Goal: Transaction & Acquisition: Purchase product/service

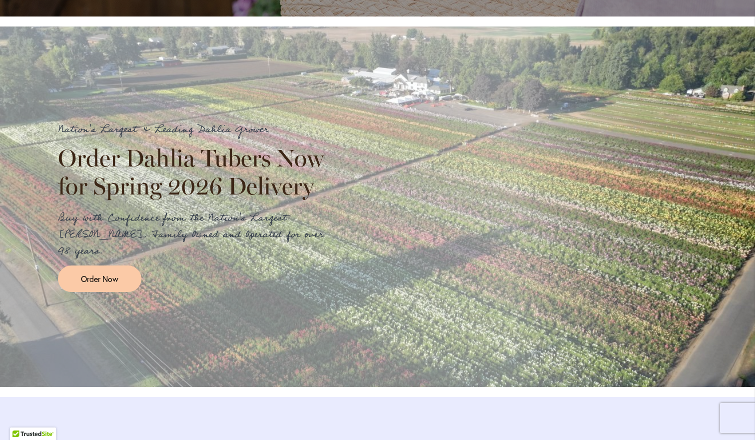
scroll to position [1083, 0]
click at [81, 276] on link "Order Now" at bounding box center [99, 278] width 83 height 26
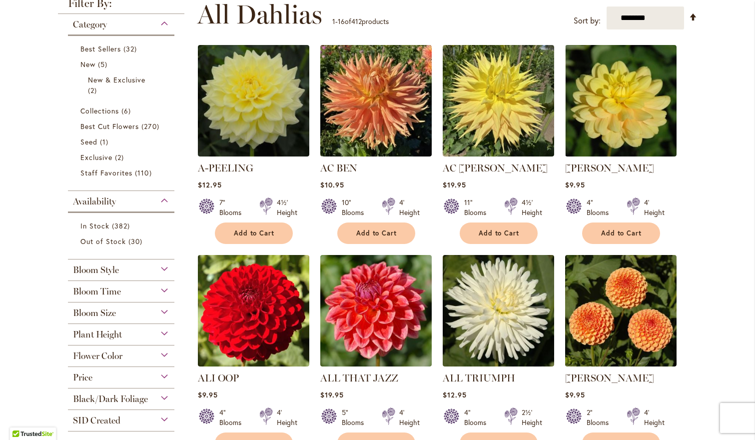
scroll to position [214, 0]
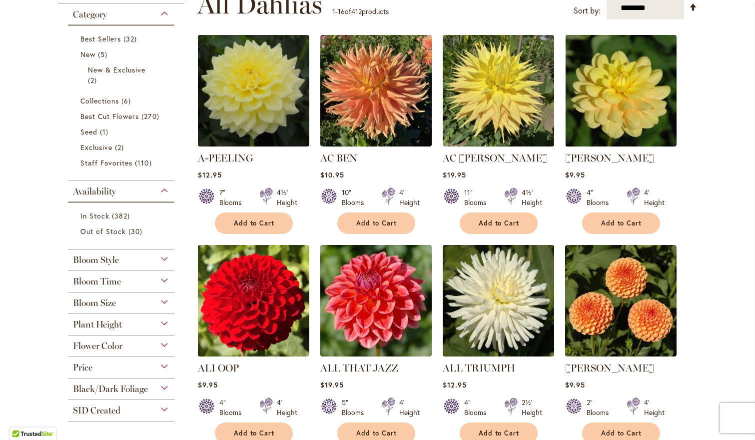
click at [121, 346] on span "Flower Color" at bounding box center [97, 345] width 49 height 11
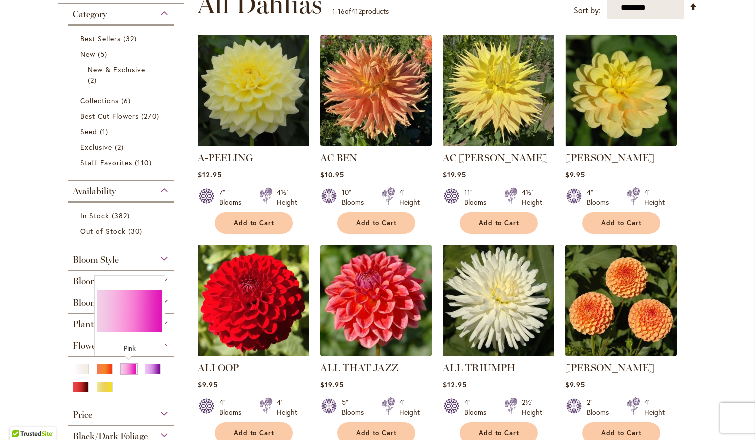
click at [125, 370] on div "Pink" at bounding box center [129, 369] width 16 height 10
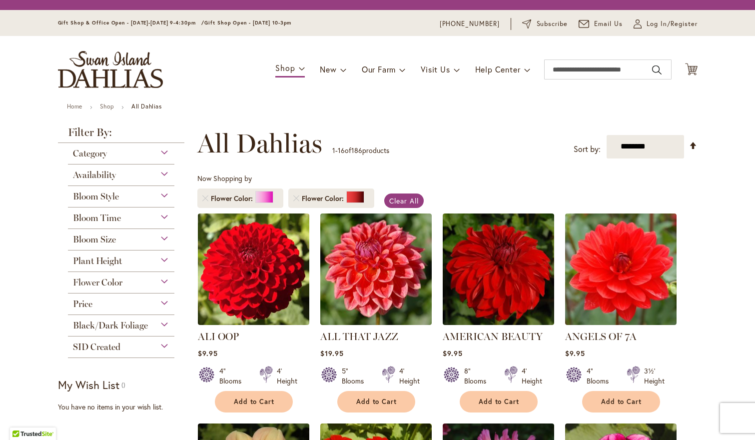
click at [154, 328] on div "Category Best Sellers 10 items New 2 items New & Exclusive 1 item 124 14 1" at bounding box center [121, 250] width 127 height 215
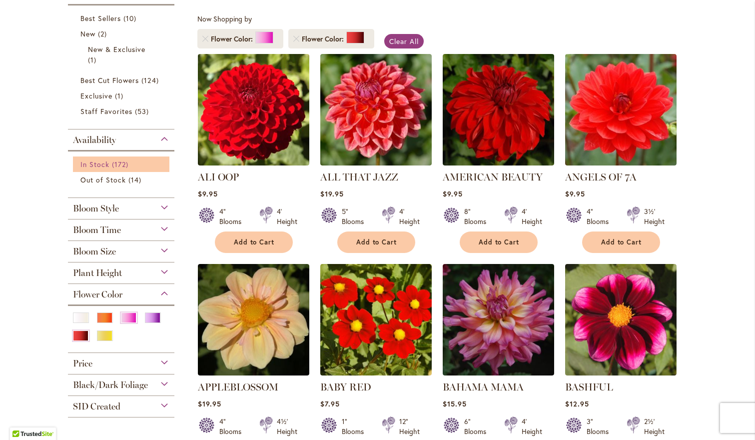
scroll to position [190, 0]
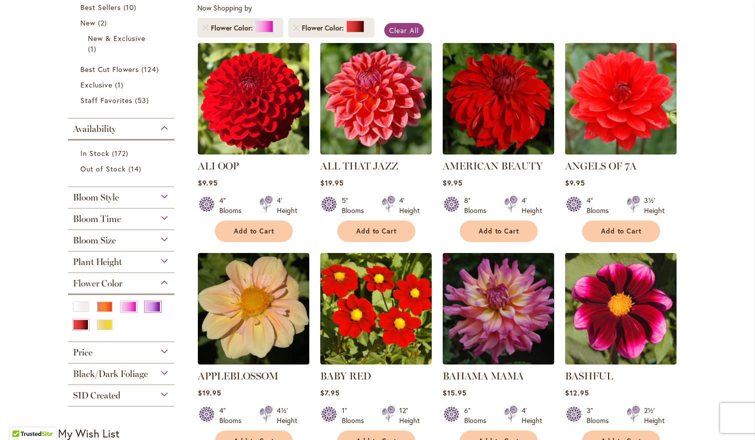
click at [153, 308] on div "Purple" at bounding box center [153, 306] width 16 height 10
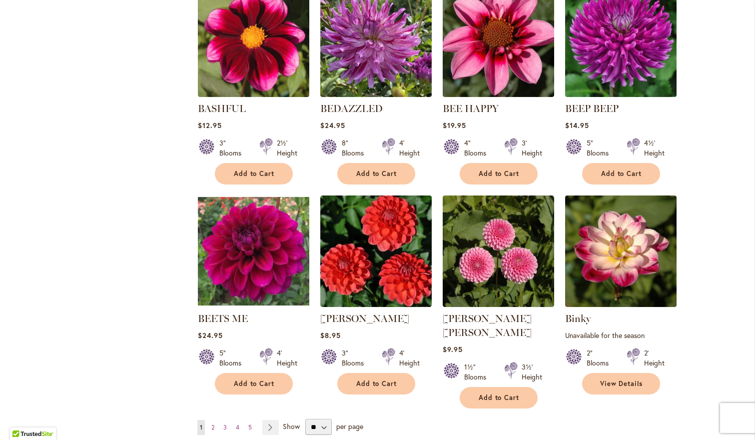
scroll to position [668, 0]
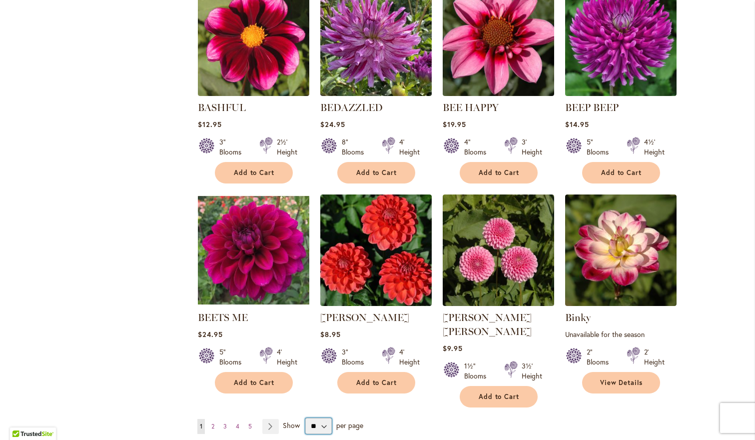
select select "**"
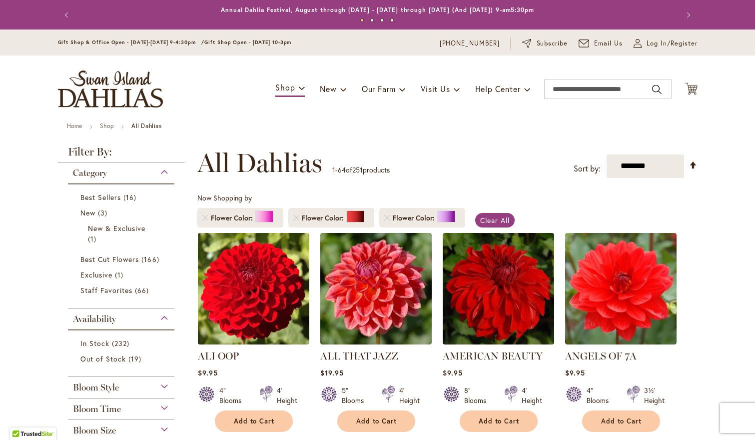
scroll to position [185, 0]
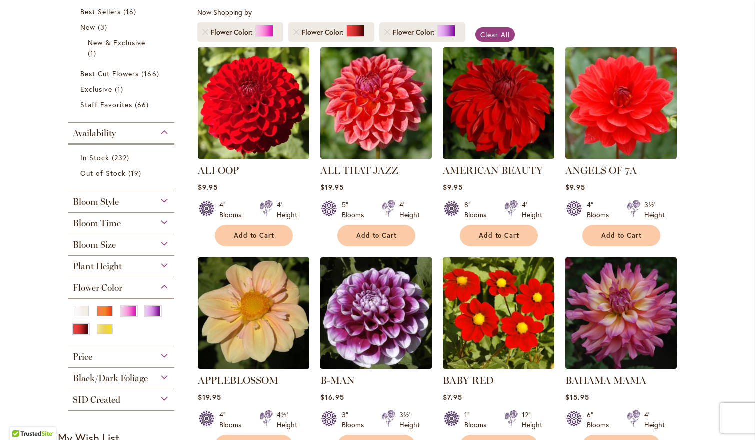
click at [389, 311] on img at bounding box center [375, 312] width 117 height 117
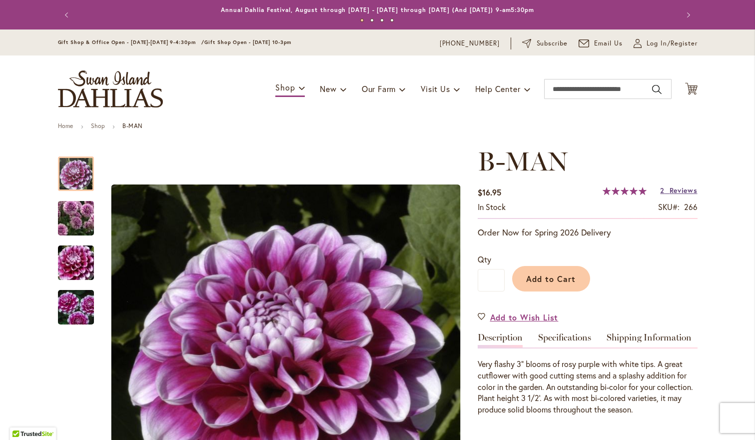
click at [678, 187] on span "Reviews" at bounding box center [683, 189] width 28 height 9
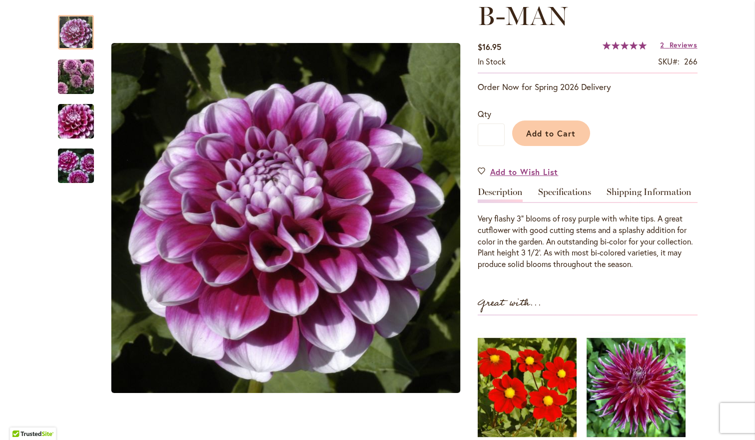
scroll to position [144, 0]
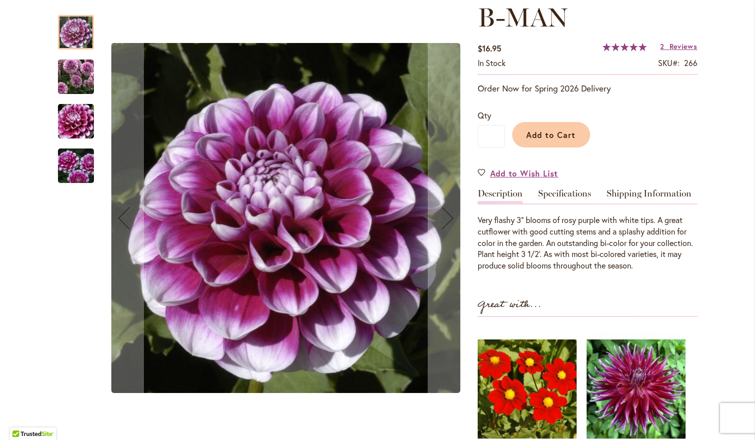
click at [70, 160] on img "B-MAN" at bounding box center [76, 166] width 72 height 48
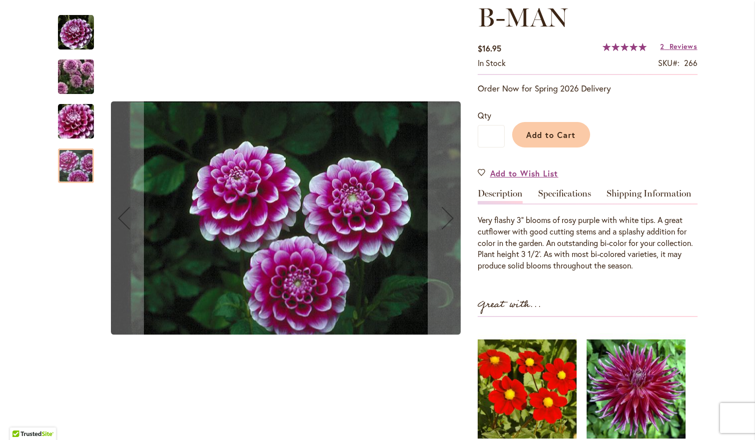
click at [78, 116] on img "B-MAN" at bounding box center [76, 121] width 72 height 48
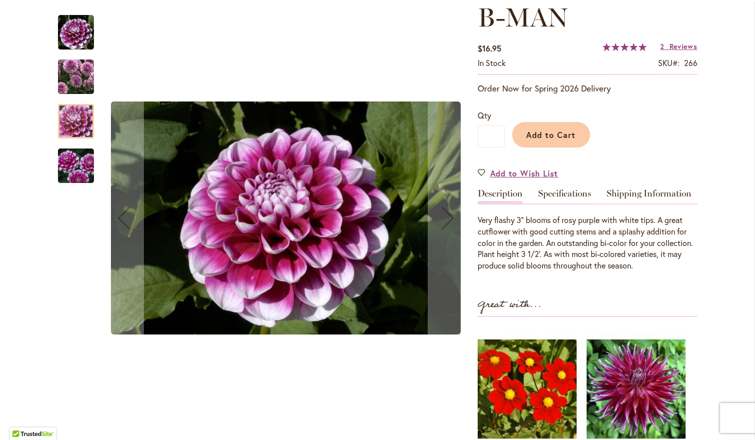
click at [81, 71] on img "B-MAN" at bounding box center [76, 76] width 72 height 62
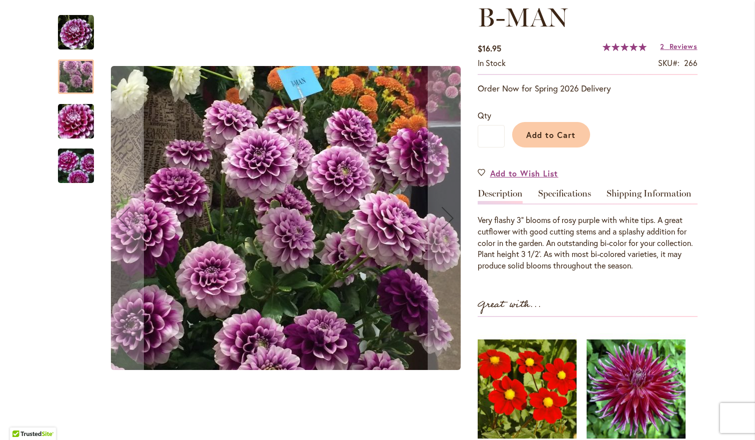
click at [85, 16] on img "B-MAN" at bounding box center [76, 32] width 36 height 36
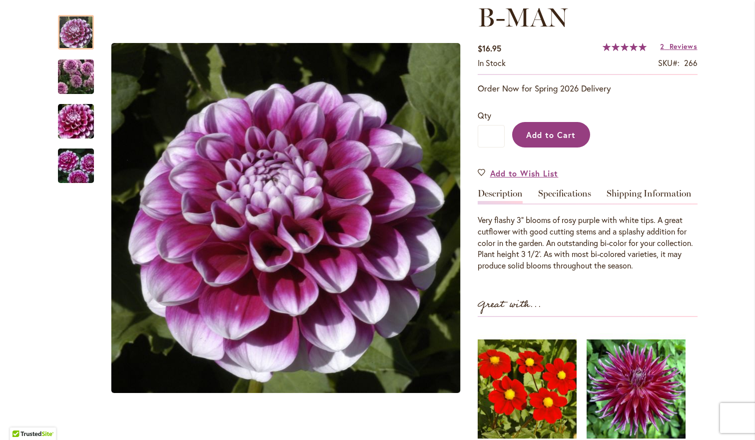
click at [546, 132] on span "Add to Cart" at bounding box center [550, 134] width 49 height 10
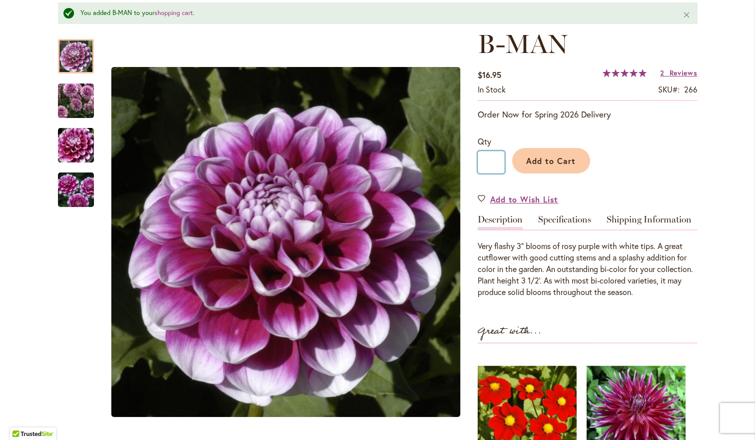
drag, startPoint x: 495, startPoint y: 163, endPoint x: 487, endPoint y: 162, distance: 8.1
click at [487, 162] on input "*" at bounding box center [490, 162] width 27 height 22
type input "*"
click at [543, 157] on span "Add to Cart" at bounding box center [550, 160] width 49 height 10
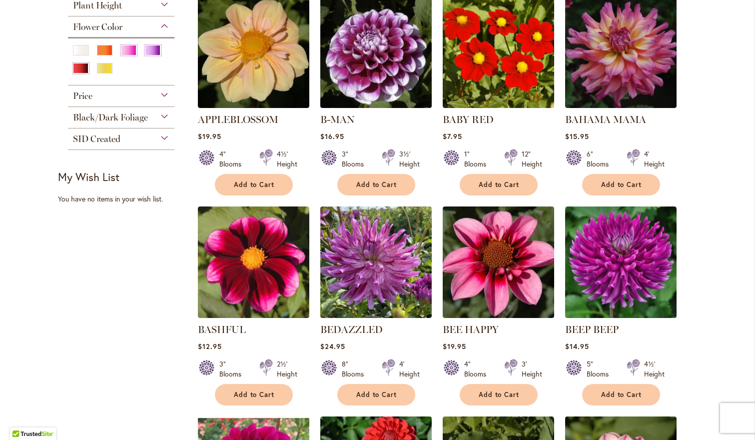
scroll to position [450, 0]
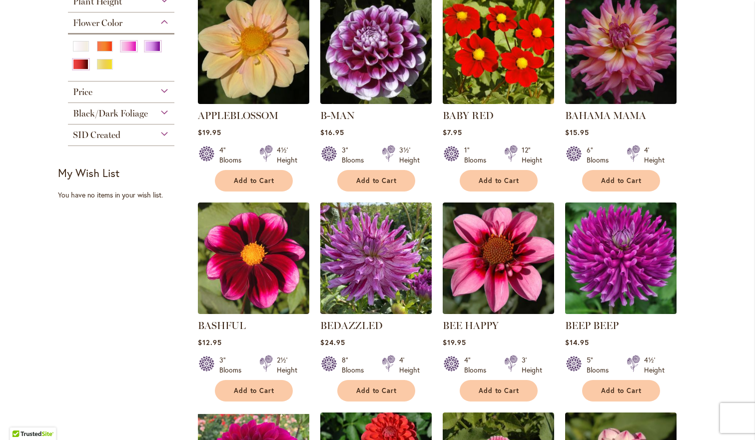
click at [632, 283] on img at bounding box center [620, 257] width 117 height 117
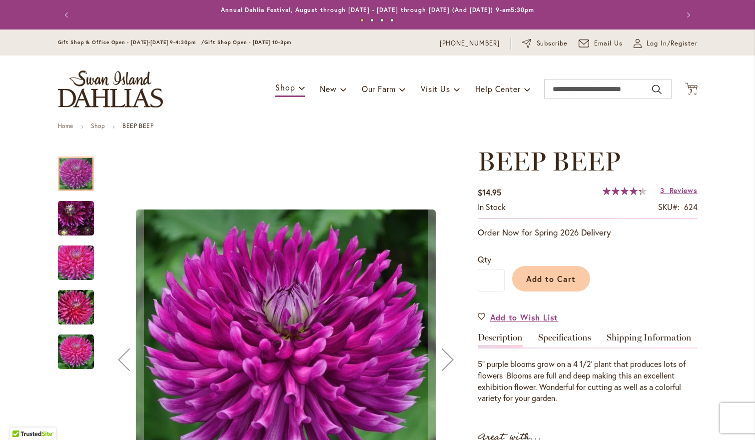
scroll to position [16, 0]
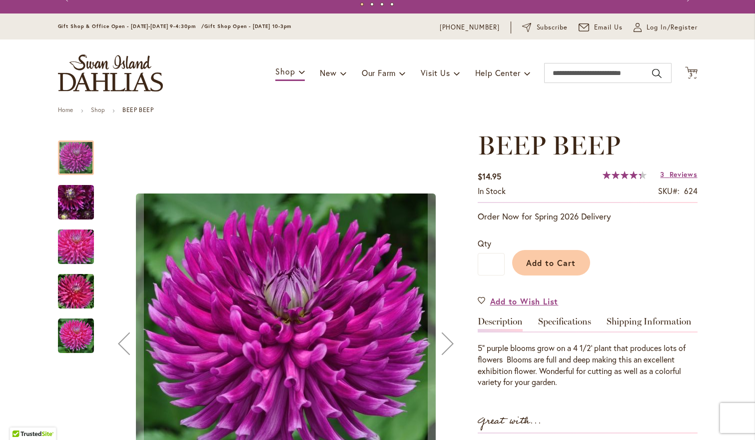
click at [74, 333] on img "BEEP BEEP" at bounding box center [76, 336] width 36 height 36
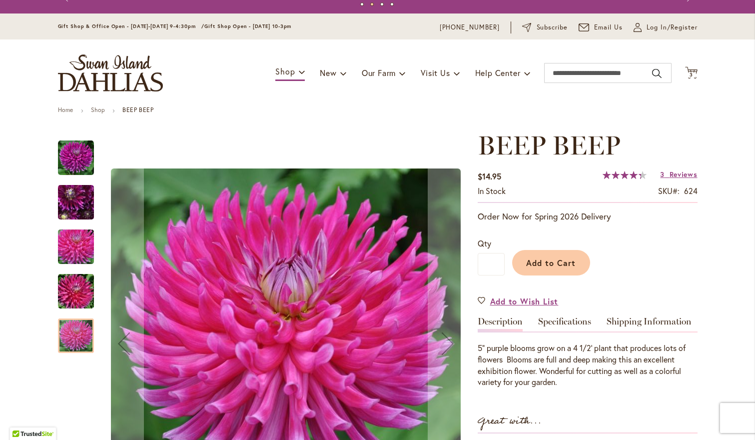
click at [74, 296] on img "BEEP BEEP" at bounding box center [76, 291] width 72 height 48
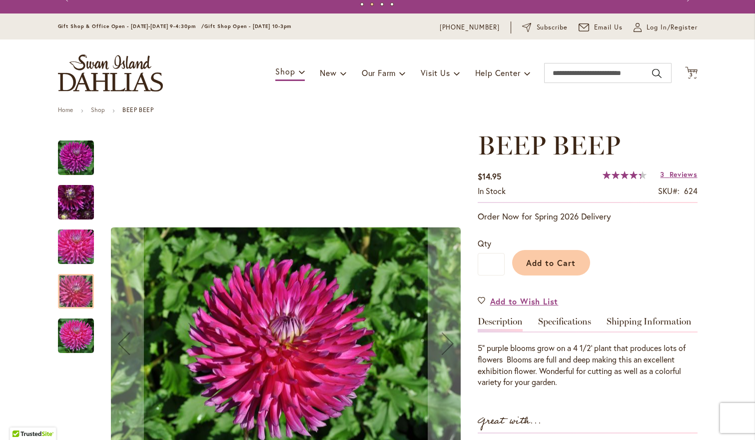
click at [78, 248] on img "BEEP BEEP" at bounding box center [76, 247] width 72 height 48
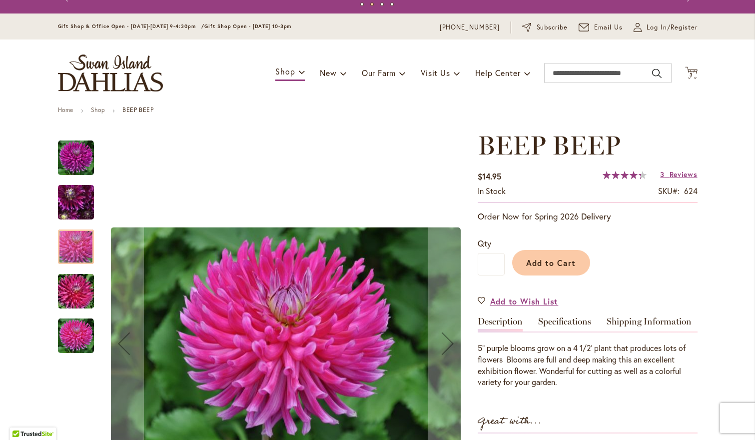
click at [86, 190] on img "BEEP BEEP" at bounding box center [76, 202] width 72 height 54
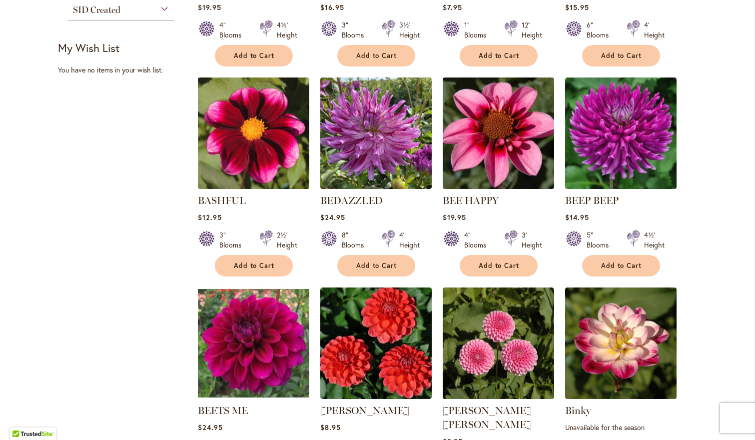
scroll to position [606, 0]
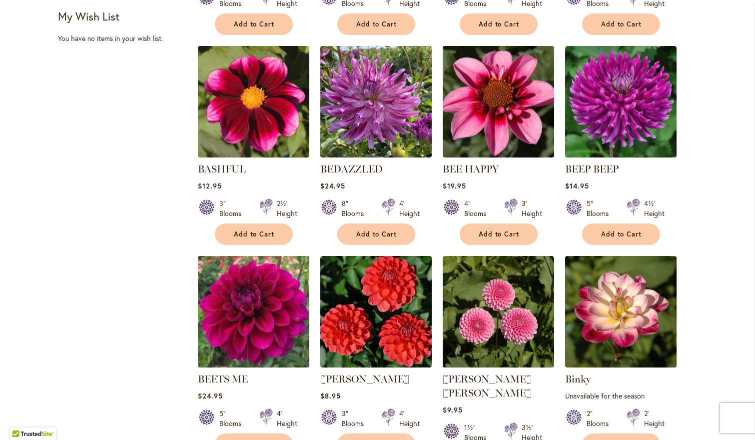
click at [238, 292] on img at bounding box center [253, 311] width 117 height 117
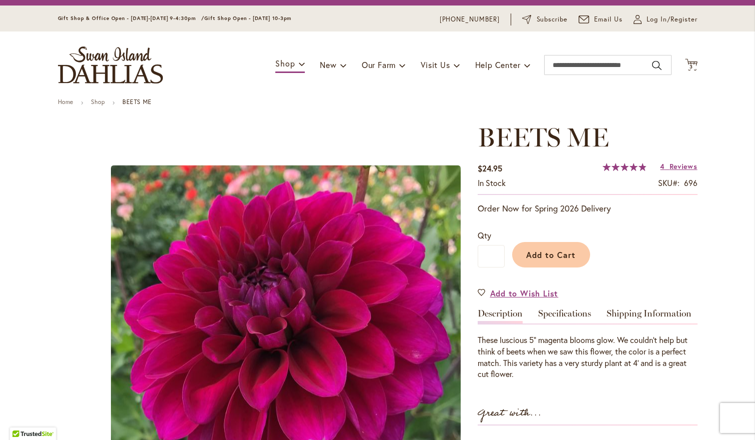
scroll to position [30, 0]
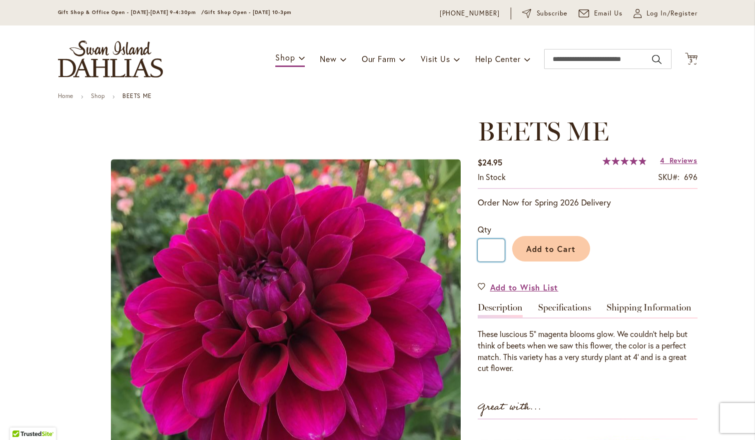
click at [500, 247] on input "*" at bounding box center [490, 250] width 27 height 22
drag, startPoint x: 495, startPoint y: 247, endPoint x: 457, endPoint y: 246, distance: 38.0
type input "*"
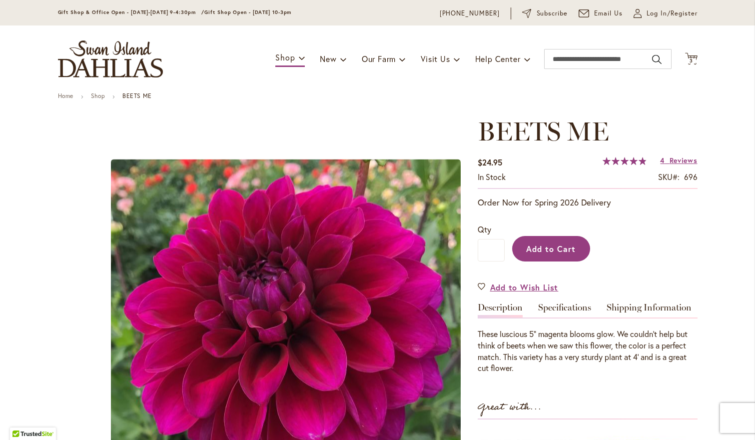
click at [568, 241] on button "Add to Cart" at bounding box center [551, 248] width 78 height 25
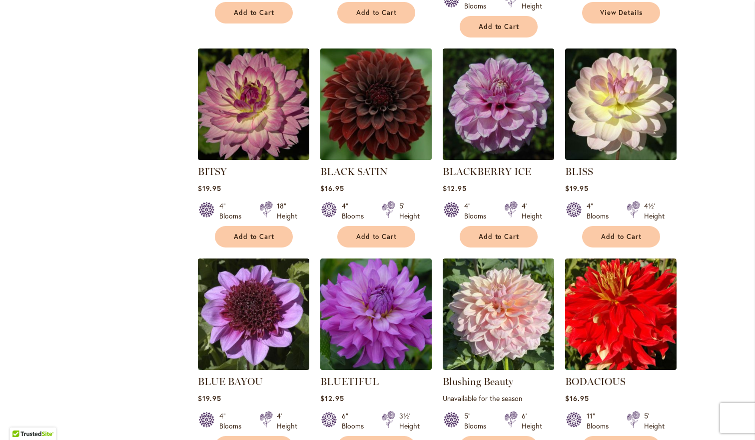
scroll to position [1038, 0]
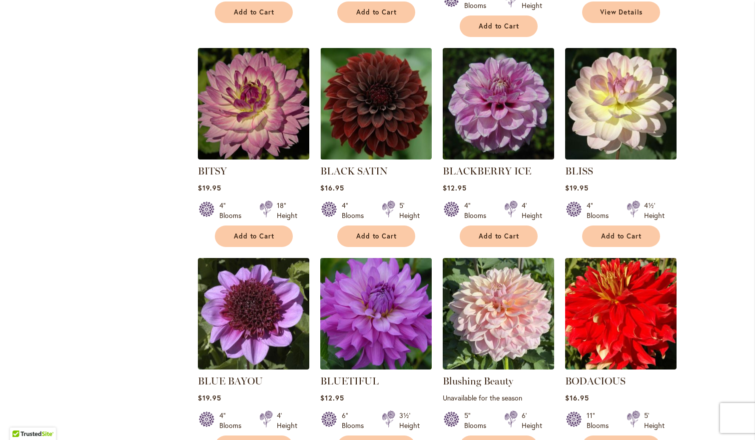
click at [370, 288] on img at bounding box center [375, 313] width 117 height 117
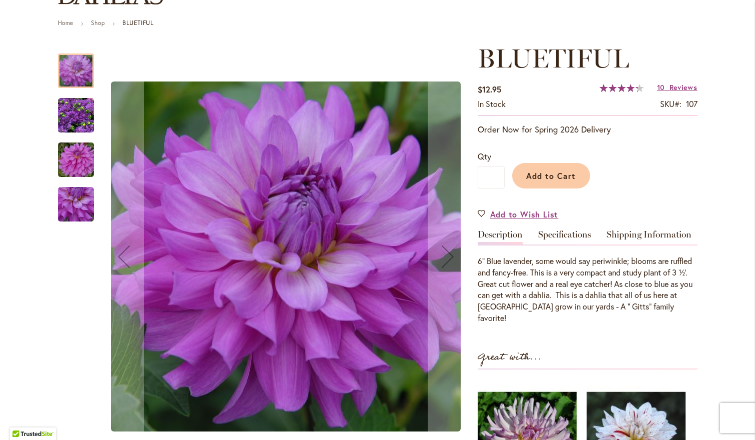
scroll to position [104, 0]
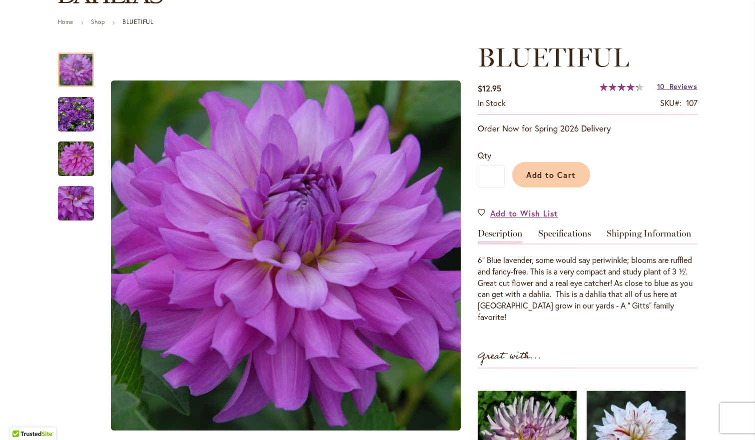
click at [683, 81] on span "Reviews" at bounding box center [683, 85] width 28 height 9
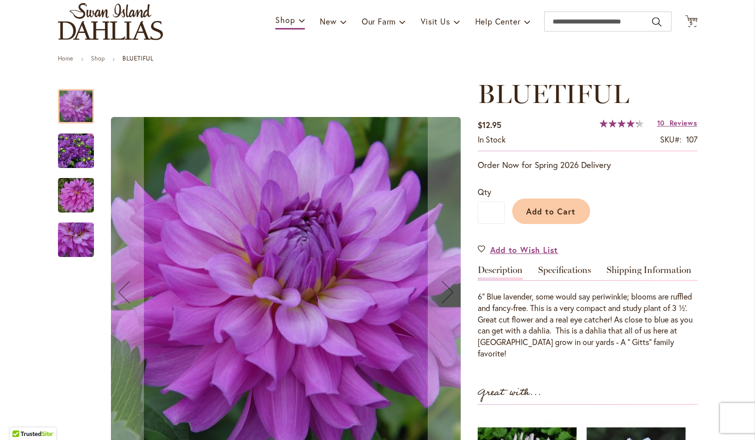
scroll to position [66, 0]
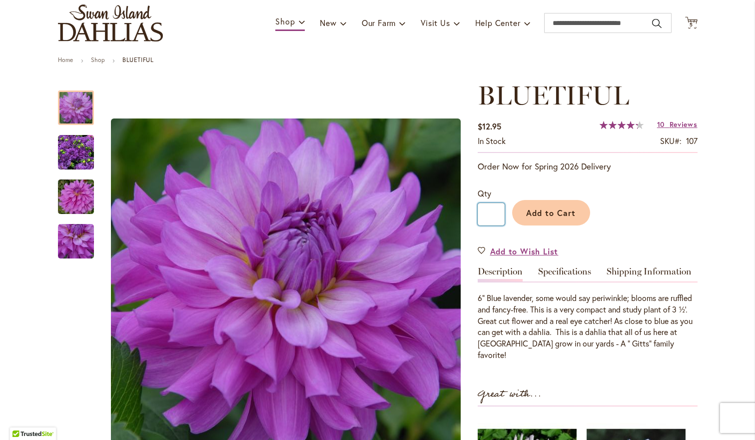
drag, startPoint x: 497, startPoint y: 211, endPoint x: 486, endPoint y: 211, distance: 10.5
click at [486, 211] on input "*" at bounding box center [490, 214] width 27 height 22
type input "*"
click at [530, 210] on span "Add to Cart" at bounding box center [550, 212] width 49 height 10
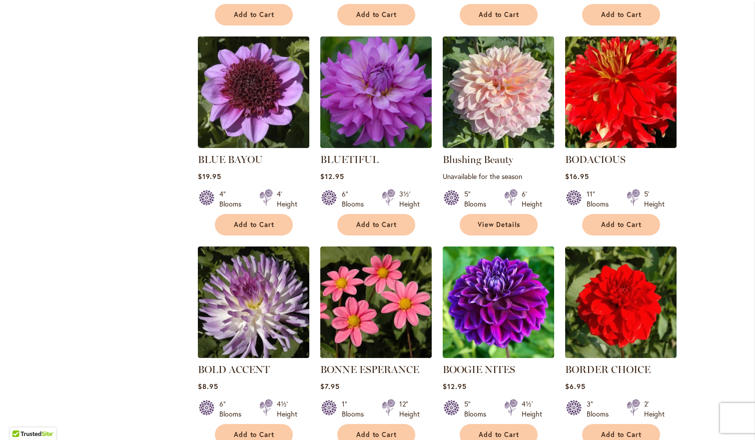
scroll to position [1282, 0]
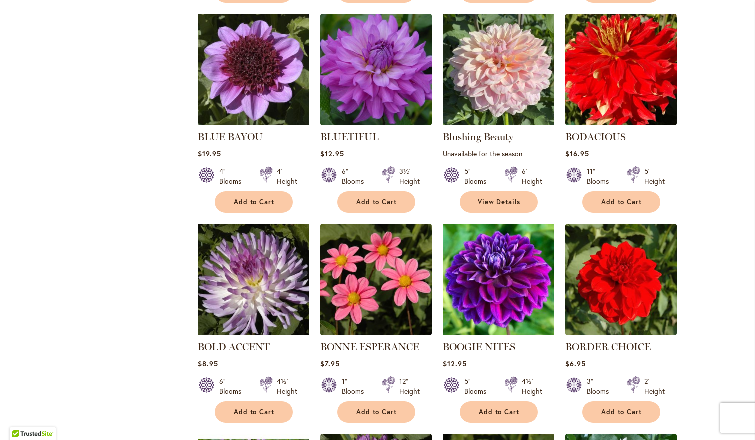
click at [503, 244] on img at bounding box center [498, 279] width 117 height 117
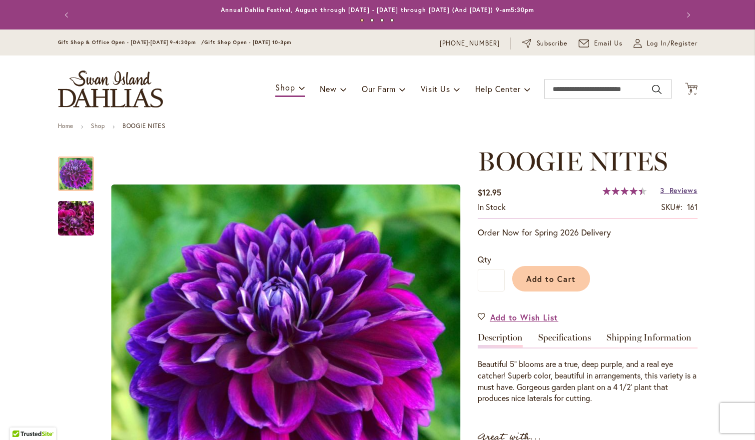
click at [683, 190] on span "Reviews" at bounding box center [683, 189] width 28 height 9
click at [539, 285] on button "Add to Cart" at bounding box center [551, 278] width 78 height 25
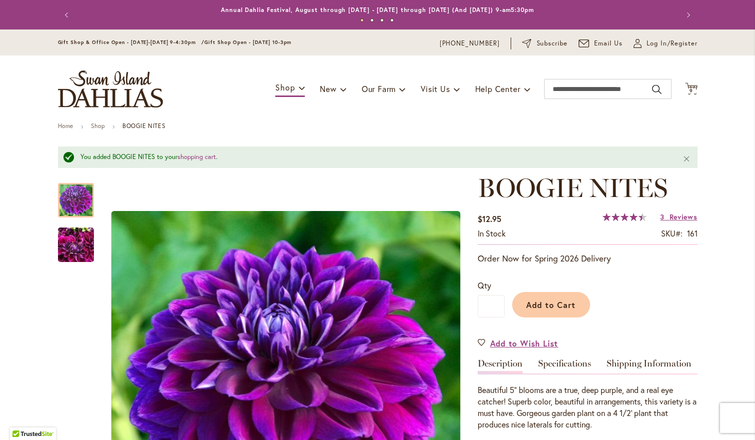
click at [66, 14] on button "Previous" at bounding box center [68, 15] width 20 height 20
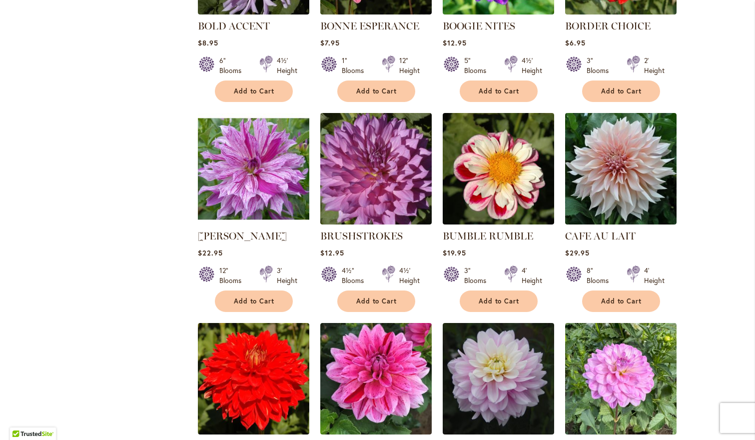
scroll to position [1603, 0]
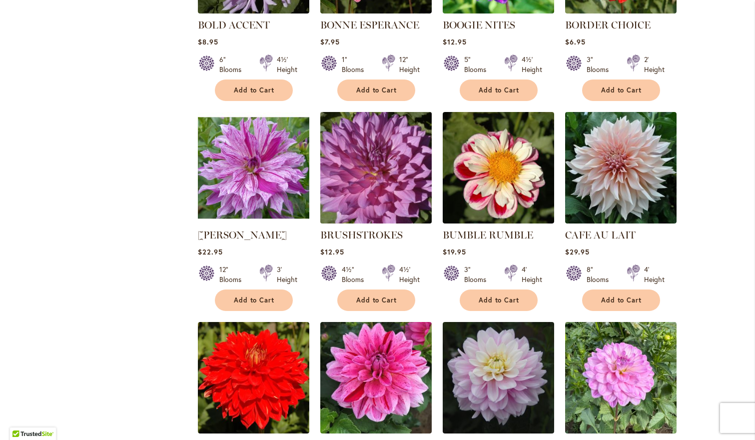
click at [357, 179] on img at bounding box center [375, 167] width 117 height 117
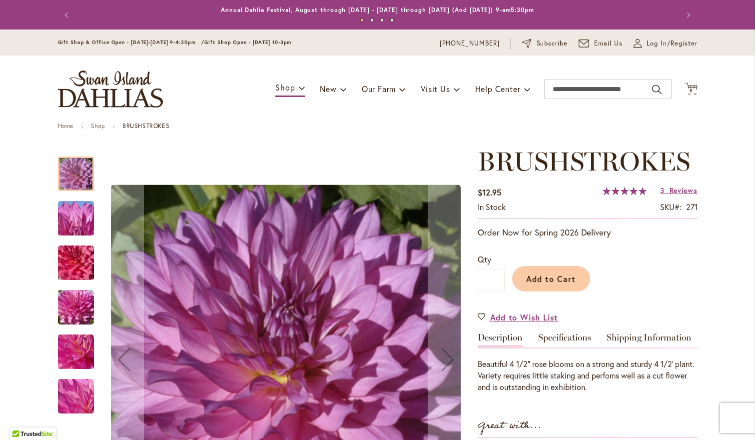
click at [71, 346] on img "BRUSHSTROKES" at bounding box center [76, 352] width 72 height 54
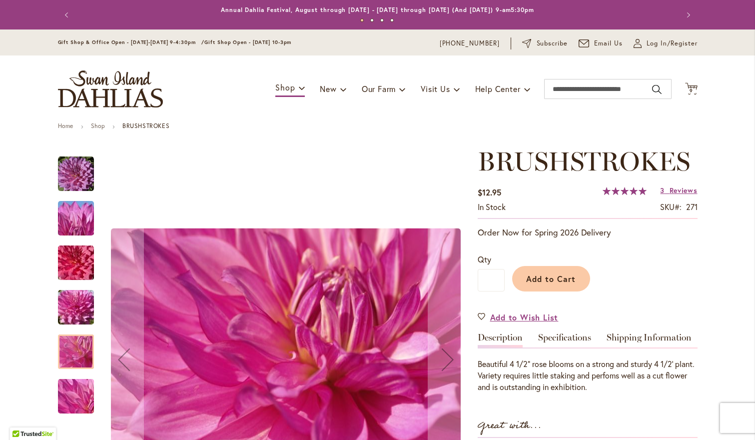
click at [73, 309] on img "BRUSHSTROKES" at bounding box center [76, 307] width 72 height 54
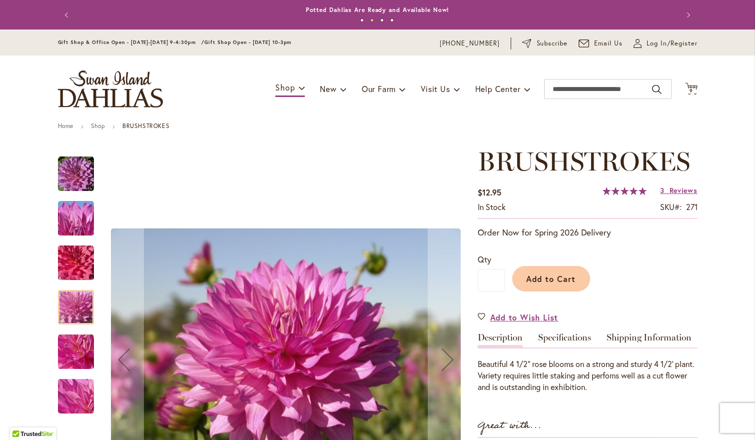
click at [75, 274] on img "BRUSHSTROKES" at bounding box center [76, 263] width 72 height 48
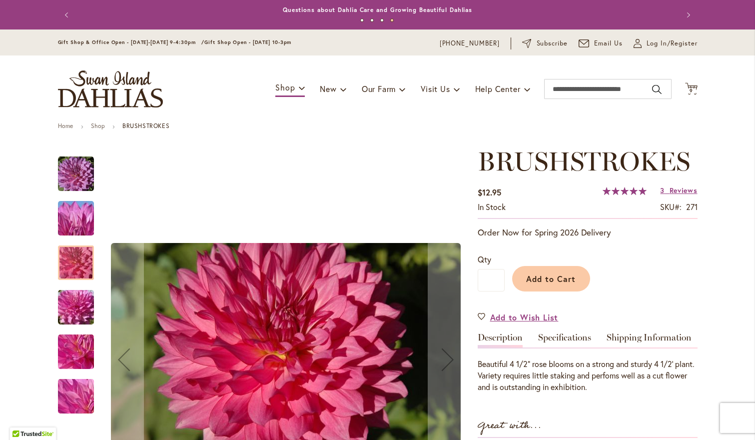
click at [68, 219] on img "BRUSHSTROKES" at bounding box center [76, 218] width 72 height 54
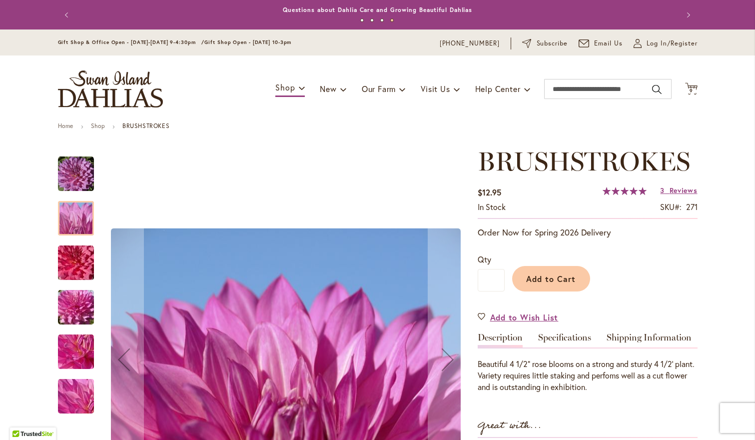
click at [74, 170] on img "BRUSHSTROKES" at bounding box center [76, 174] width 36 height 36
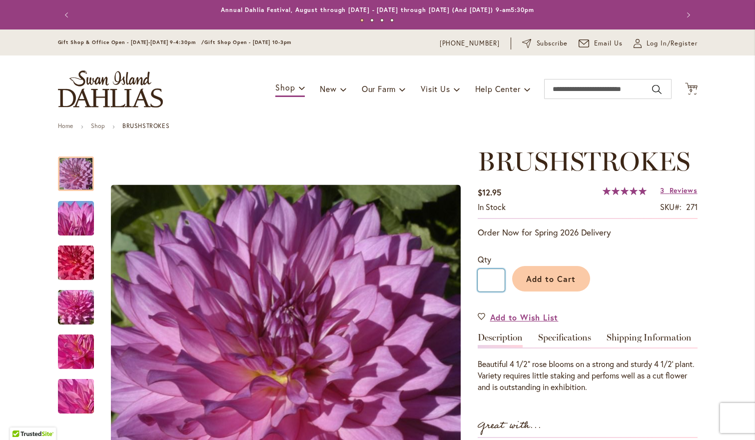
drag, startPoint x: 492, startPoint y: 283, endPoint x: 482, endPoint y: 283, distance: 10.0
click at [482, 283] on input "*" at bounding box center [490, 280] width 27 height 22
type input "*"
click at [578, 288] on button "Add to Cart" at bounding box center [551, 278] width 78 height 25
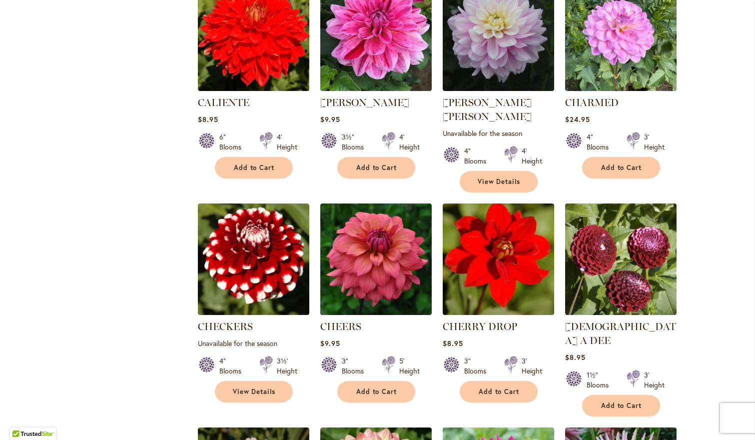
scroll to position [1954, 0]
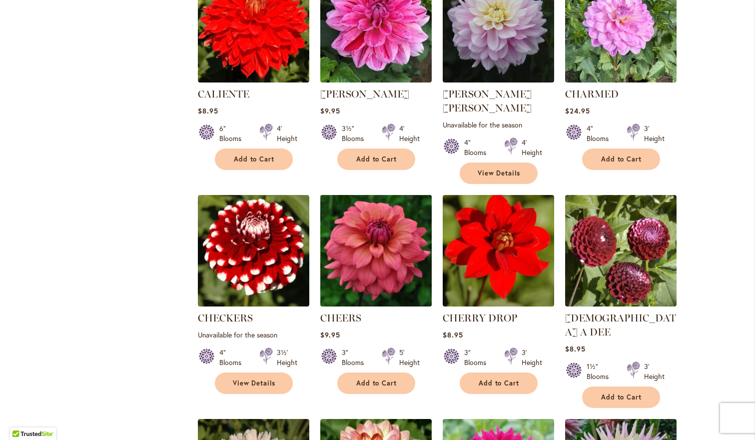
click at [361, 249] on img at bounding box center [375, 250] width 117 height 117
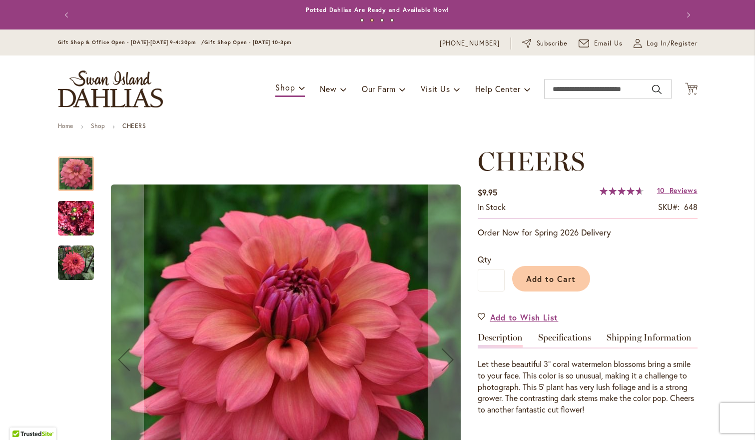
click at [70, 215] on img "CHEERS" at bounding box center [76, 218] width 36 height 48
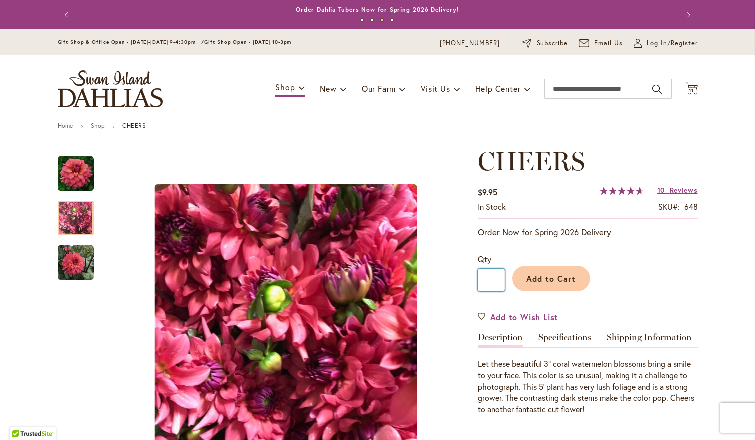
drag, startPoint x: 497, startPoint y: 274, endPoint x: 479, endPoint y: 274, distance: 18.5
click at [479, 274] on input "*" at bounding box center [490, 280] width 27 height 22
click at [689, 191] on span "Reviews" at bounding box center [683, 189] width 28 height 9
drag, startPoint x: 495, startPoint y: 282, endPoint x: 482, endPoint y: 282, distance: 12.5
click at [482, 282] on input "*" at bounding box center [490, 280] width 27 height 22
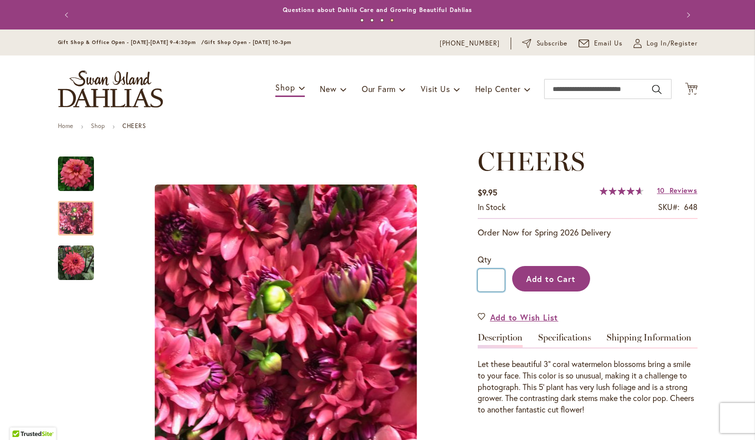
type input "*"
click at [539, 283] on button "Add to Cart" at bounding box center [551, 278] width 78 height 25
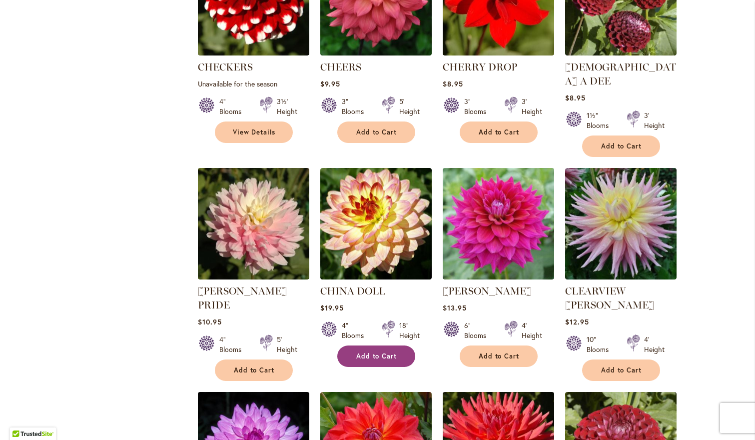
scroll to position [2207, 0]
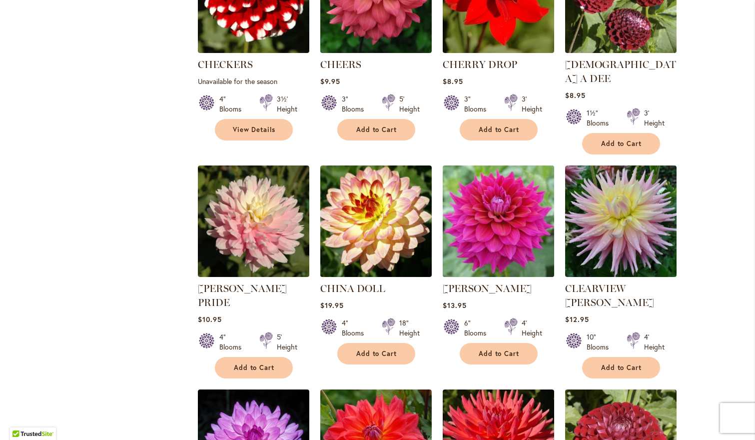
click at [509, 201] on img at bounding box center [498, 220] width 117 height 117
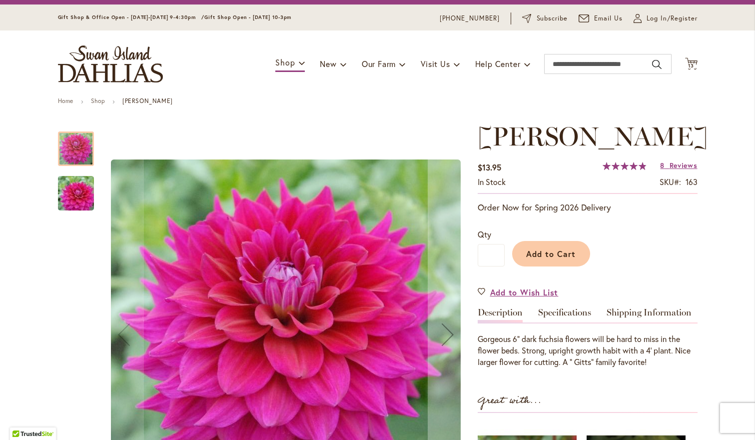
scroll to position [31, 0]
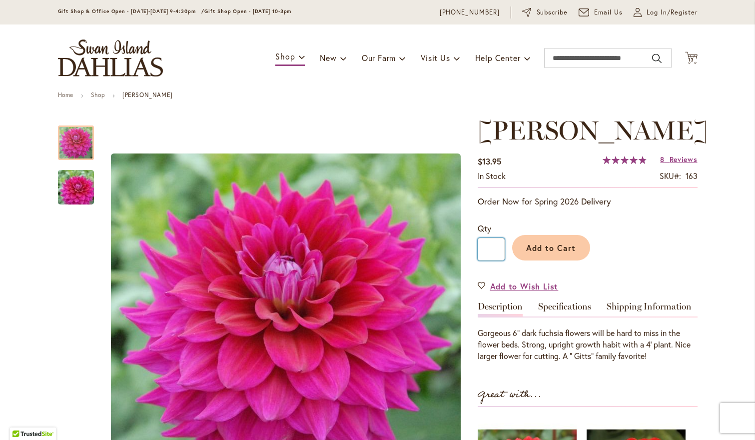
drag, startPoint x: 493, startPoint y: 252, endPoint x: 486, endPoint y: 251, distance: 6.5
click at [486, 251] on input "*" at bounding box center [490, 249] width 27 height 22
type input "*"
click at [566, 250] on span "Add to Cart" at bounding box center [550, 247] width 49 height 10
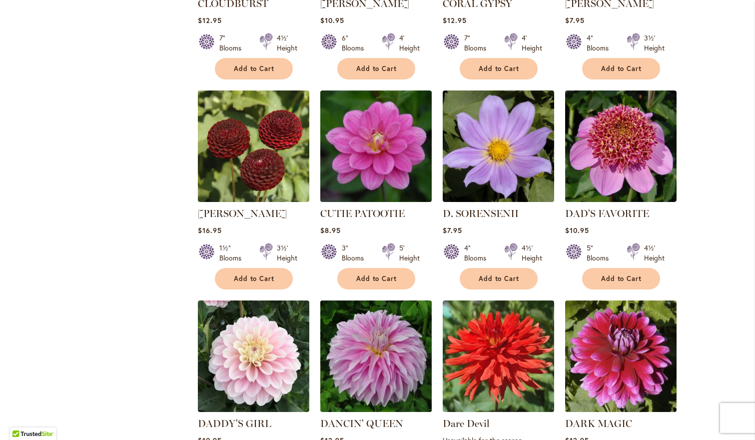
scroll to position [2736, 0]
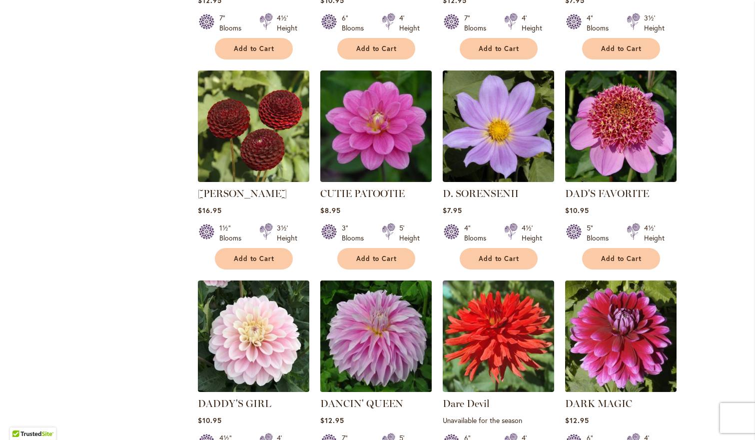
click at [365, 307] on img at bounding box center [375, 335] width 117 height 117
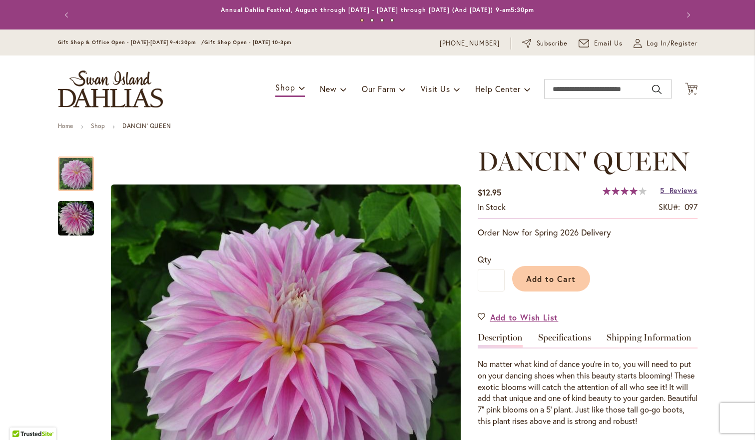
click at [673, 187] on span "Reviews" at bounding box center [683, 189] width 28 height 9
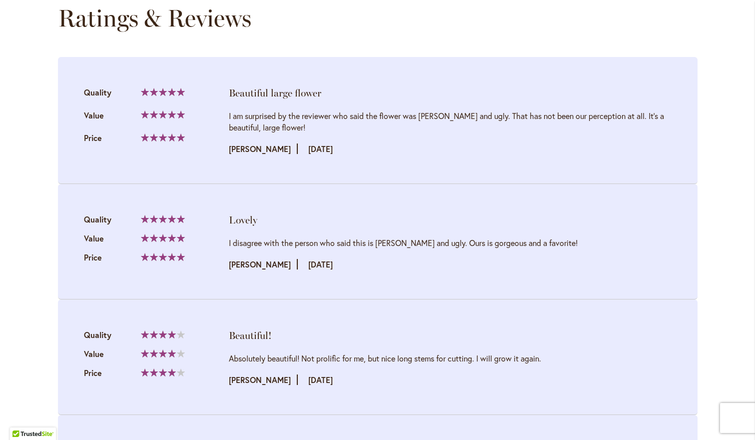
scroll to position [1083, 0]
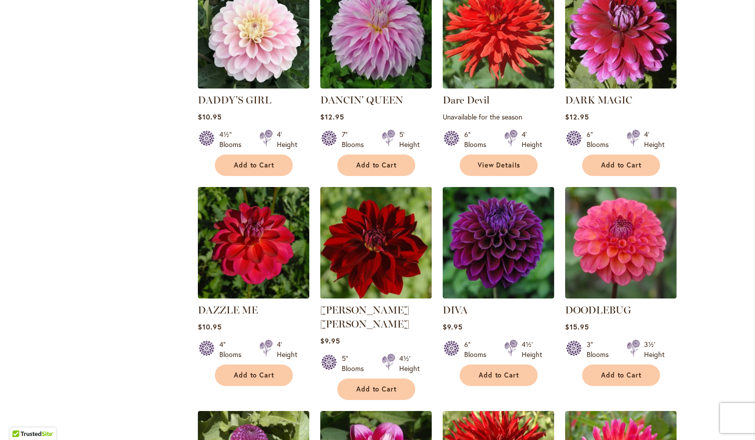
scroll to position [3052, 0]
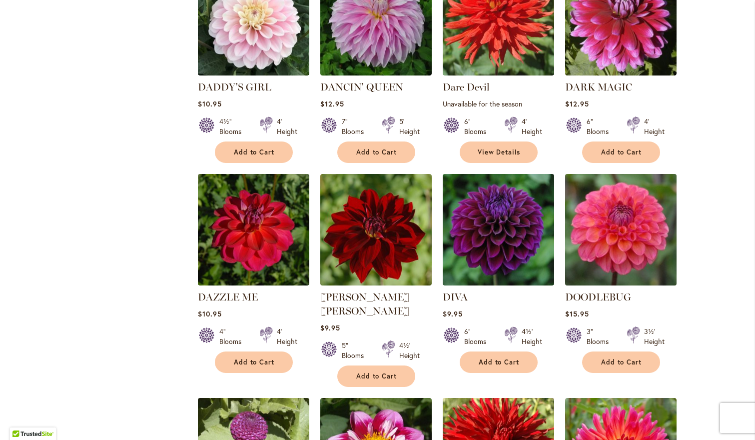
click at [604, 171] on img at bounding box center [620, 229] width 117 height 117
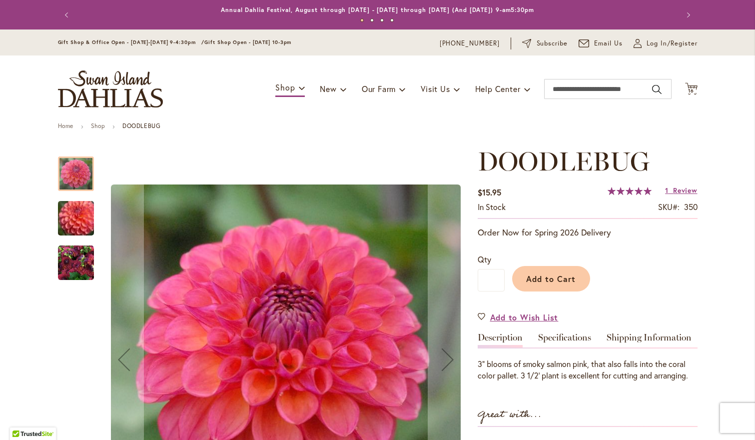
click at [72, 264] on img "DOODLEBUG" at bounding box center [76, 263] width 36 height 36
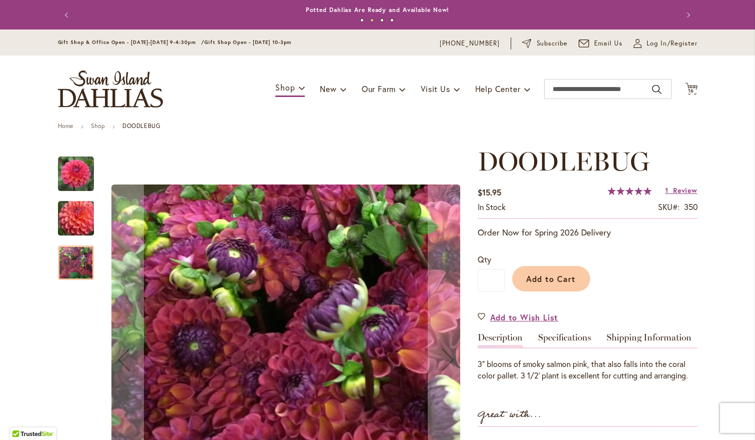
click at [78, 226] on img "DOODLEBUG" at bounding box center [76, 217] width 72 height 61
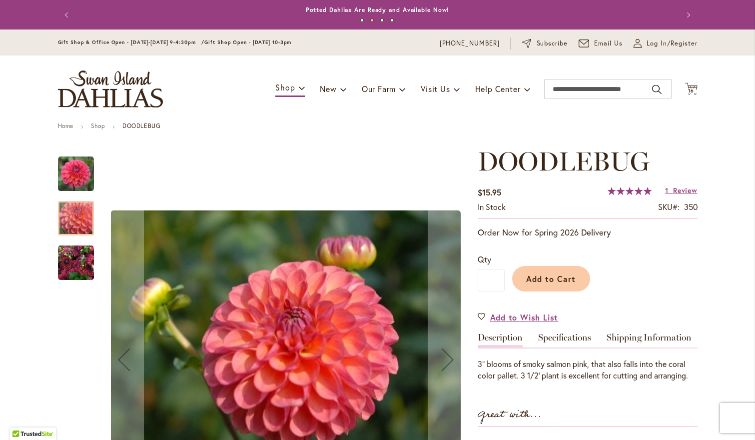
click at [68, 168] on img "DOODLEBUG" at bounding box center [76, 174] width 36 height 36
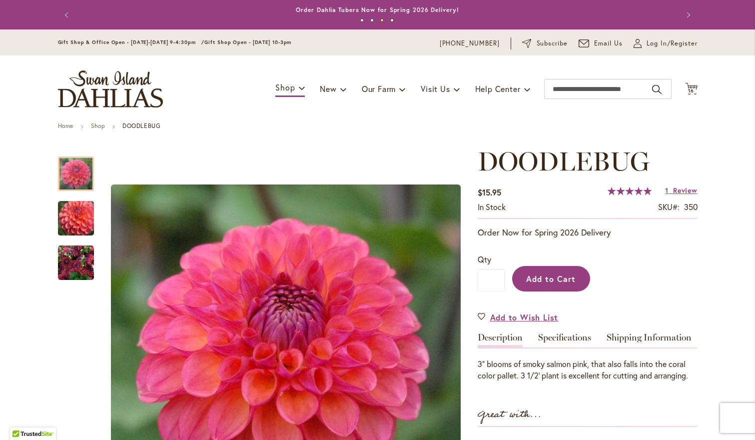
click at [524, 276] on button "Add to Cart" at bounding box center [551, 278] width 78 height 25
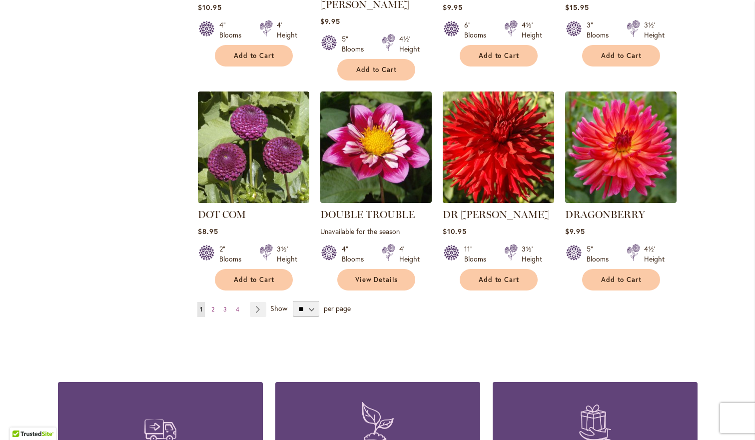
scroll to position [3330, 0]
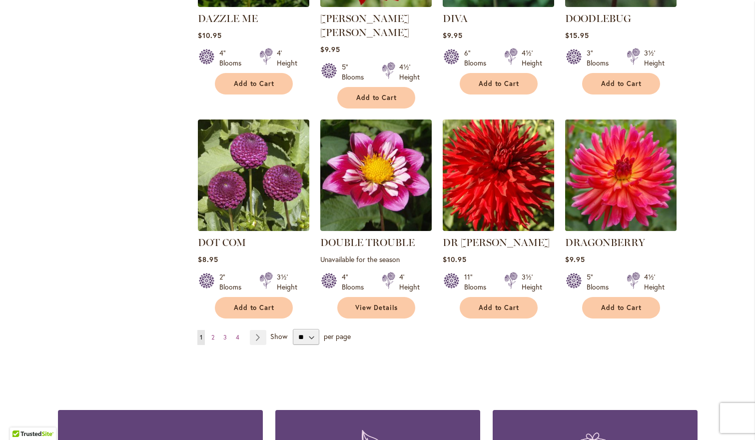
click at [581, 152] on img at bounding box center [620, 174] width 117 height 117
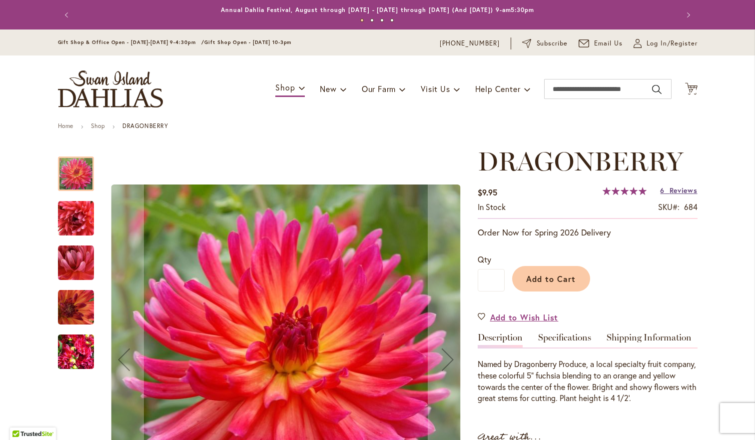
click at [666, 188] on link "6 Reviews" at bounding box center [678, 189] width 37 height 9
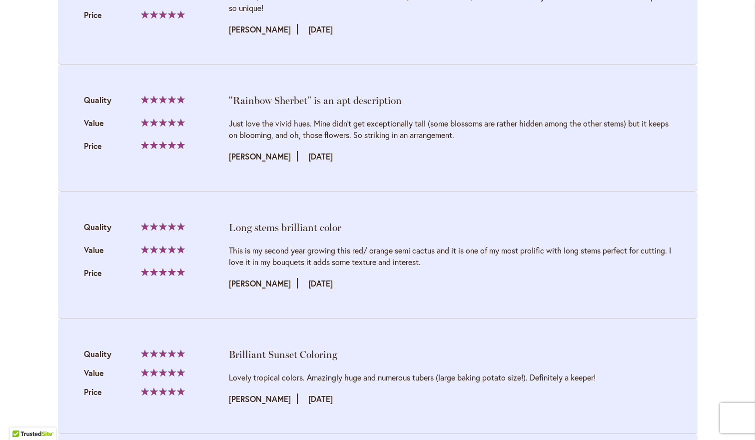
scroll to position [1161, 0]
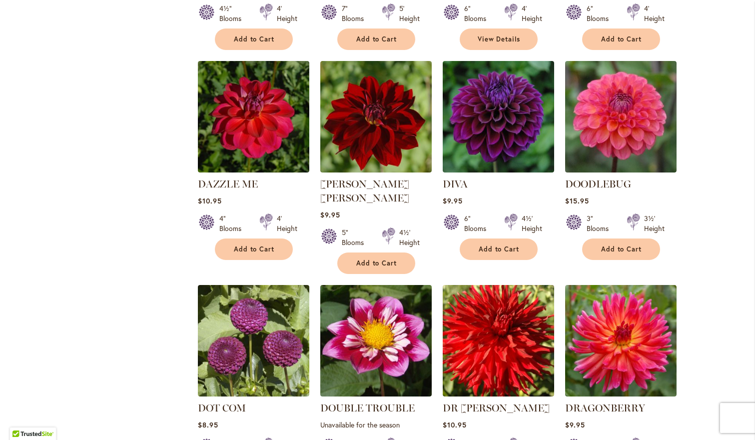
scroll to position [3174, 0]
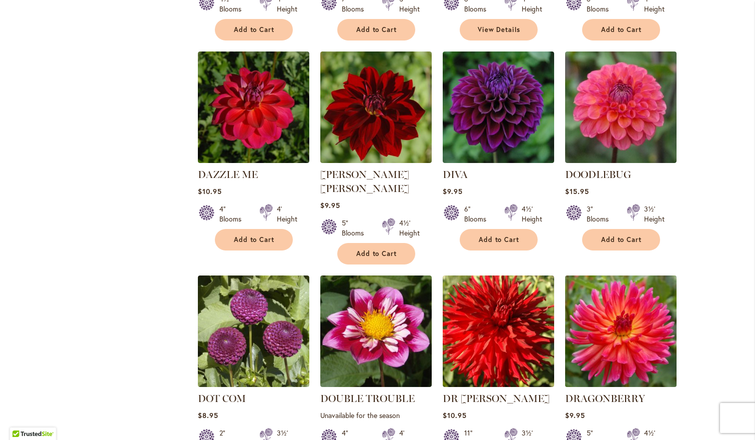
click at [624, 272] on img at bounding box center [620, 330] width 117 height 117
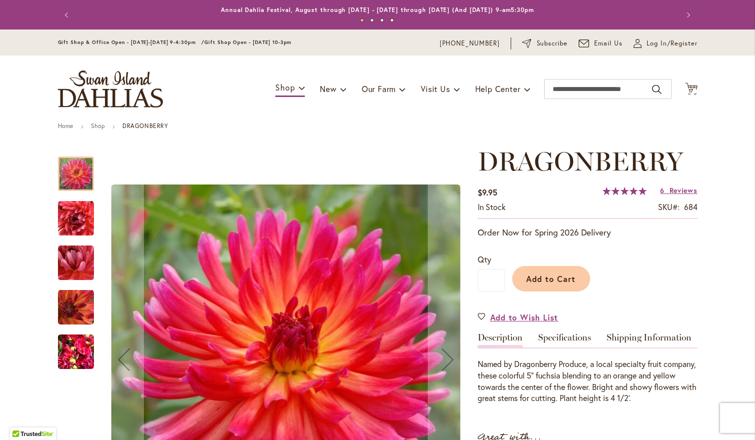
click at [70, 360] on img "DRAGONBERRY" at bounding box center [76, 352] width 36 height 48
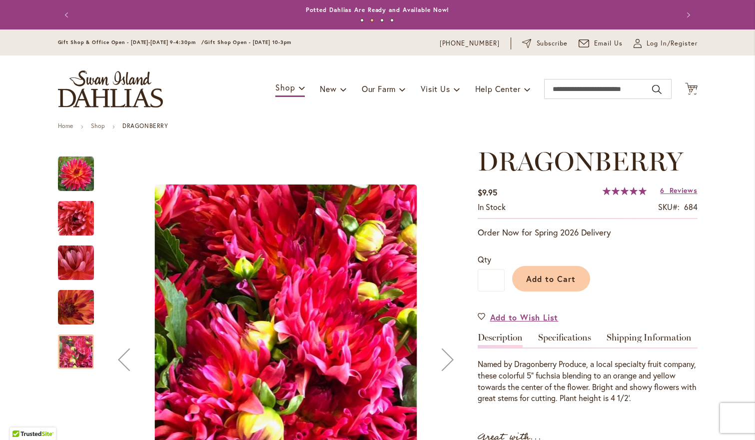
click at [72, 315] on img "DRAGONBERRY" at bounding box center [76, 307] width 36 height 36
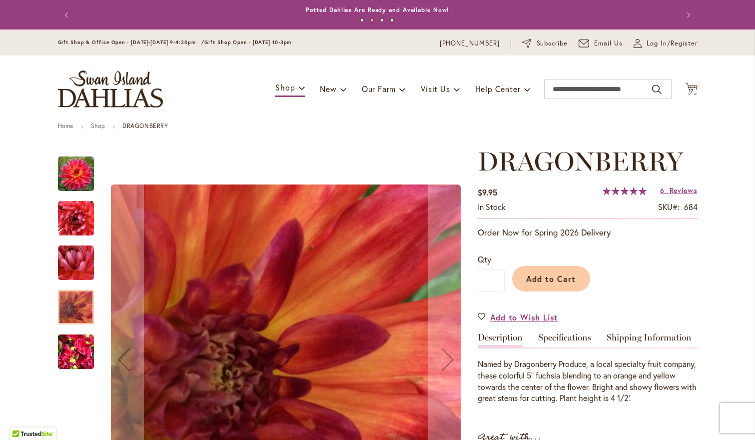
click at [86, 261] on img "DRAGONBERRY" at bounding box center [76, 263] width 36 height 36
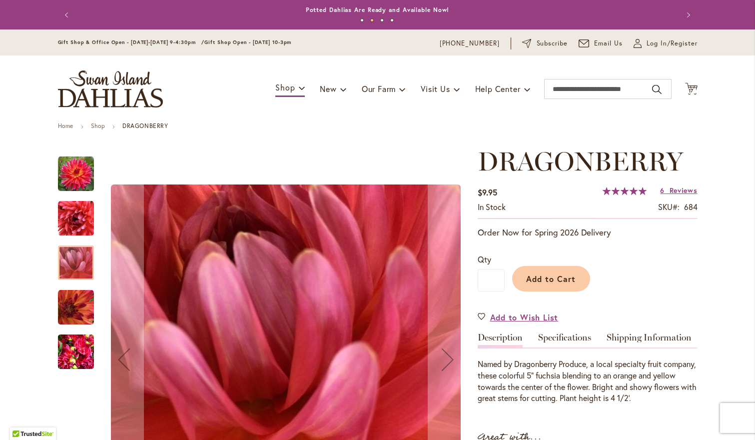
click at [93, 211] on img "DRAGONBERRY" at bounding box center [76, 218] width 36 height 36
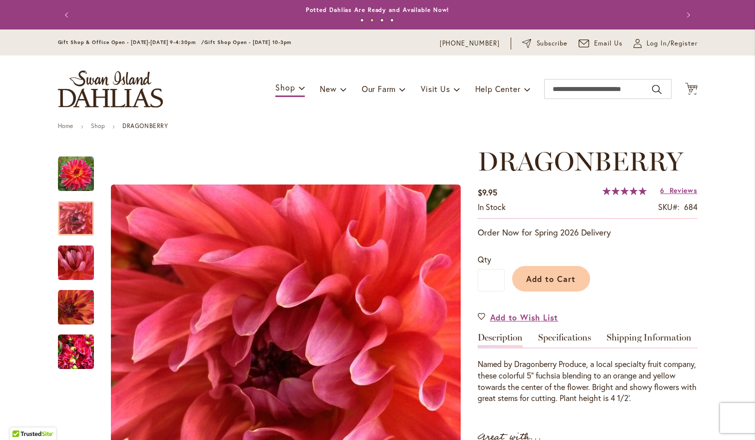
click at [543, 283] on button "Add to Cart" at bounding box center [551, 278] width 78 height 25
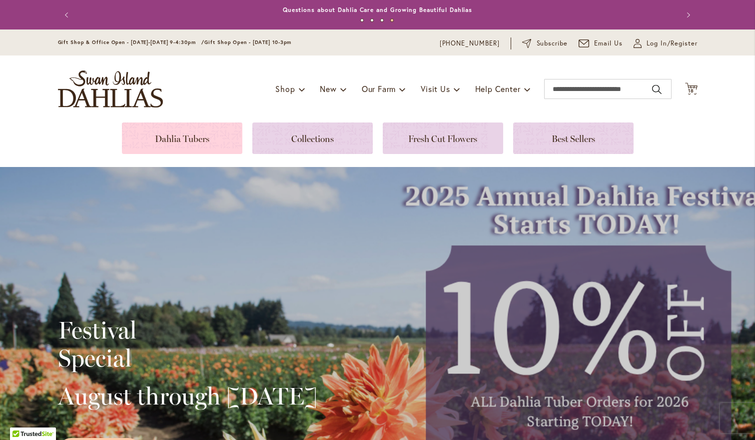
click at [196, 140] on link at bounding box center [182, 137] width 120 height 31
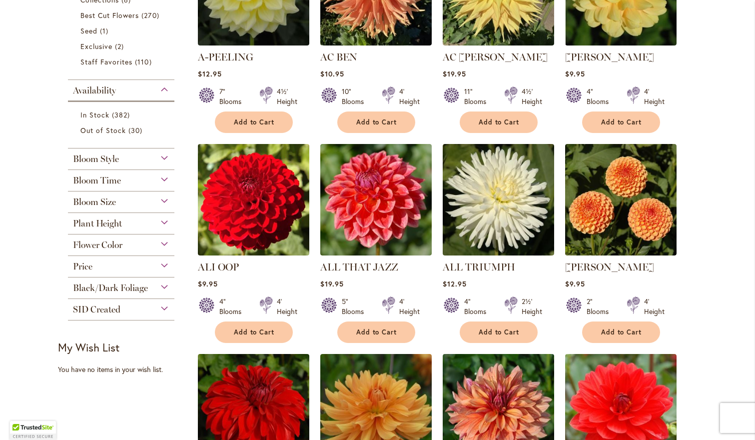
scroll to position [314, 0]
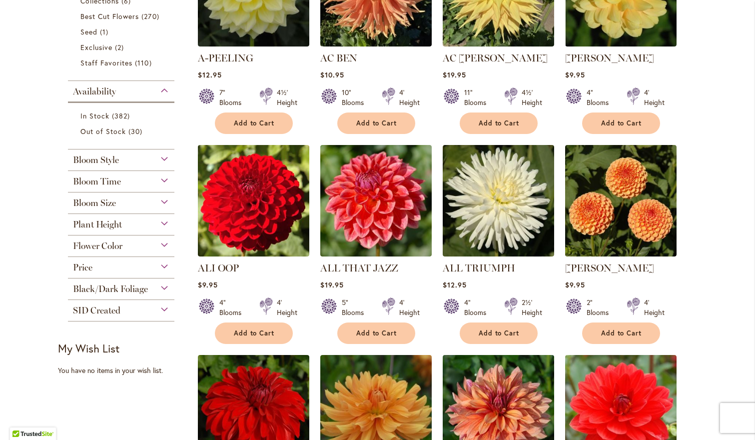
click at [164, 245] on div "Flower Color" at bounding box center [121, 243] width 107 height 16
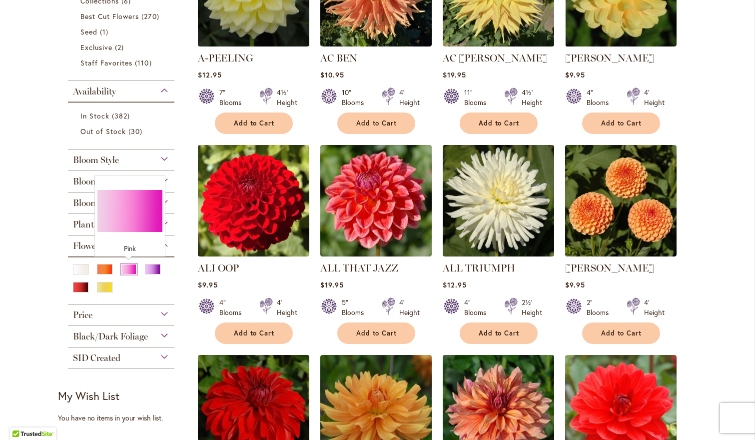
click at [125, 272] on div "Pink" at bounding box center [129, 269] width 16 height 10
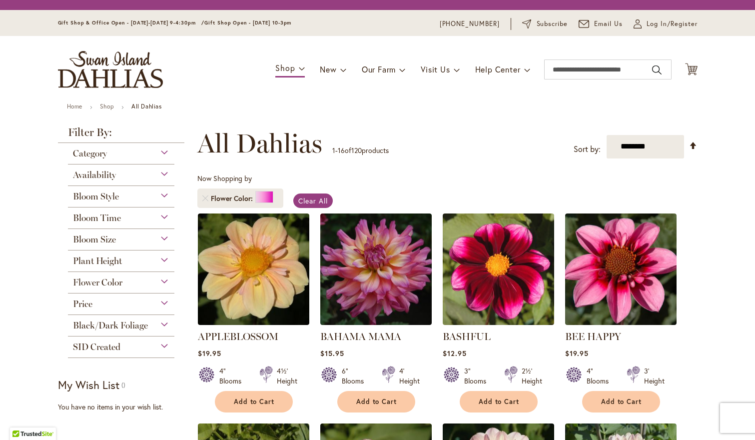
click at [147, 271] on div "Plant Height Under 3' Low Growing 11 items 3' – 3½' 16 items 4' – 4½' 73 items …" at bounding box center [121, 260] width 107 height 21
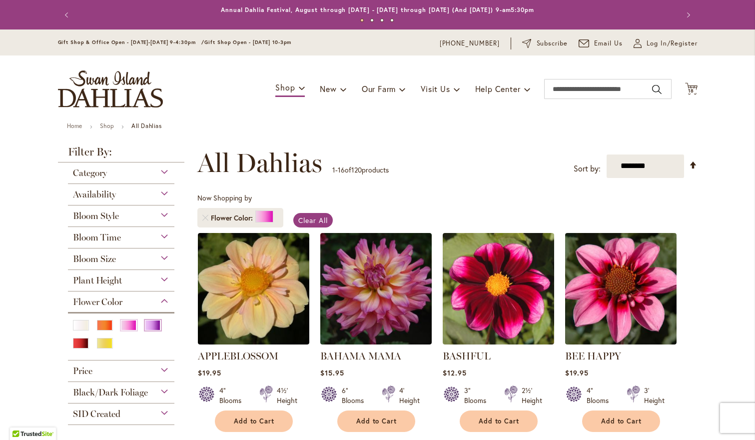
click at [145, 325] on div "Purple" at bounding box center [153, 325] width 16 height 10
click at [82, 343] on div "Red" at bounding box center [81, 343] width 16 height 10
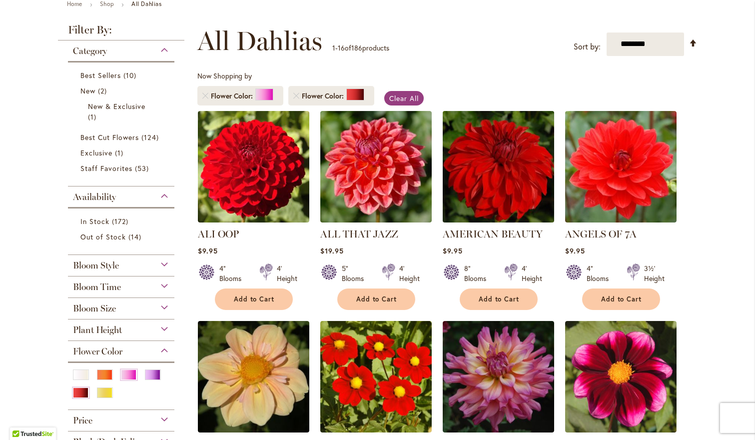
scroll to position [123, 0]
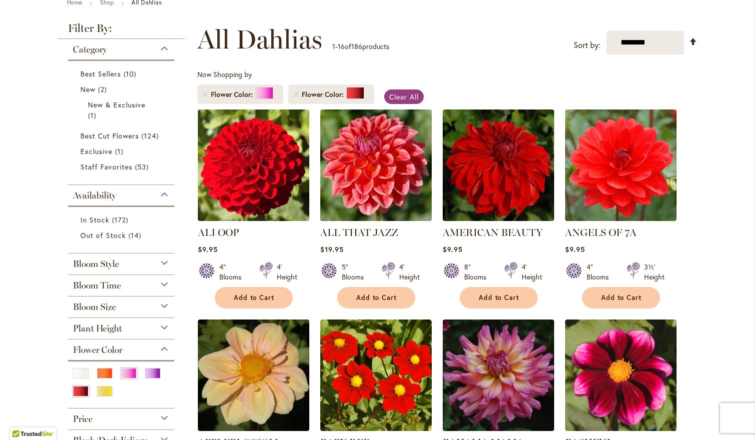
click at [422, 201] on img at bounding box center [375, 164] width 117 height 117
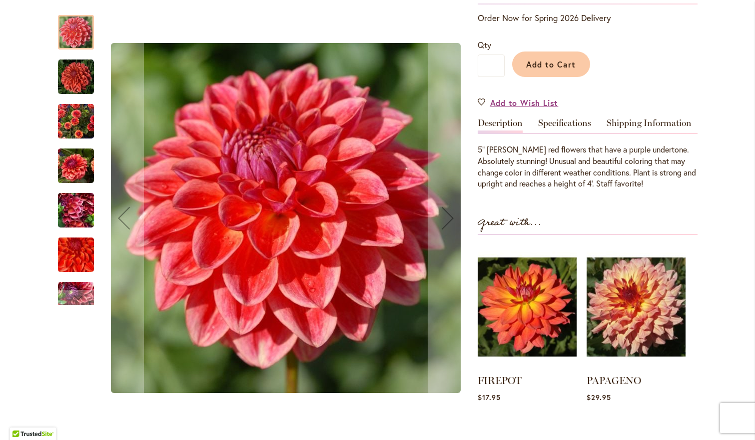
scroll to position [230, 0]
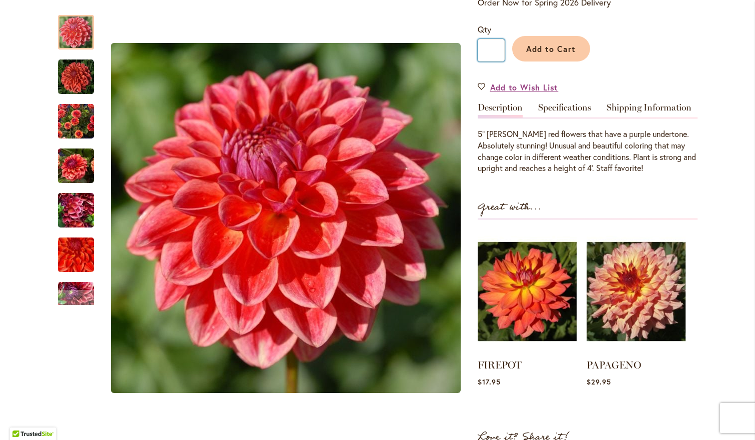
drag, startPoint x: 493, startPoint y: 47, endPoint x: 485, endPoint y: 47, distance: 8.0
click at [485, 47] on input "*" at bounding box center [490, 50] width 27 height 22
type input "*"
click at [559, 46] on span "Add to Cart" at bounding box center [550, 48] width 49 height 10
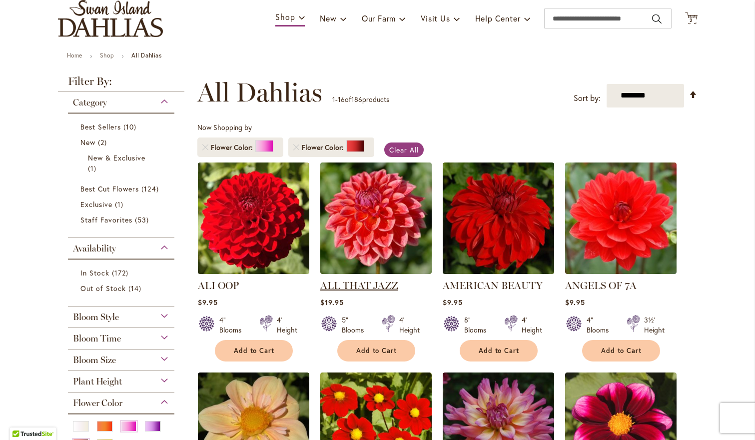
scroll to position [71, 0]
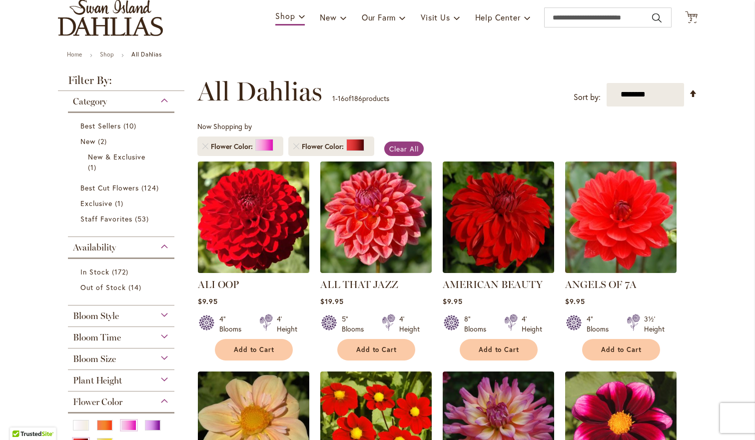
click at [275, 242] on img at bounding box center [253, 216] width 117 height 117
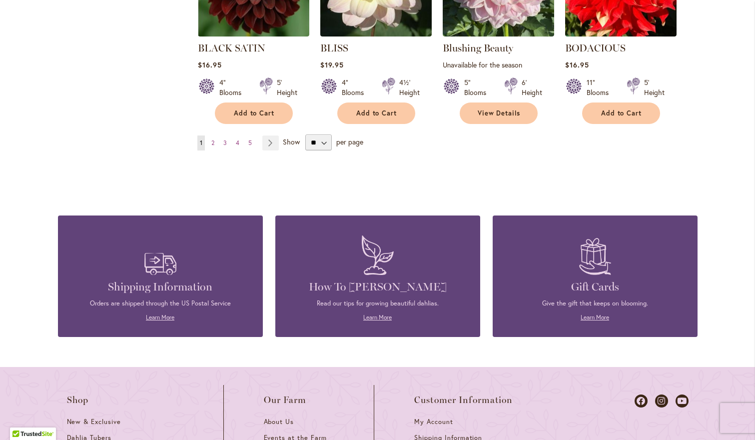
scroll to position [952, 0]
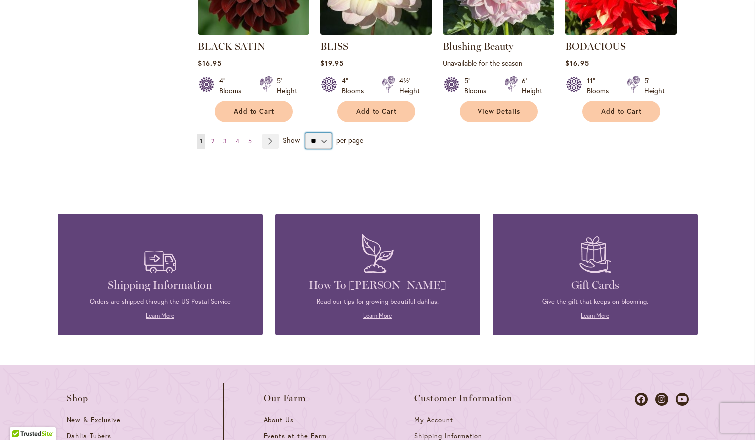
select select "**"
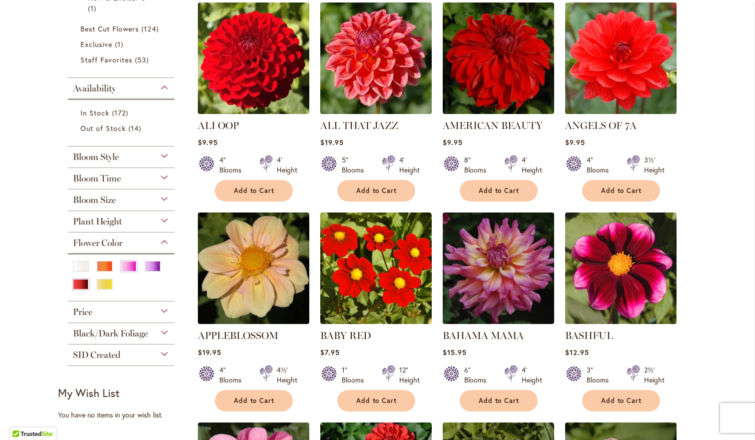
scroll to position [235, 0]
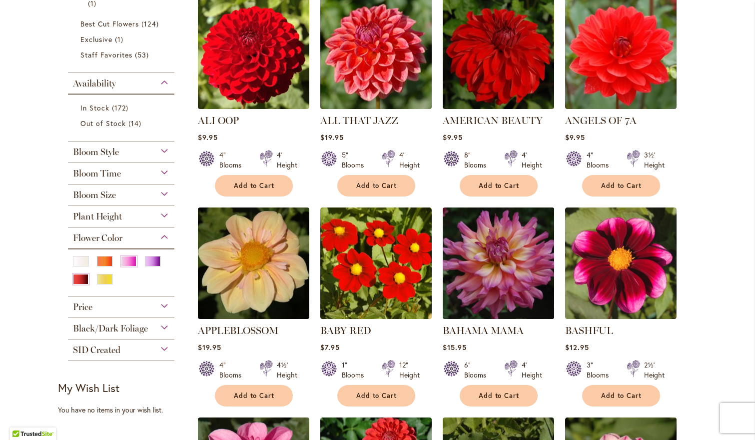
click at [522, 252] on img at bounding box center [498, 262] width 117 height 117
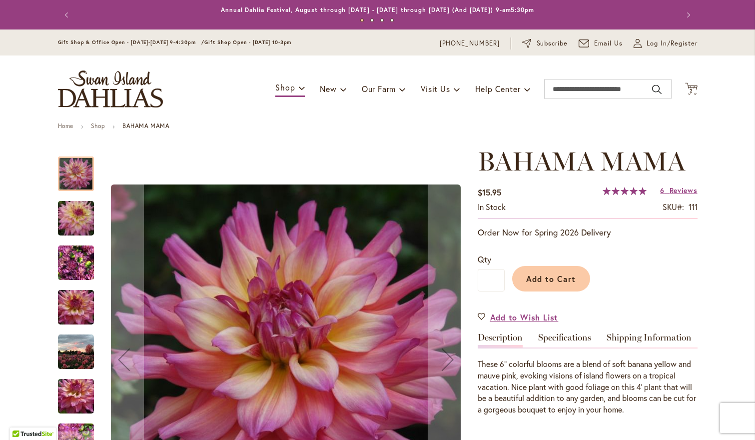
click at [64, 352] on img "Bahama Mama" at bounding box center [76, 352] width 36 height 36
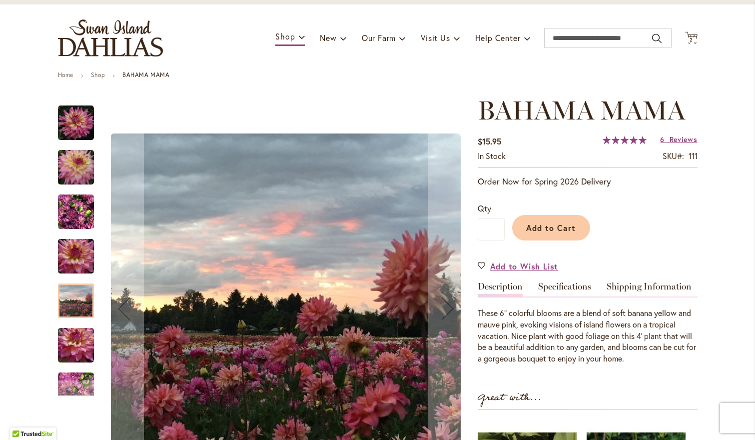
scroll to position [47, 0]
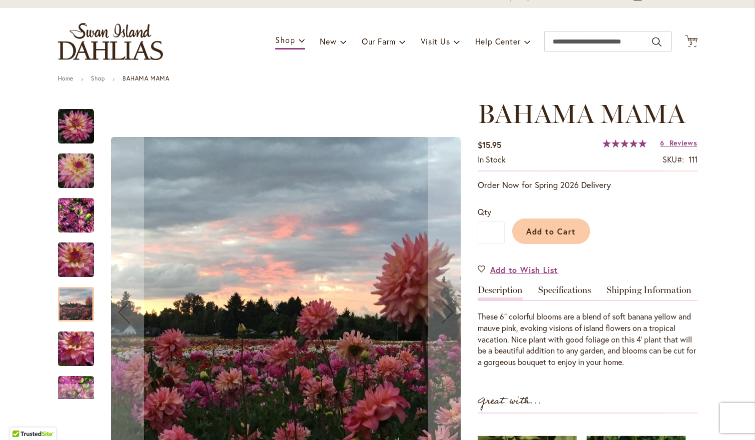
click at [74, 125] on img "Bahama Mama" at bounding box center [76, 126] width 36 height 36
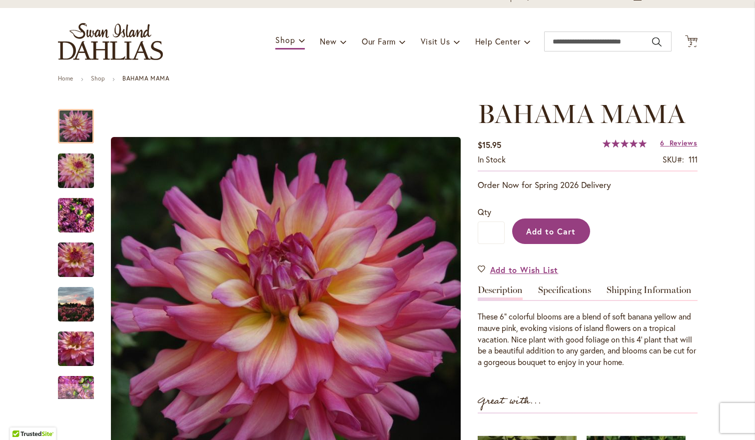
click at [562, 238] on button "Add to Cart" at bounding box center [551, 230] width 78 height 25
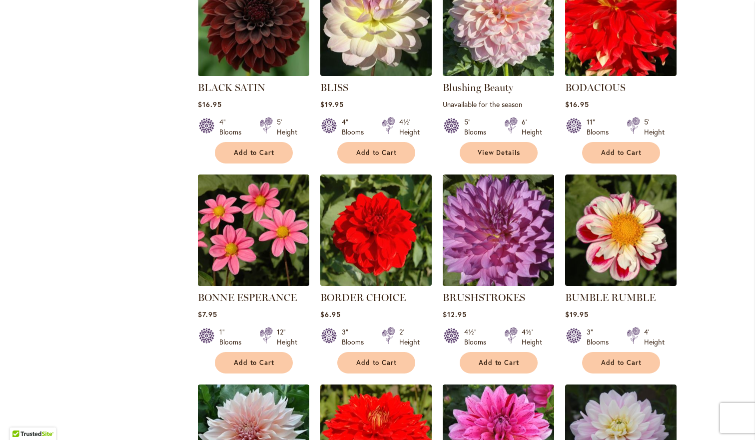
scroll to position [919, 0]
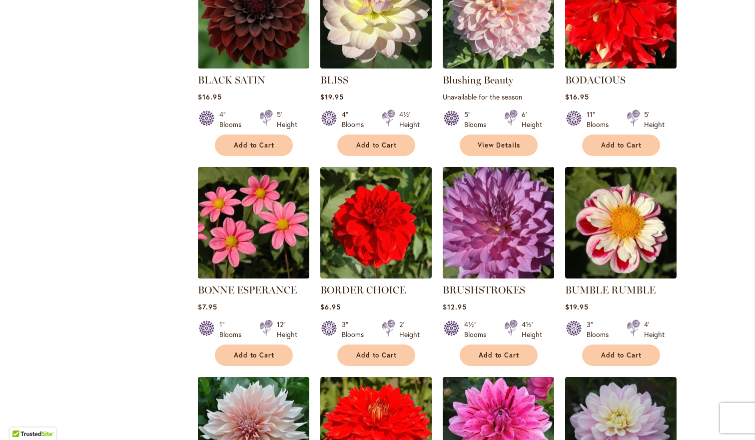
click at [489, 215] on img at bounding box center [498, 222] width 117 height 117
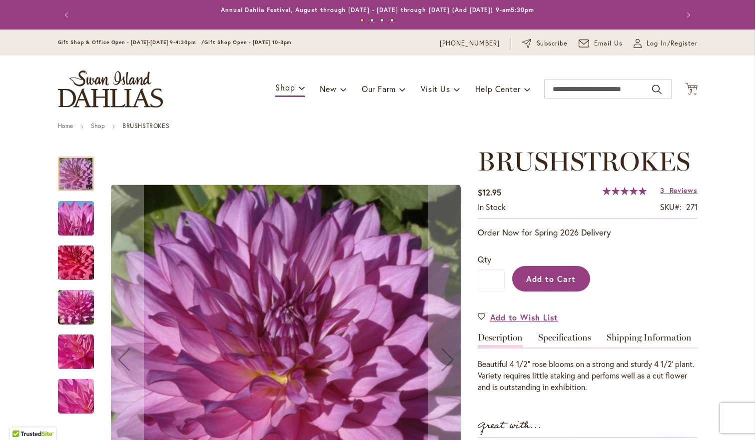
click at [538, 290] on button "Add to Cart" at bounding box center [551, 278] width 78 height 25
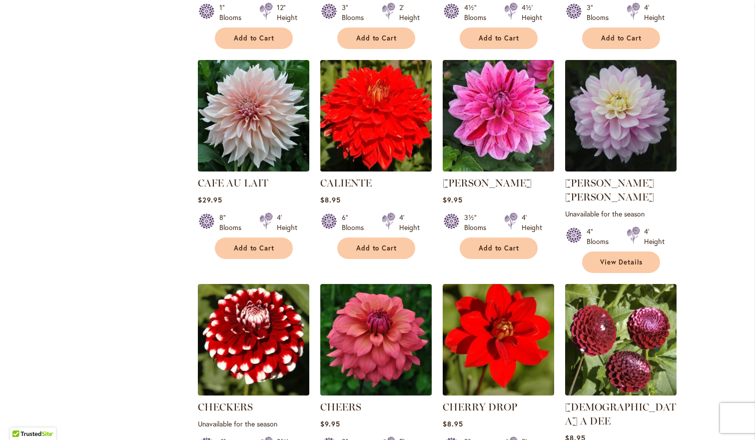
scroll to position [1239, 0]
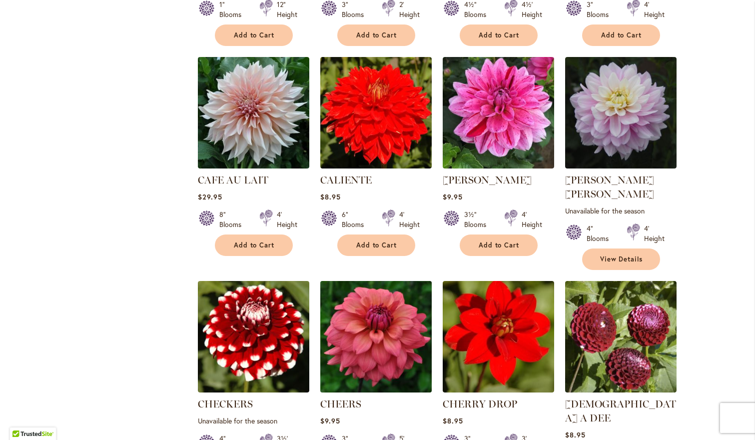
click at [374, 322] on img at bounding box center [375, 336] width 117 height 117
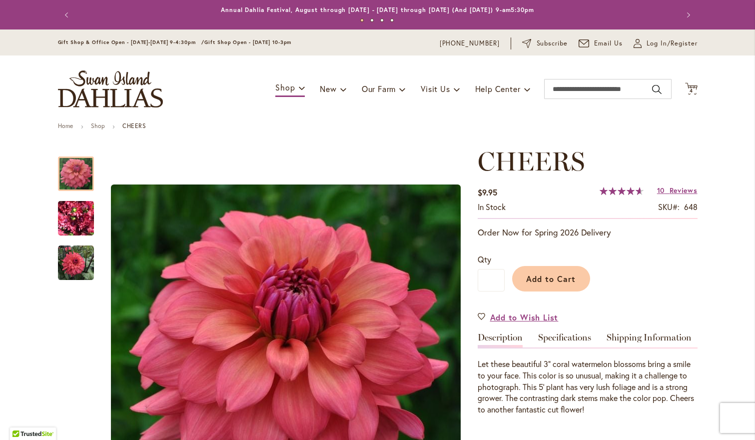
drag, startPoint x: 526, startPoint y: 281, endPoint x: 433, endPoint y: 291, distance: 93.4
click at [523, 281] on button "Add to Cart" at bounding box center [551, 278] width 78 height 25
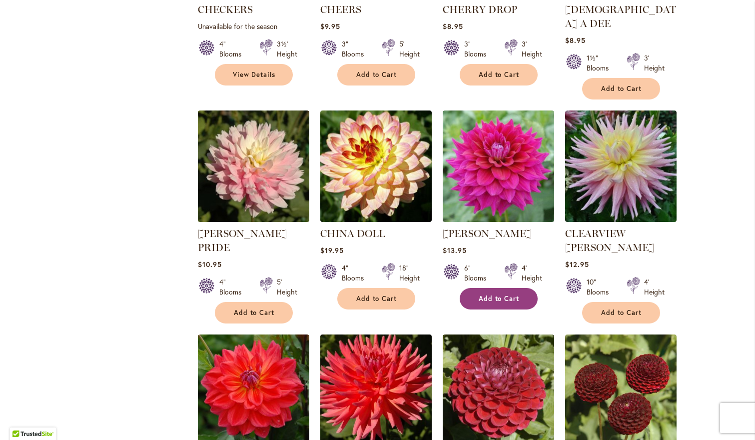
scroll to position [1639, 0]
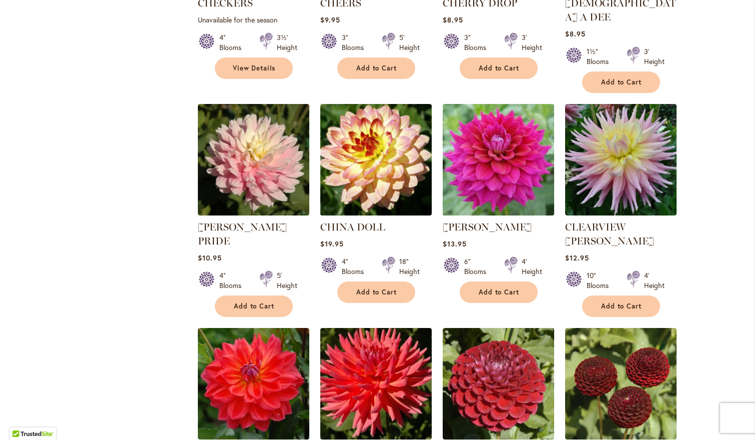
click at [486, 143] on img at bounding box center [498, 159] width 117 height 117
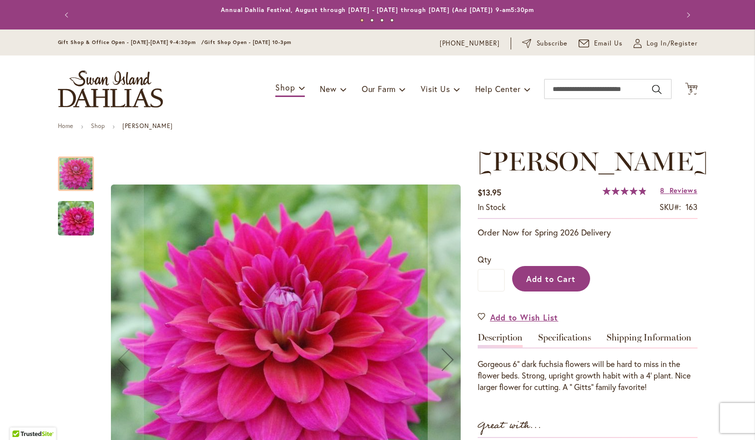
click at [551, 278] on span "Add to Cart" at bounding box center [550, 278] width 49 height 10
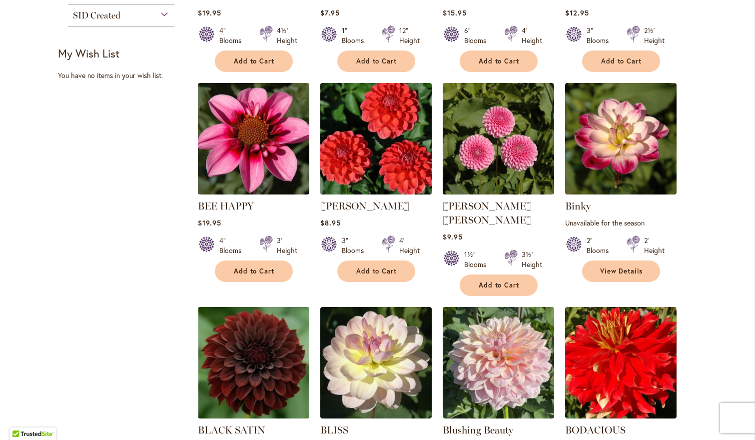
scroll to position [588, 0]
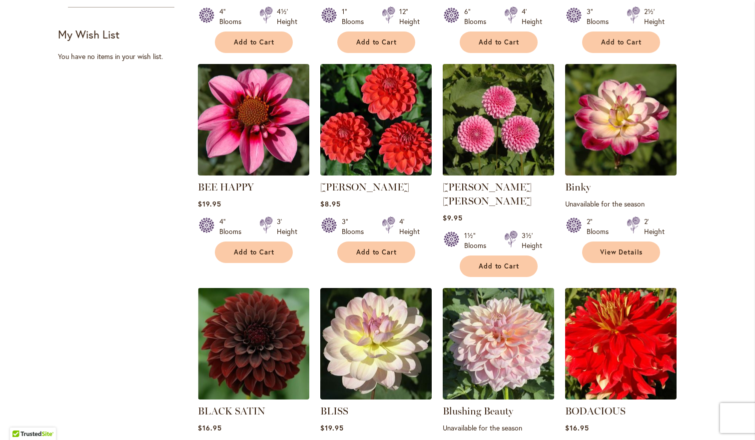
click at [475, 130] on img at bounding box center [498, 119] width 117 height 117
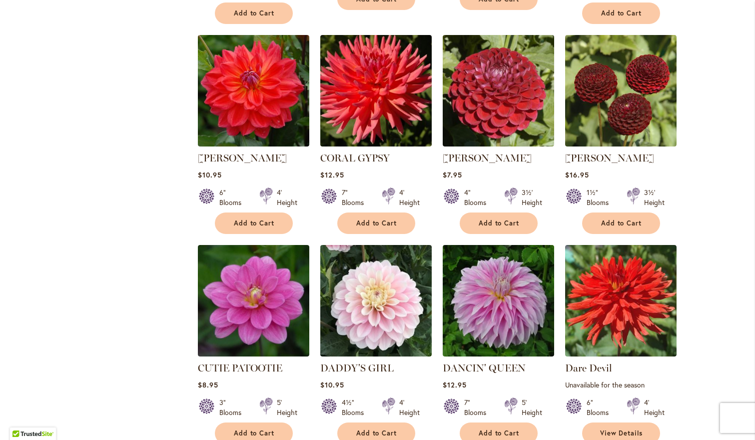
scroll to position [1934, 0]
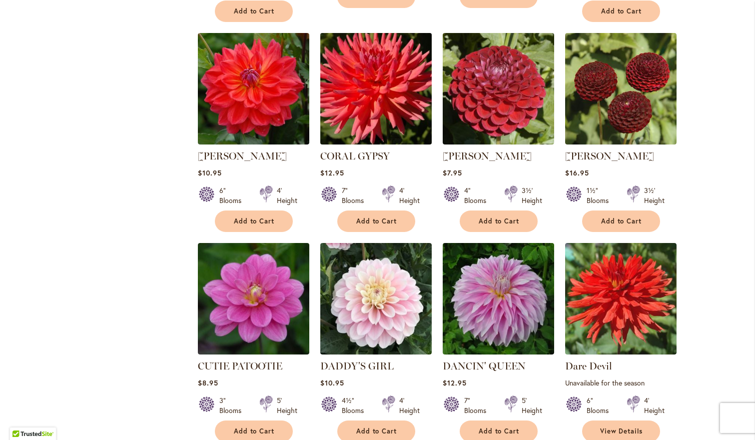
click at [376, 69] on img at bounding box center [375, 88] width 117 height 117
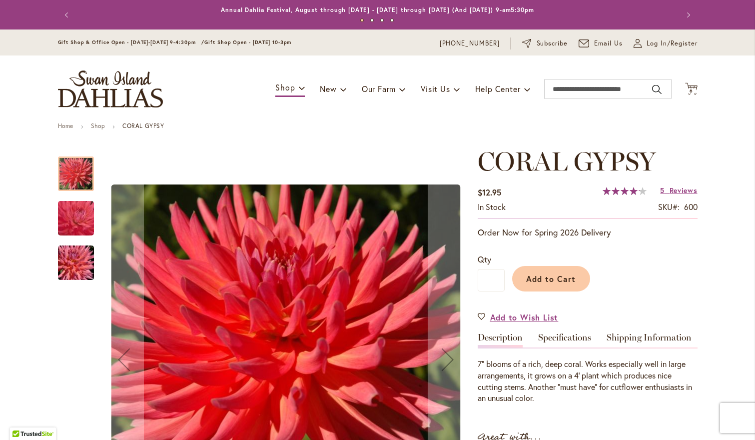
click at [66, 215] on img "CORAL GYPSY" at bounding box center [75, 218] width 71 height 69
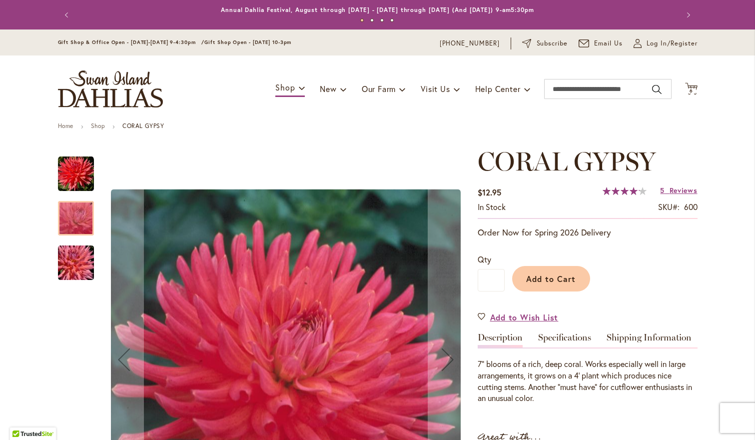
click at [70, 167] on img "CORAL GYPSY" at bounding box center [76, 174] width 36 height 36
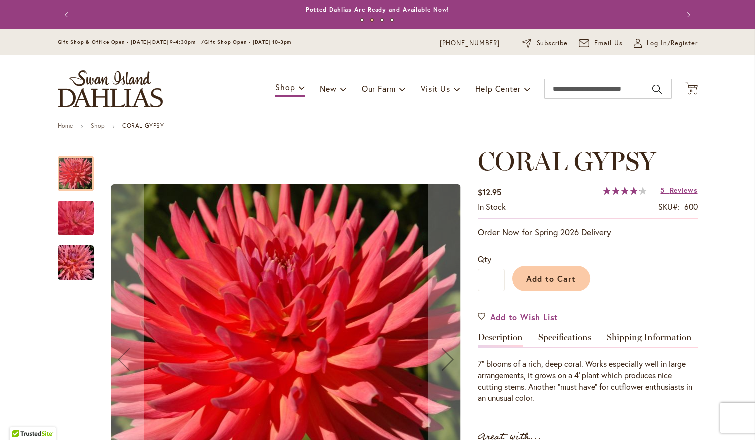
click at [83, 271] on img "CORAL GYPSY" at bounding box center [76, 263] width 72 height 48
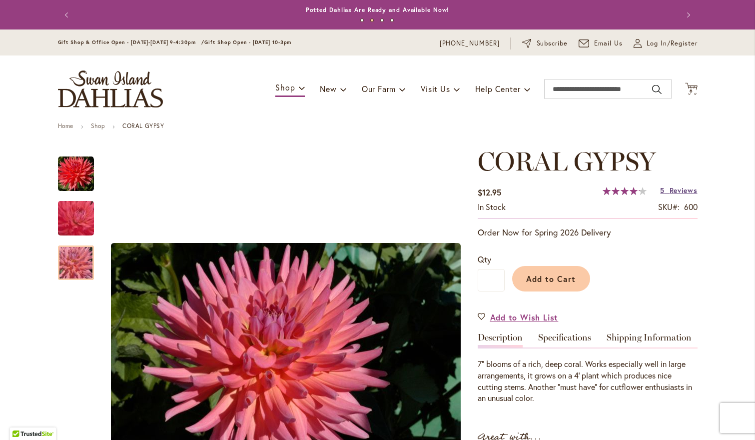
click at [667, 191] on link "5 Reviews" at bounding box center [678, 189] width 37 height 9
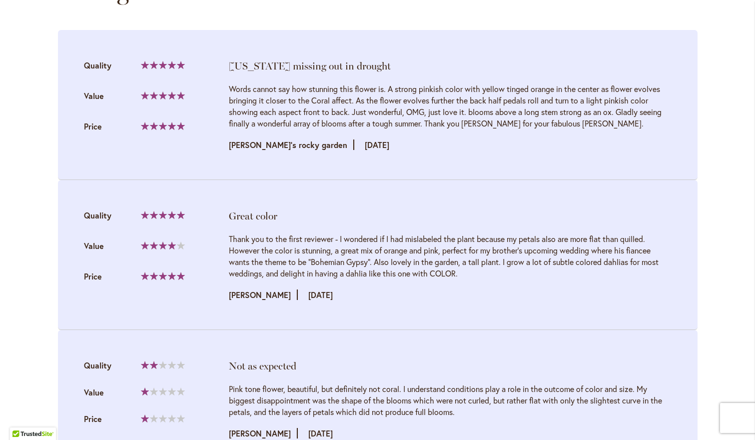
scroll to position [1072, 0]
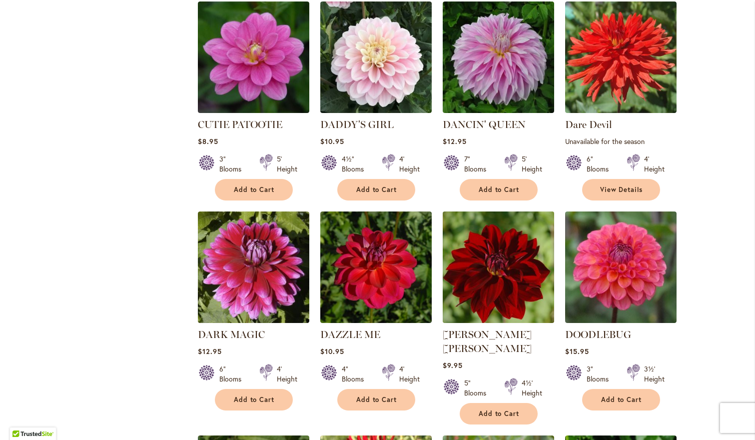
scroll to position [2187, 0]
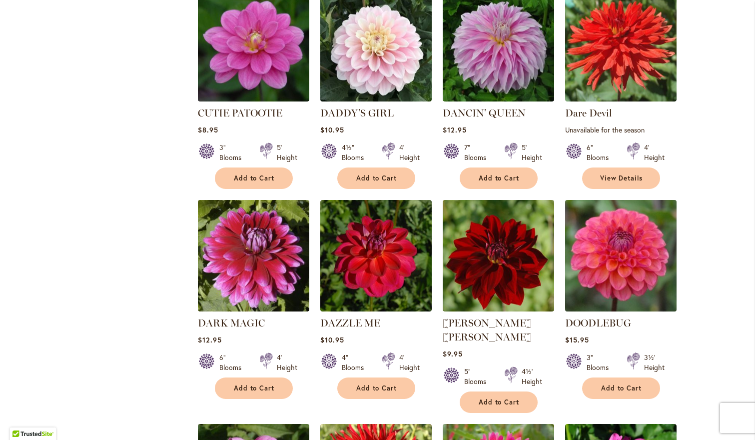
click at [633, 217] on img at bounding box center [620, 255] width 117 height 117
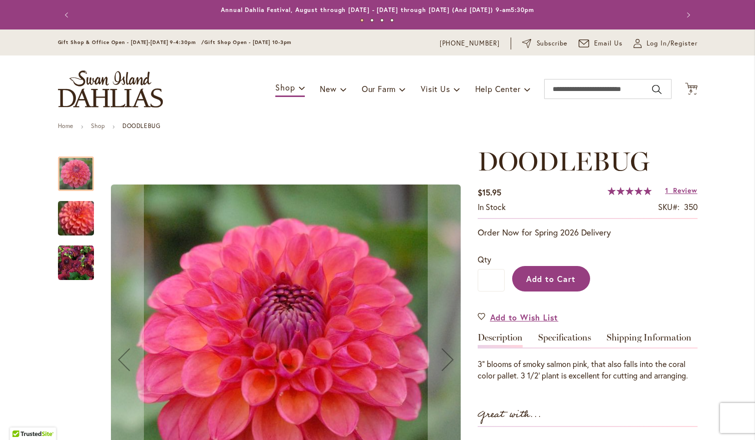
click at [576, 279] on button "Add to Cart" at bounding box center [551, 278] width 78 height 25
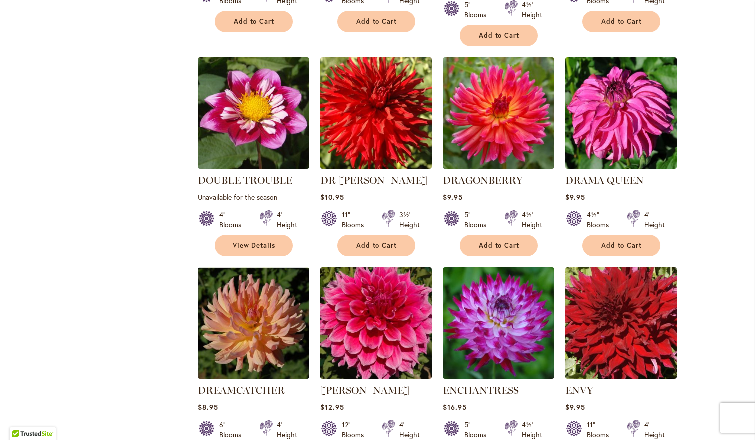
scroll to position [2509, 0]
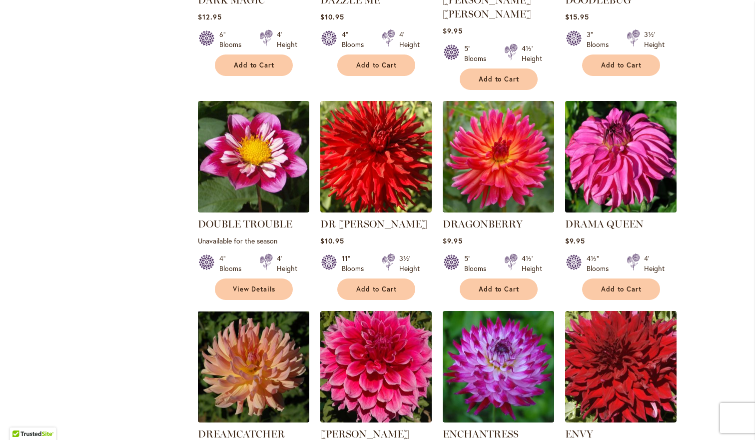
click at [617, 98] on img at bounding box center [620, 156] width 117 height 117
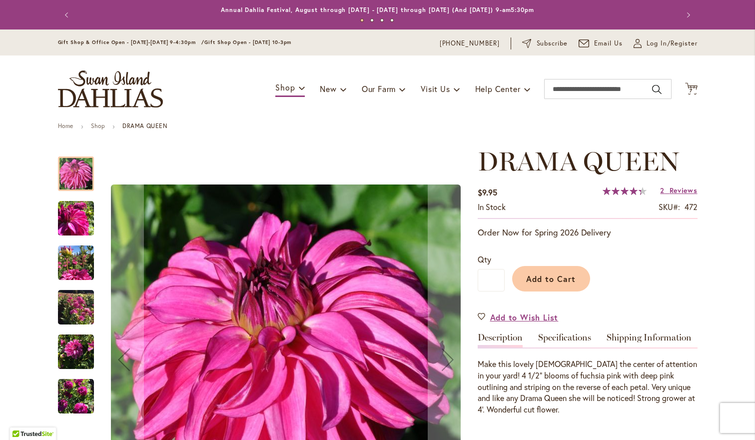
click at [71, 353] on img "DRAMA QUEEN" at bounding box center [76, 352] width 36 height 36
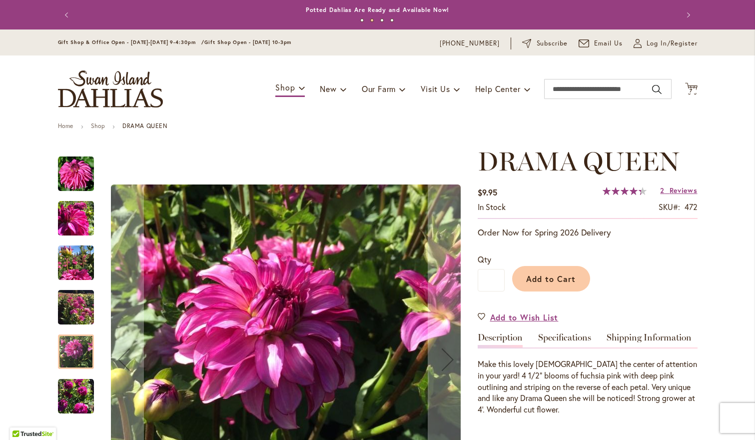
click at [72, 314] on img "DRAMA QUEEN" at bounding box center [76, 307] width 36 height 48
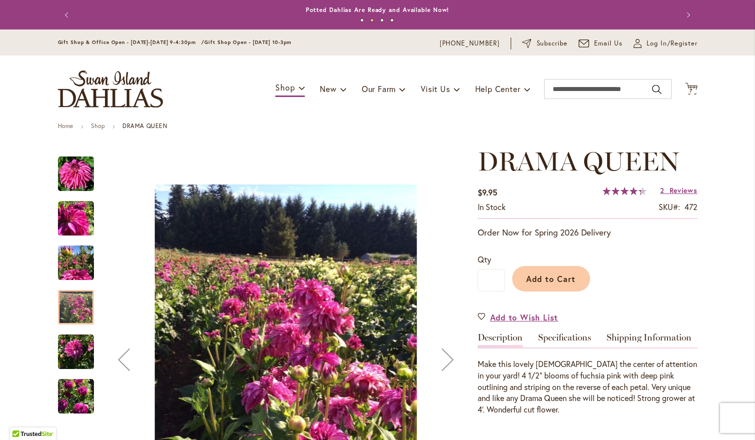
click at [73, 397] on img "DRAMA QUEEN" at bounding box center [76, 396] width 36 height 36
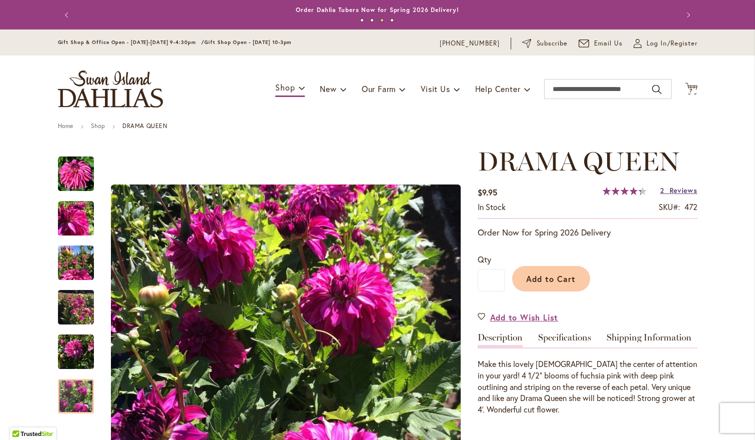
click at [679, 190] on span "Reviews" at bounding box center [683, 189] width 28 height 9
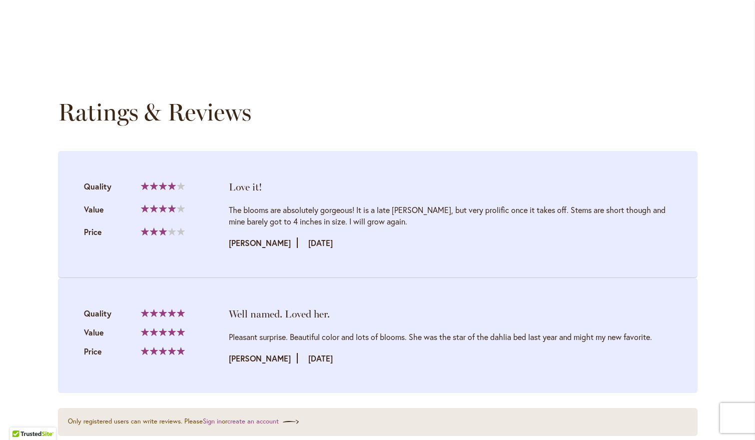
scroll to position [1033, 0]
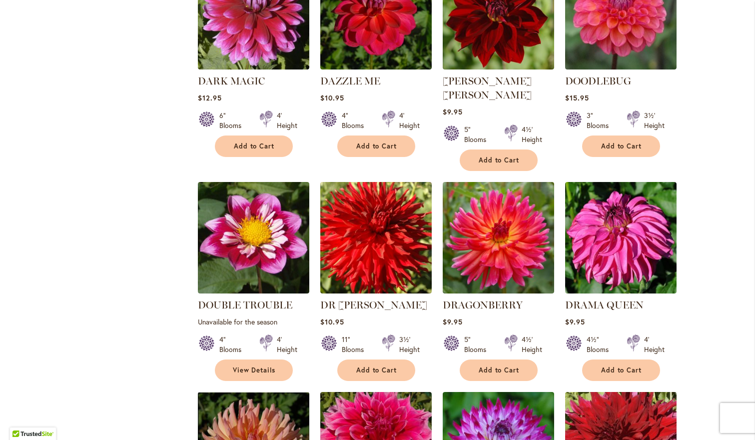
scroll to position [2429, 0]
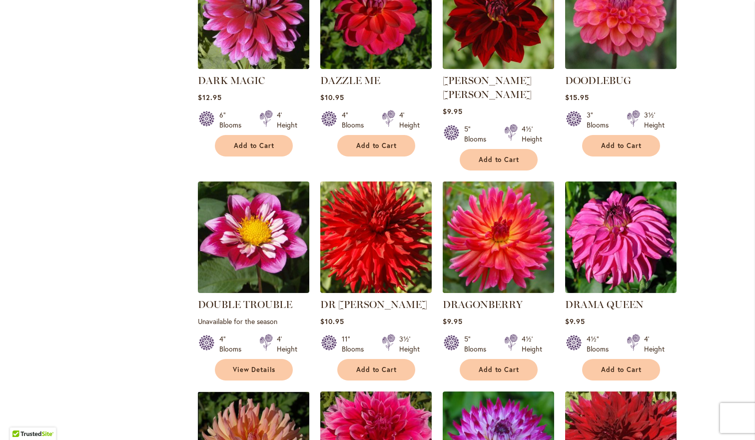
click at [497, 187] on img at bounding box center [498, 236] width 117 height 117
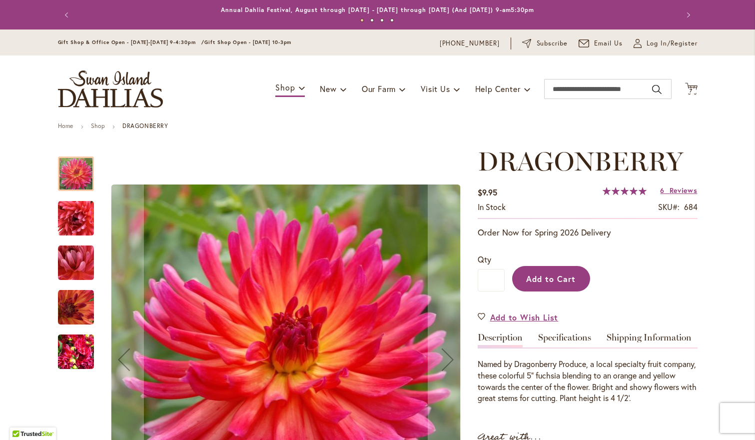
click at [537, 278] on span "Add to Cart" at bounding box center [550, 278] width 49 height 10
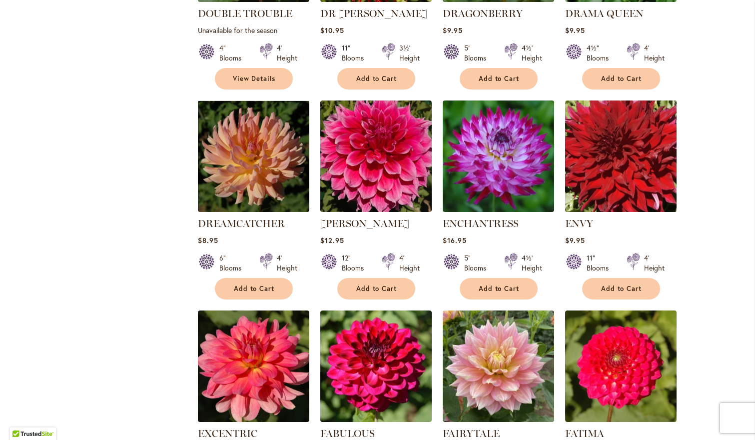
scroll to position [2720, 0]
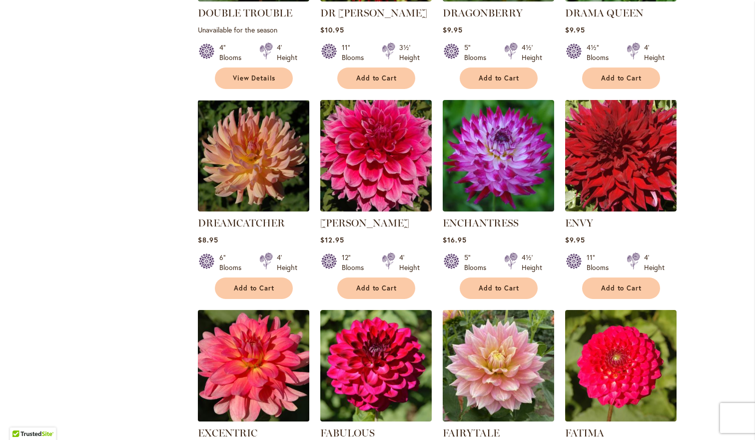
click at [246, 315] on img at bounding box center [253, 365] width 117 height 117
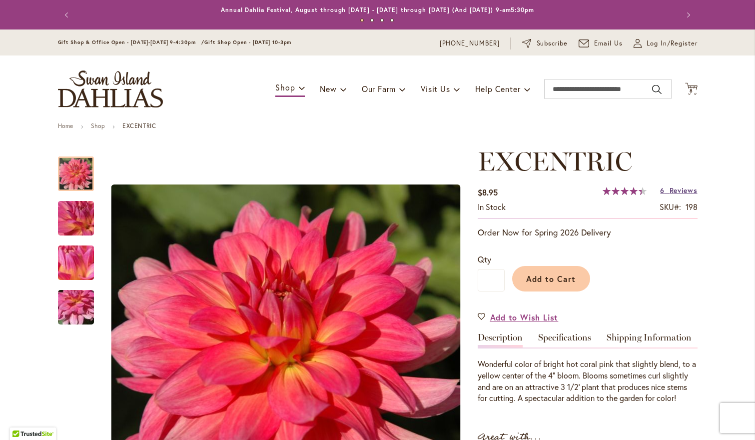
click at [669, 189] on span "Reviews" at bounding box center [683, 189] width 28 height 9
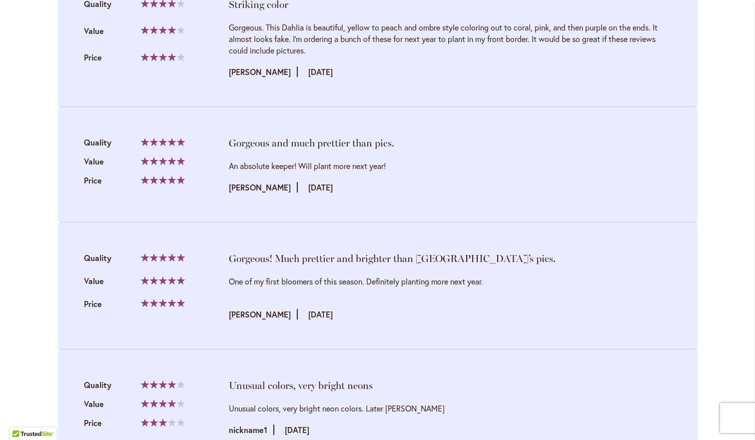
scroll to position [1401, 0]
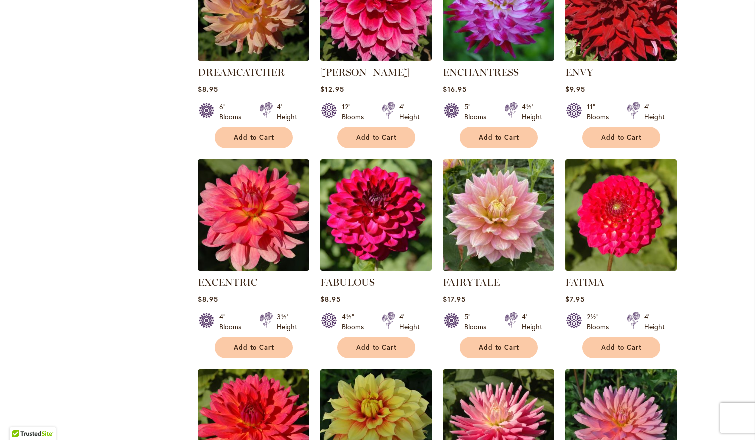
scroll to position [2865, 0]
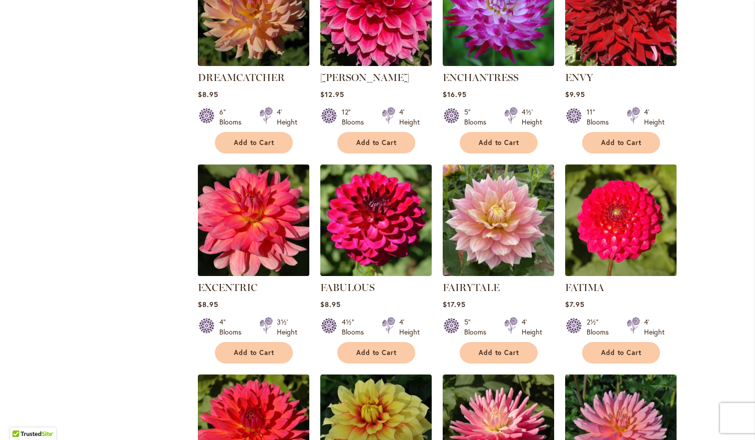
click at [248, 171] on img at bounding box center [253, 219] width 117 height 117
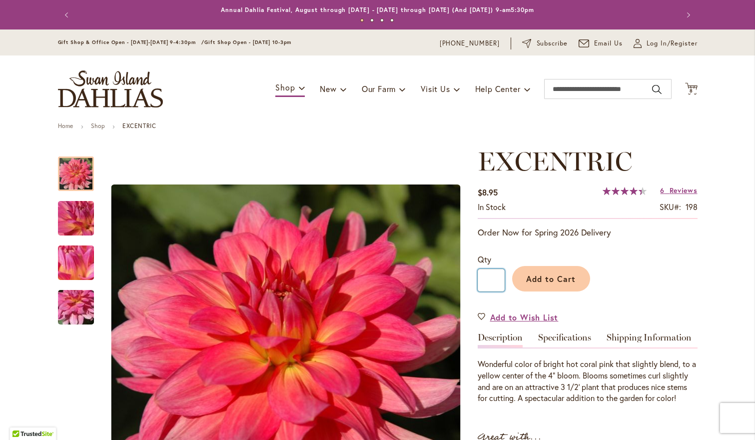
click at [501, 279] on input "*" at bounding box center [490, 280] width 27 height 22
drag, startPoint x: 501, startPoint y: 279, endPoint x: 476, endPoint y: 279, distance: 25.5
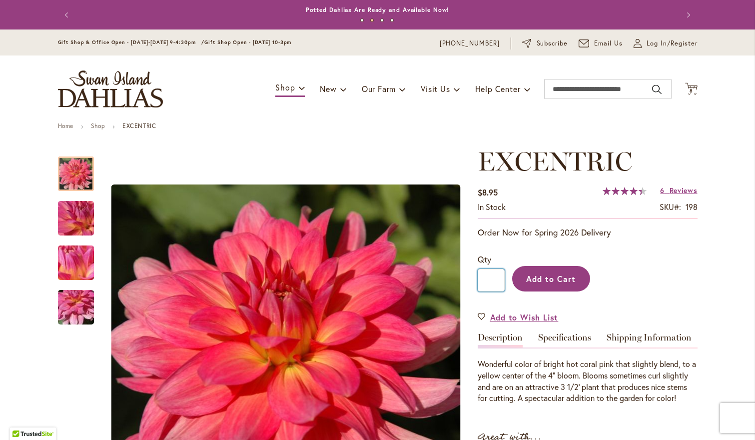
type input "*"
click at [571, 277] on span "Add to Cart" at bounding box center [550, 278] width 49 height 10
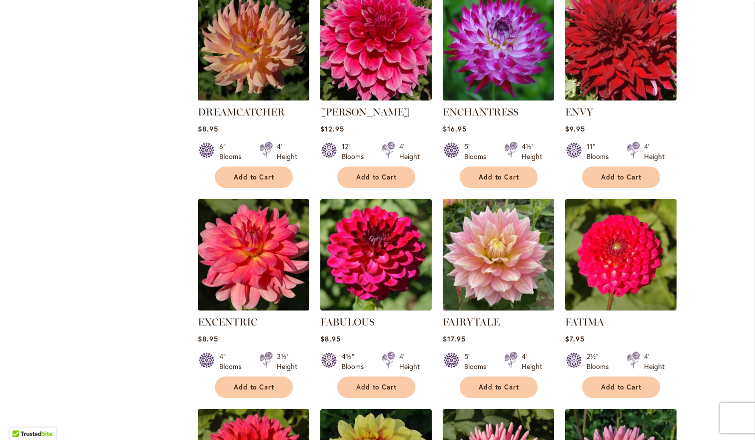
scroll to position [2834, 0]
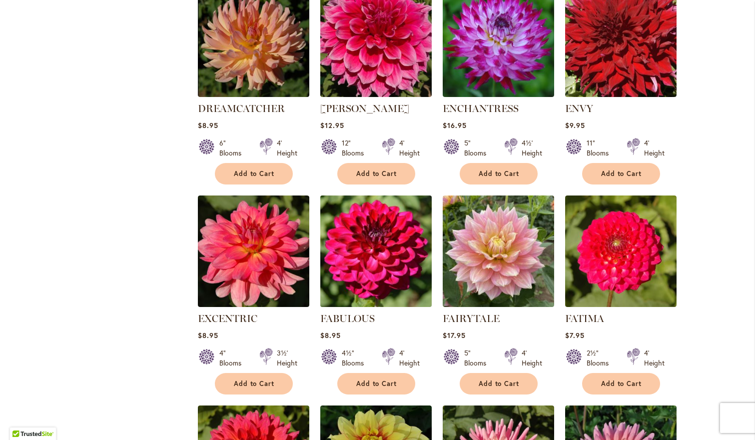
click at [411, 192] on img at bounding box center [375, 250] width 117 height 117
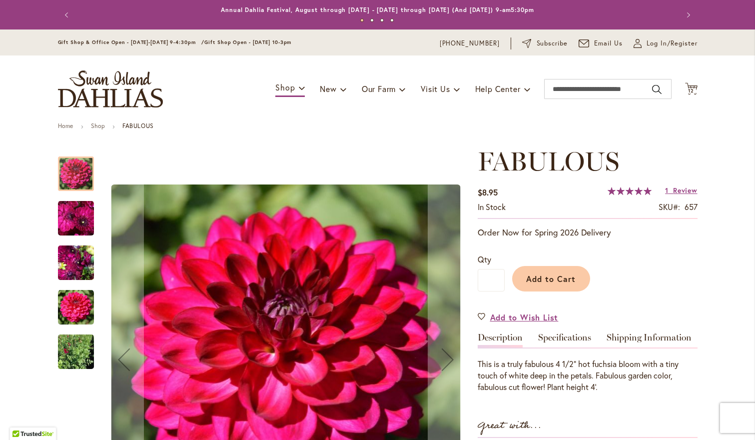
click at [76, 300] on img "FABULOUS" at bounding box center [76, 307] width 36 height 36
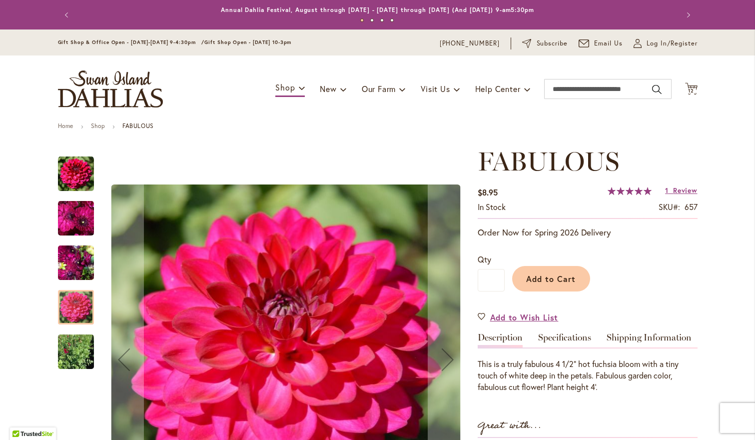
click at [76, 267] on img "FABULOUS" at bounding box center [76, 263] width 36 height 48
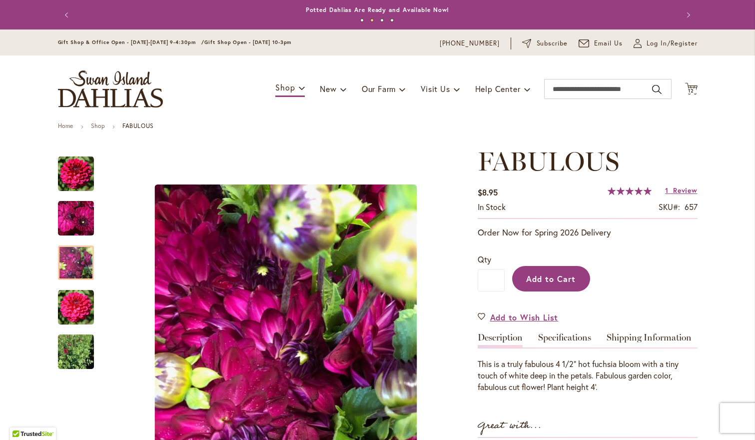
click at [562, 279] on span "Add to Cart" at bounding box center [550, 278] width 49 height 10
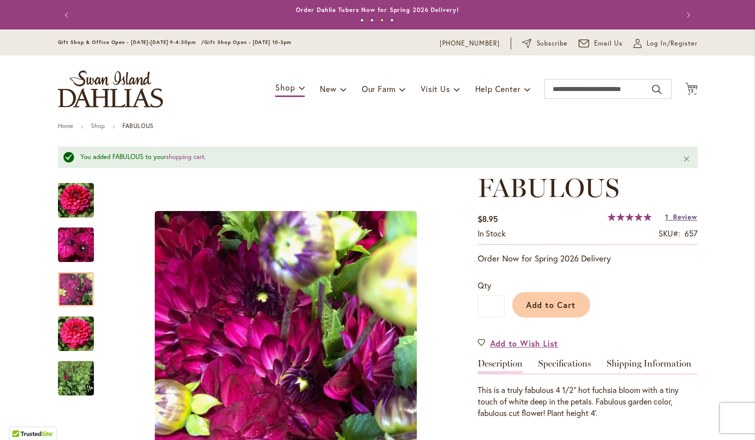
click at [693, 217] on span "Review" at bounding box center [685, 216] width 24 height 9
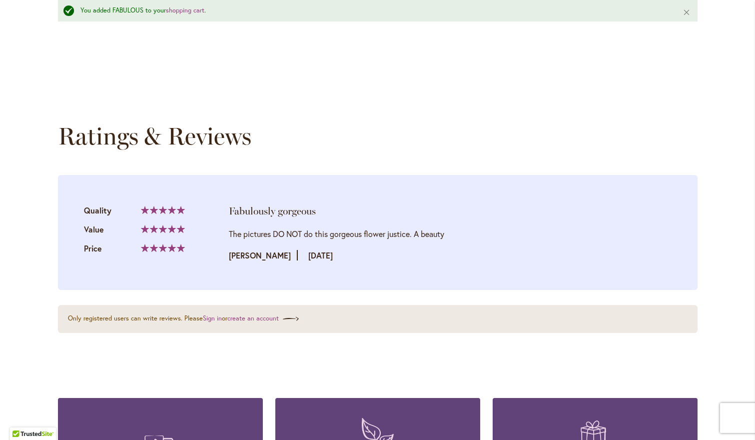
scroll to position [1023, 0]
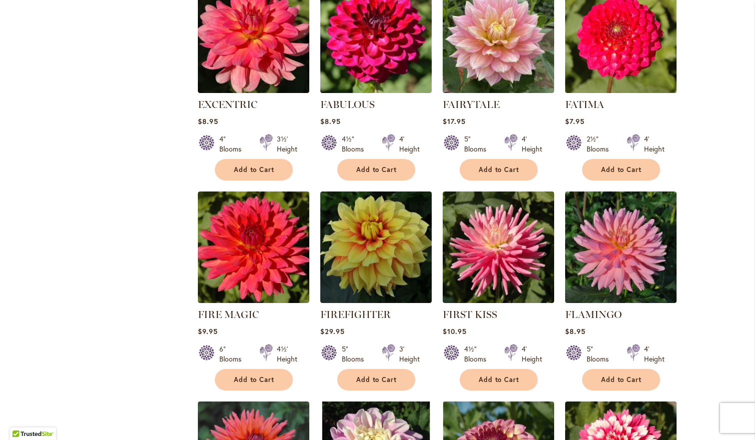
scroll to position [3029, 0]
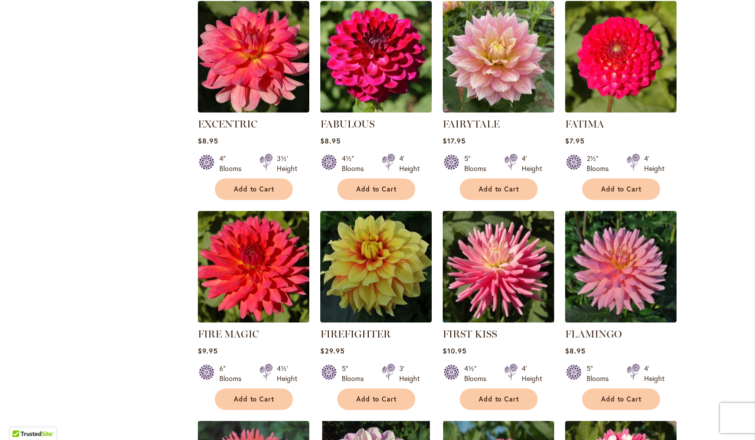
click at [549, 208] on img at bounding box center [498, 266] width 117 height 117
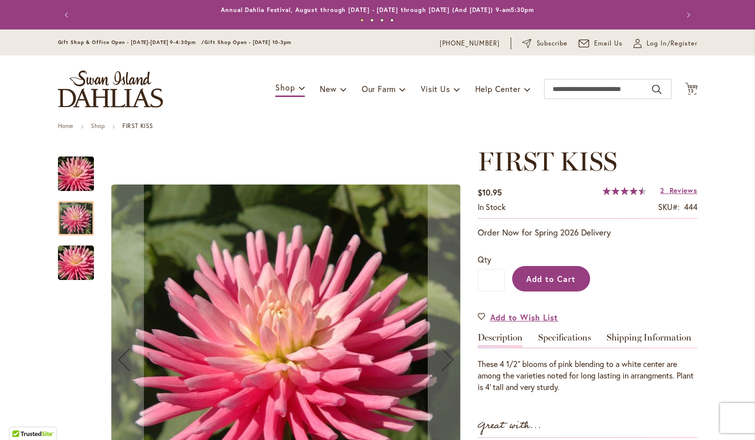
click at [555, 273] on span "Add to Cart" at bounding box center [550, 278] width 49 height 10
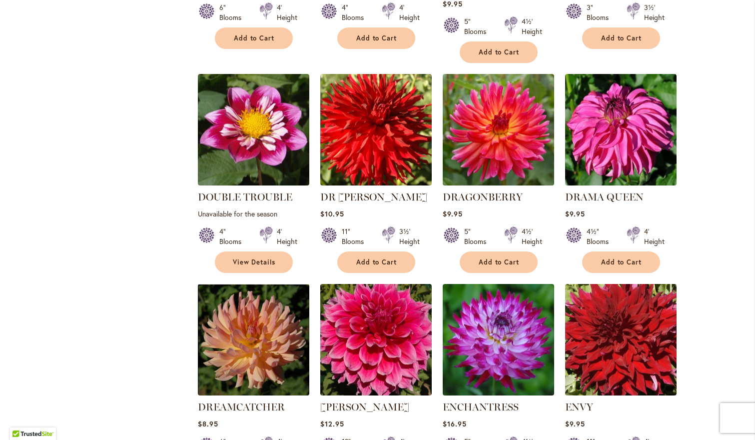
scroll to position [2545, 0]
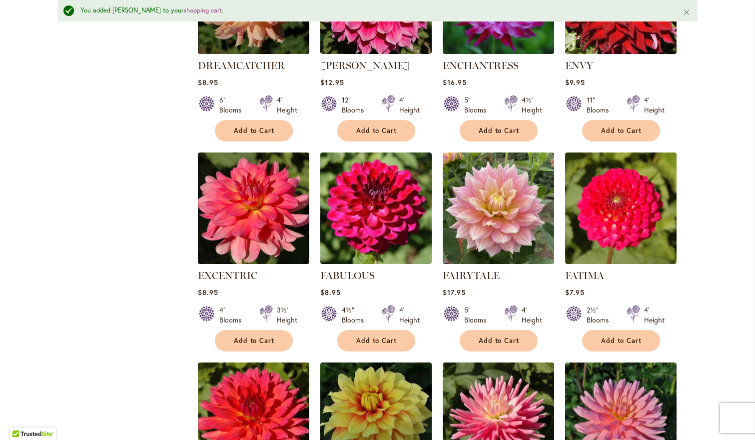
scroll to position [2940, 0]
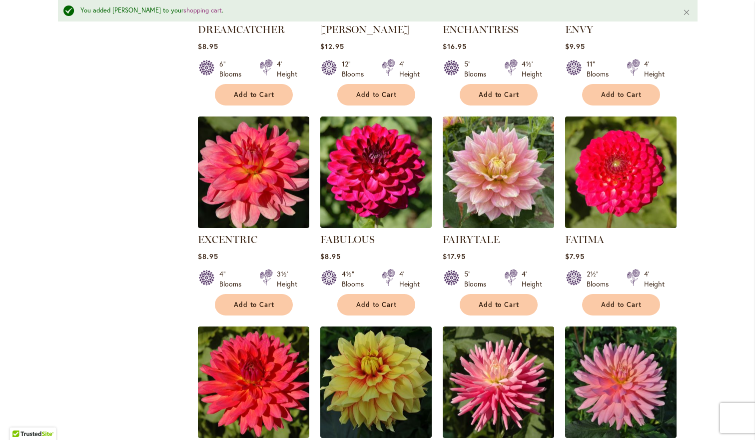
click at [602, 120] on img at bounding box center [620, 171] width 117 height 117
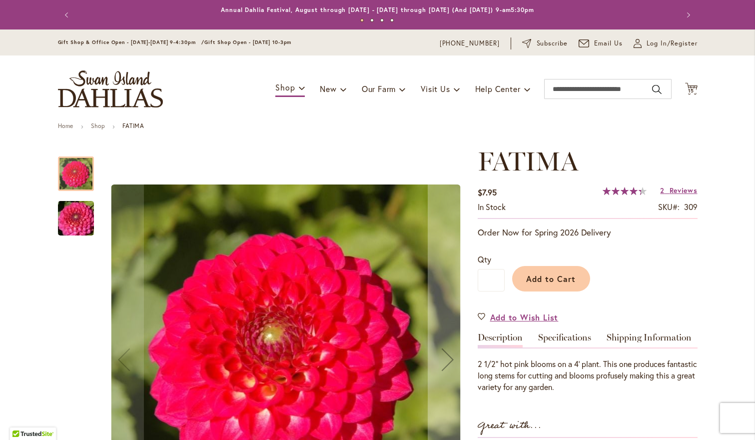
click at [66, 218] on img "FATIMA" at bounding box center [76, 218] width 72 height 48
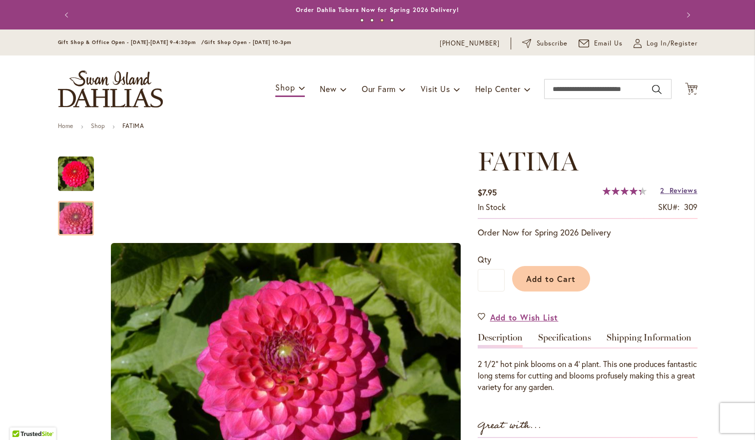
click at [673, 191] on span "Reviews" at bounding box center [683, 189] width 28 height 9
click at [550, 284] on button "Add to Cart" at bounding box center [551, 278] width 78 height 25
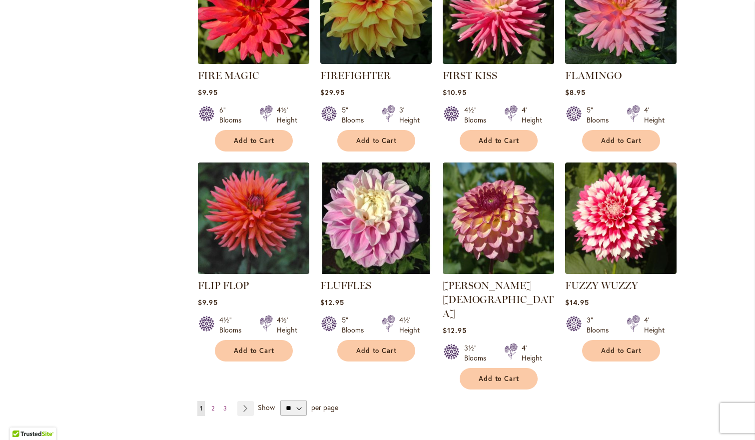
scroll to position [3288, 0]
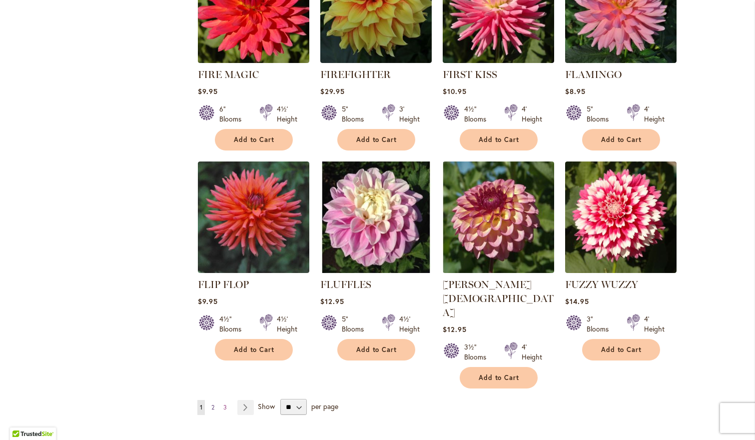
click at [215, 400] on link "Page 2" at bounding box center [213, 407] width 8 height 15
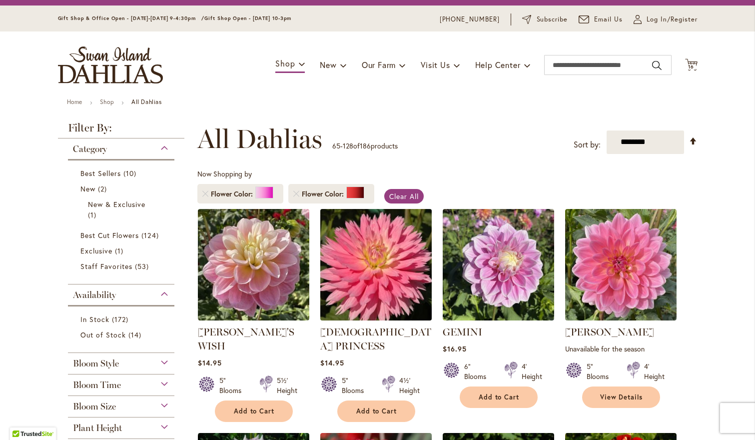
scroll to position [24, 0]
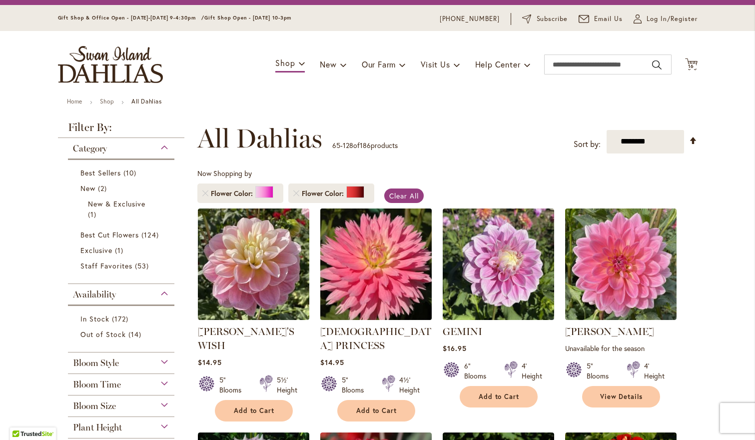
click at [374, 259] on img at bounding box center [375, 263] width 117 height 117
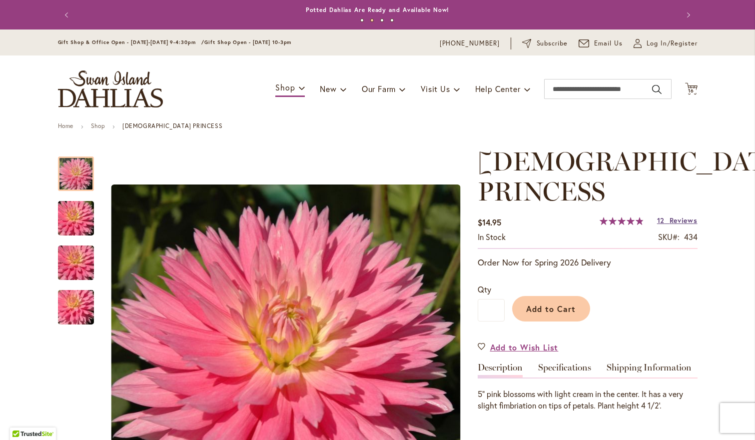
click at [684, 215] on span "Reviews" at bounding box center [683, 219] width 28 height 9
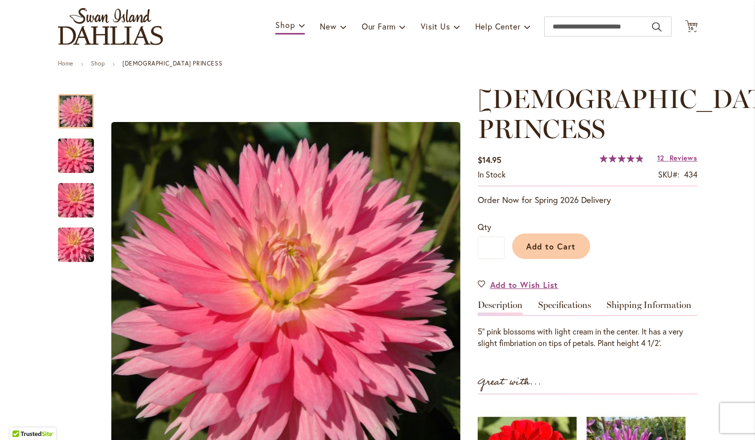
scroll to position [66, 0]
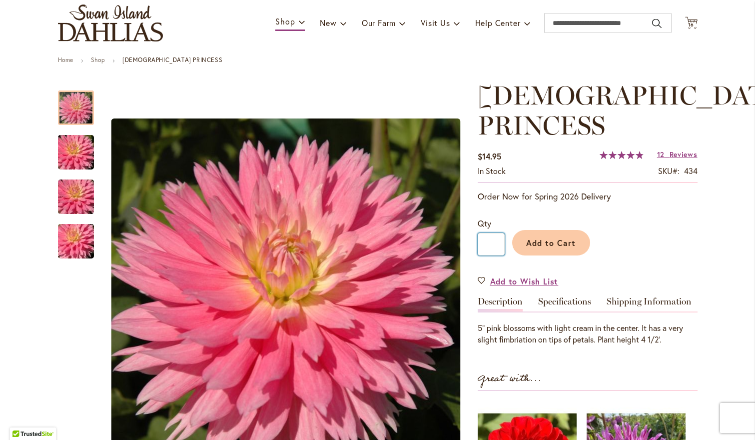
drag, startPoint x: 498, startPoint y: 214, endPoint x: 480, endPoint y: 213, distance: 18.5
click at [480, 233] on input "*" at bounding box center [490, 244] width 27 height 22
type input "*"
click at [556, 237] on span "Add to Cart" at bounding box center [550, 242] width 49 height 10
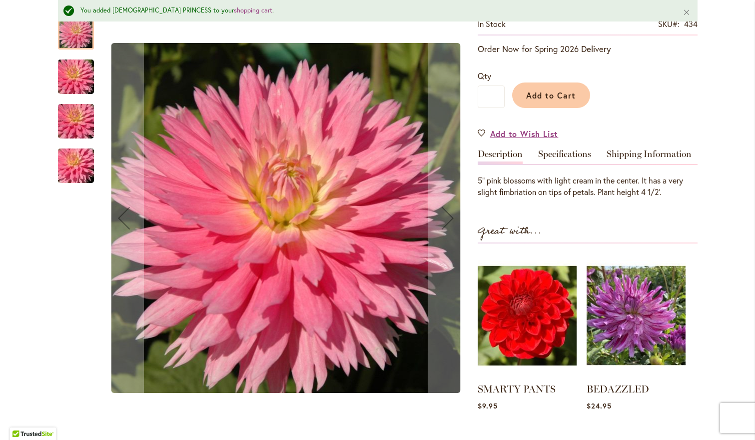
scroll to position [269, 0]
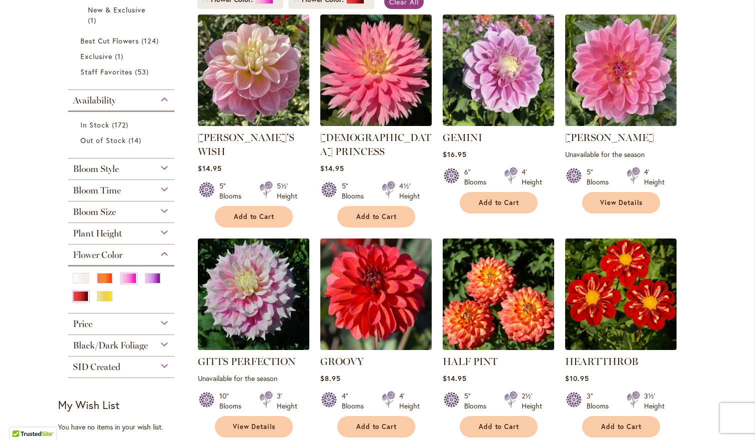
scroll to position [220, 0]
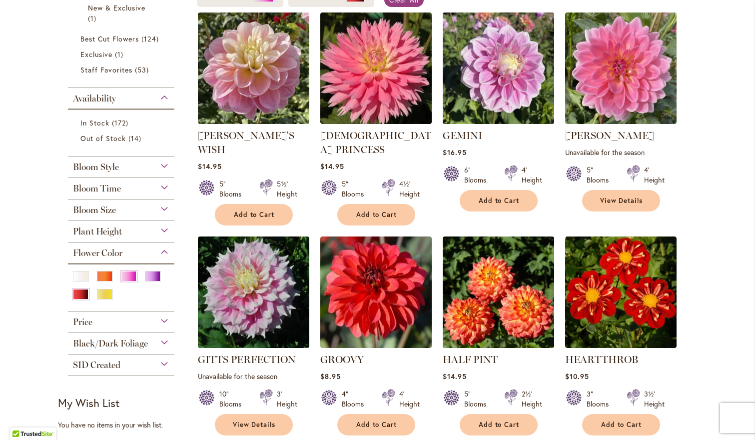
click at [500, 75] on img at bounding box center [498, 67] width 117 height 117
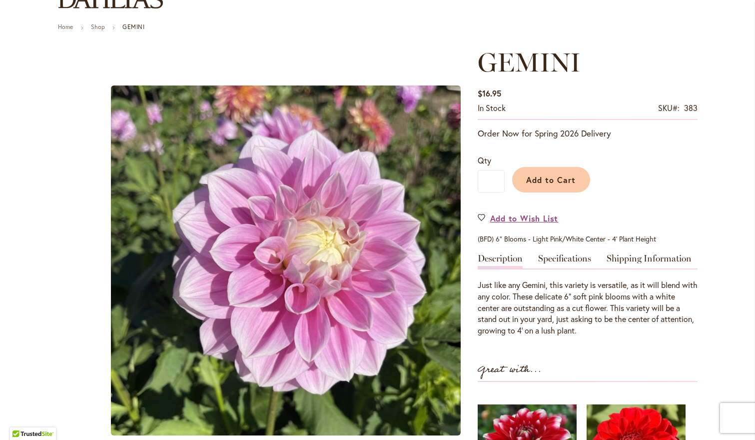
scroll to position [100, 0]
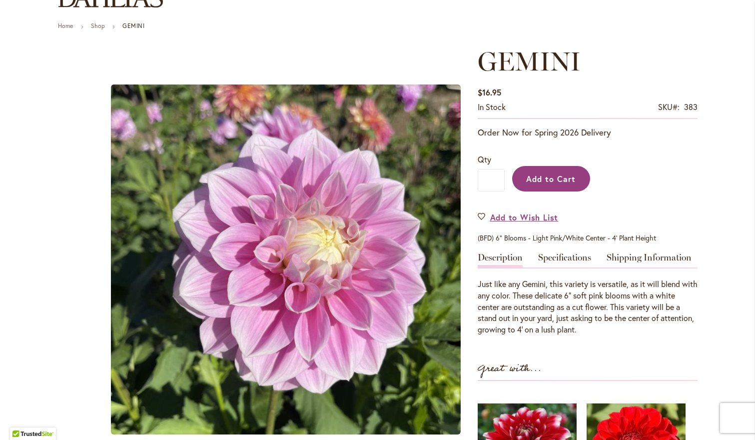
click at [558, 186] on button "Add to Cart" at bounding box center [551, 178] width 78 height 25
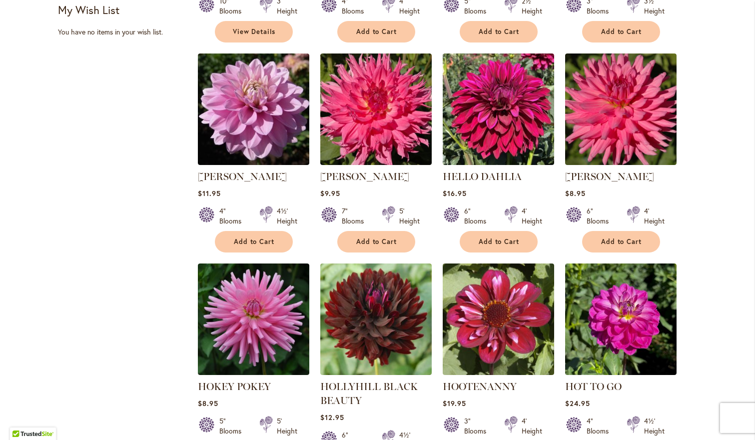
scroll to position [613, 0]
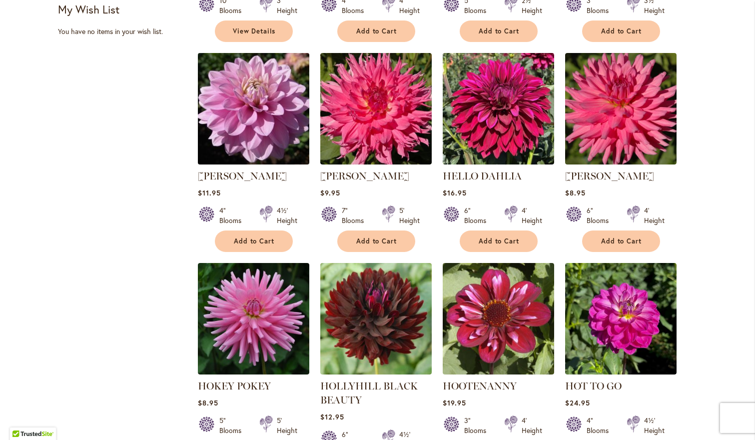
click at [209, 94] on img at bounding box center [253, 108] width 117 height 117
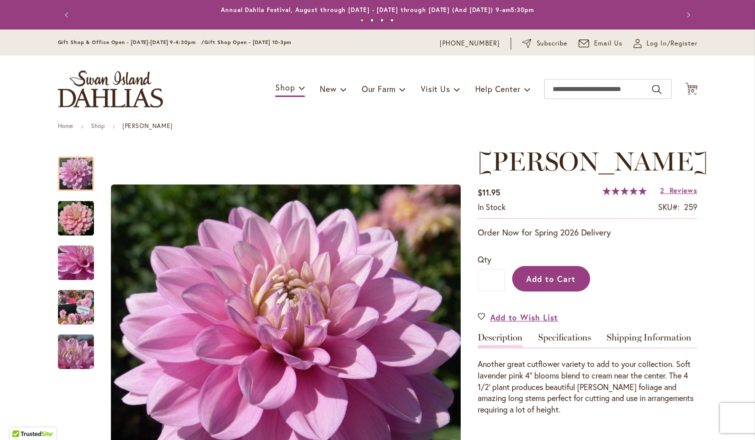
click at [525, 291] on button "Add to Cart" at bounding box center [551, 278] width 78 height 25
click at [668, 195] on link "2 Reviews" at bounding box center [678, 189] width 37 height 9
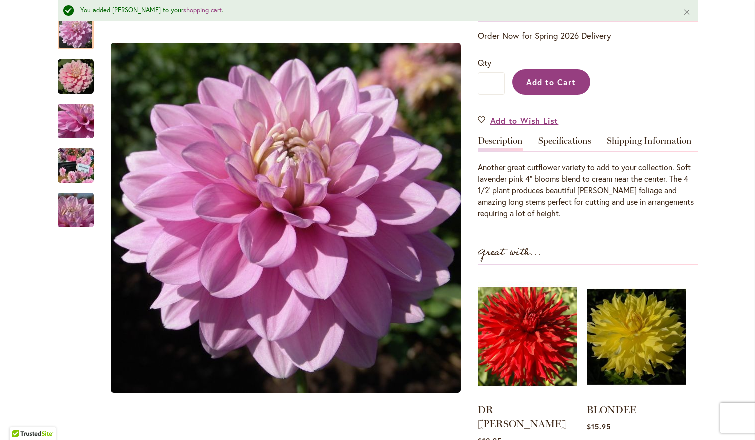
scroll to position [221, 0]
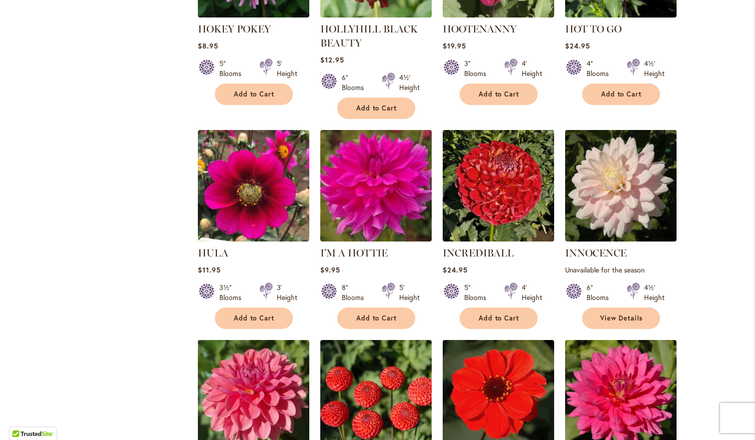
scroll to position [983, 0]
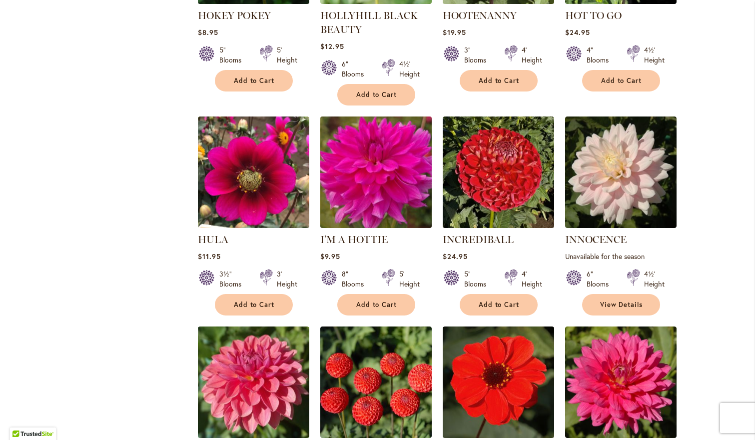
click at [378, 139] on img at bounding box center [375, 171] width 117 height 117
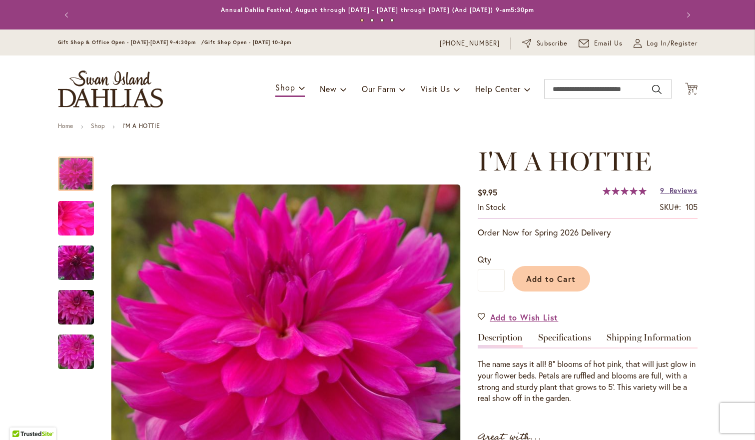
click at [668, 191] on link "9 Reviews" at bounding box center [678, 189] width 37 height 9
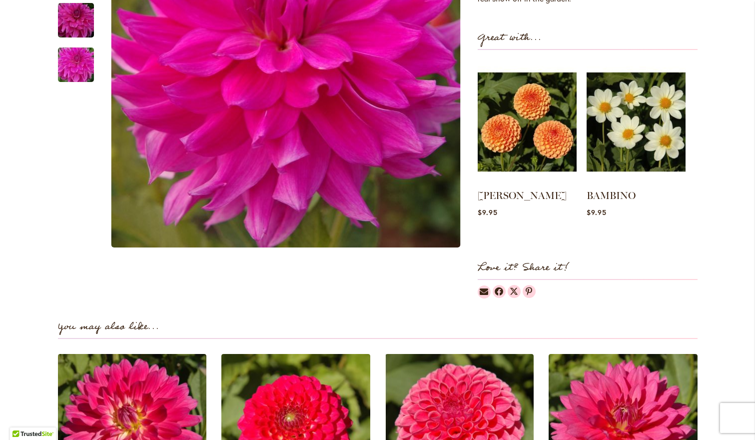
scroll to position [1008, 0]
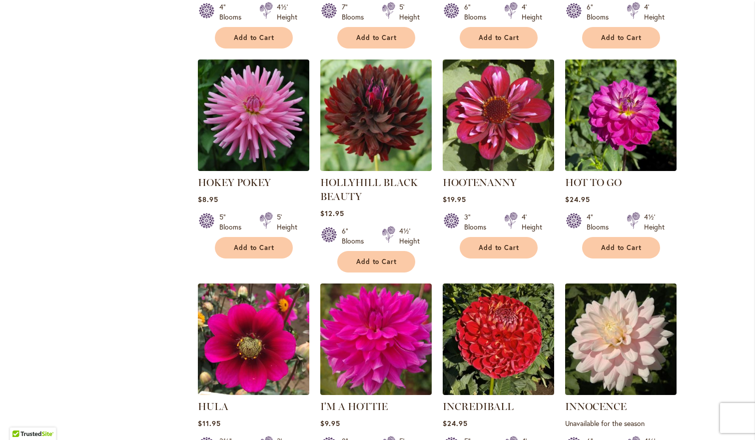
scroll to position [826, 0]
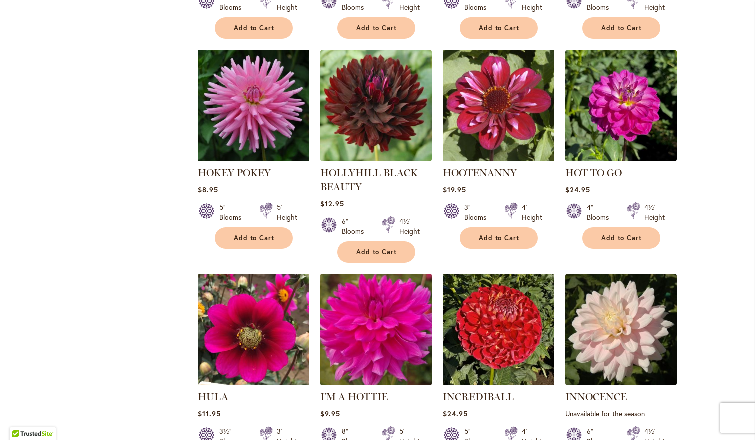
click at [381, 309] on img at bounding box center [375, 329] width 117 height 117
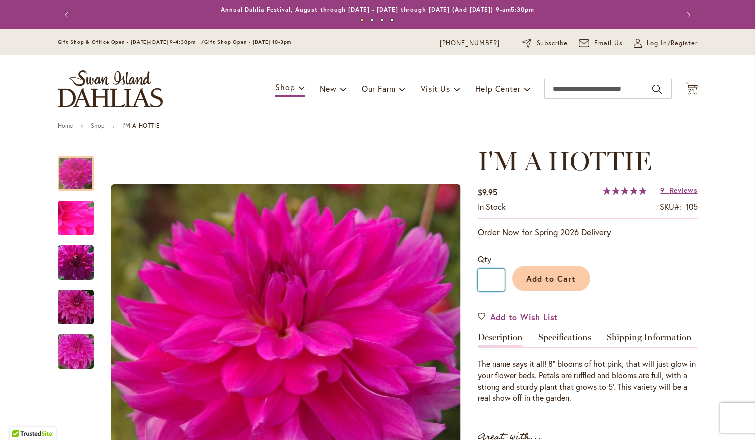
drag, startPoint x: 494, startPoint y: 277, endPoint x: 478, endPoint y: 277, distance: 15.5
click at [478, 277] on input "*" at bounding box center [490, 280] width 27 height 22
type input "*"
click at [532, 284] on button "Add to Cart" at bounding box center [551, 278] width 78 height 25
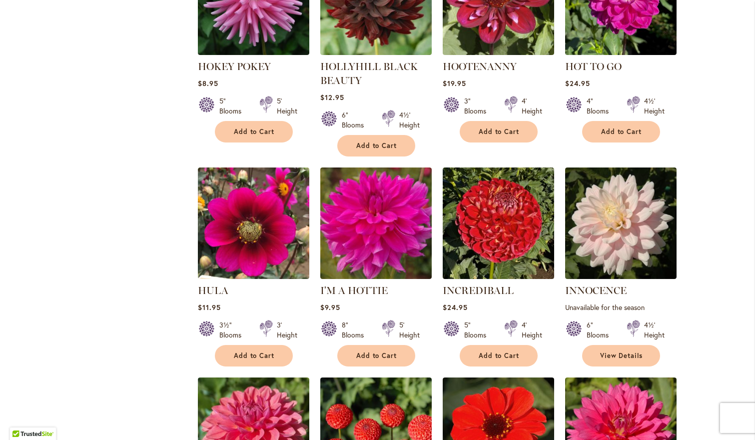
scroll to position [933, 0]
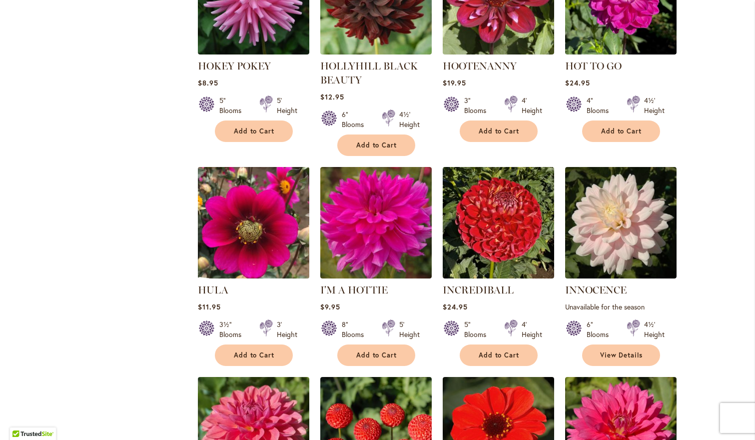
click at [265, 219] on img at bounding box center [253, 222] width 117 height 117
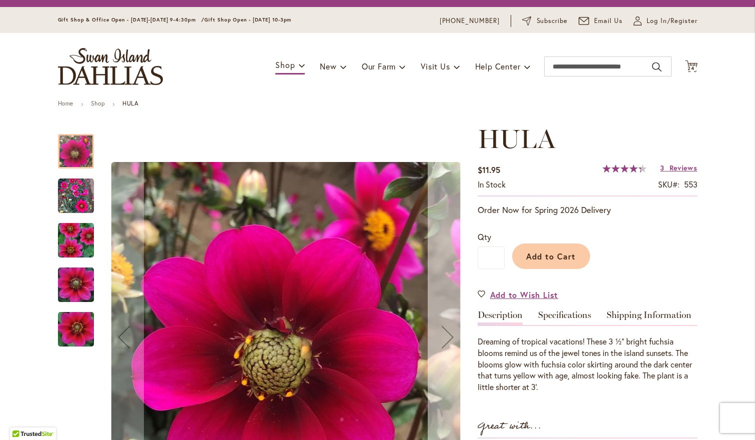
scroll to position [24, 0]
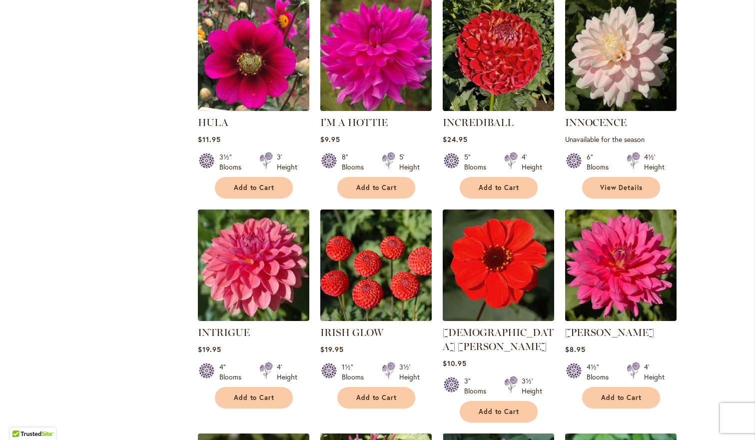
scroll to position [1101, 0]
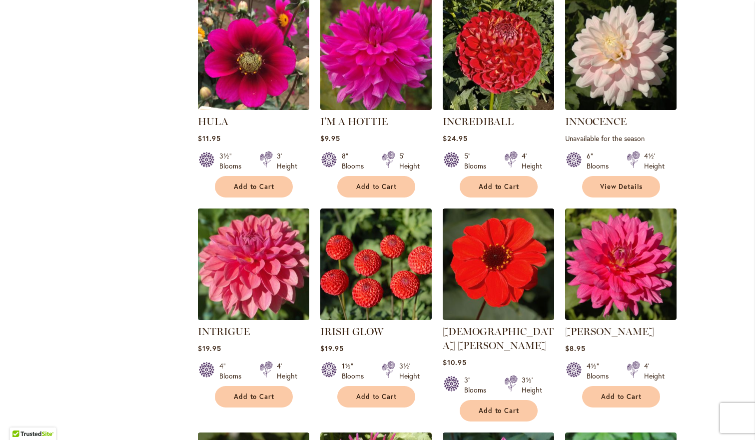
click at [262, 241] on img at bounding box center [253, 263] width 117 height 117
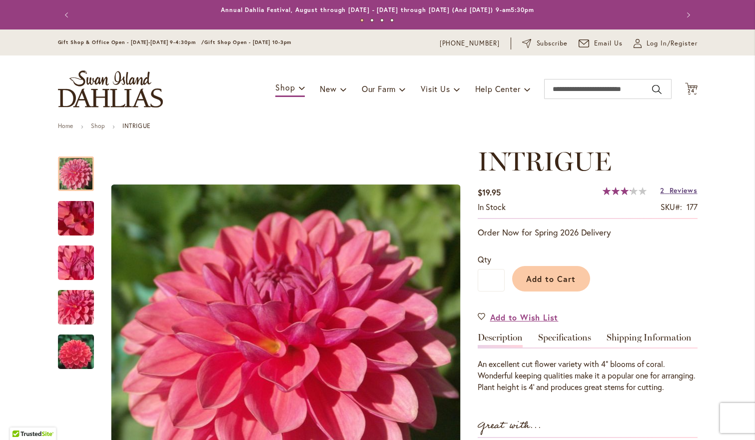
click at [681, 192] on span "Reviews" at bounding box center [683, 189] width 28 height 9
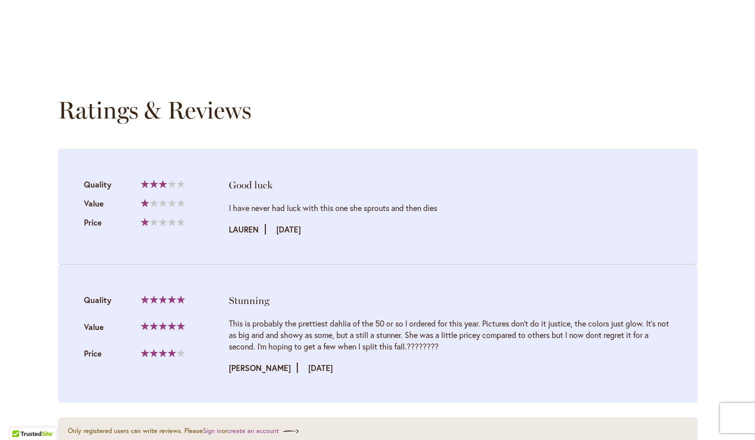
scroll to position [1008, 0]
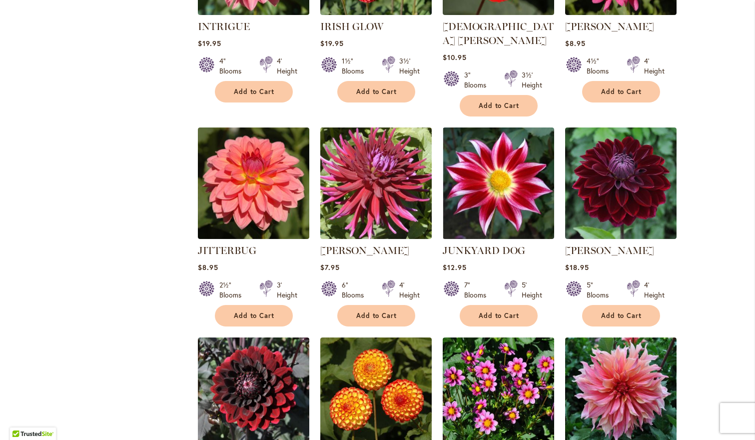
scroll to position [1406, 0]
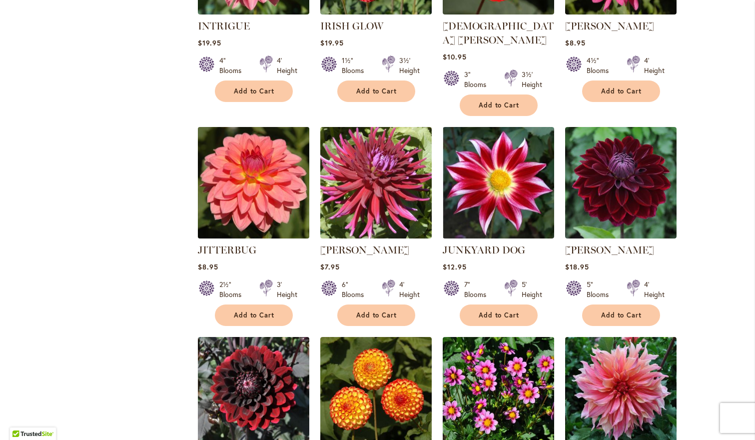
click at [278, 154] on img at bounding box center [253, 182] width 117 height 117
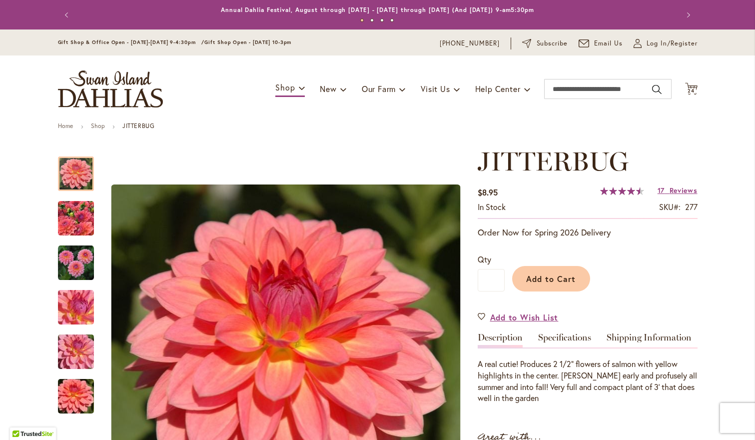
click at [527, 260] on div "Add to Cart" at bounding box center [600, 275] width 193 height 45
click at [527, 273] on span "Add to Cart" at bounding box center [550, 278] width 49 height 10
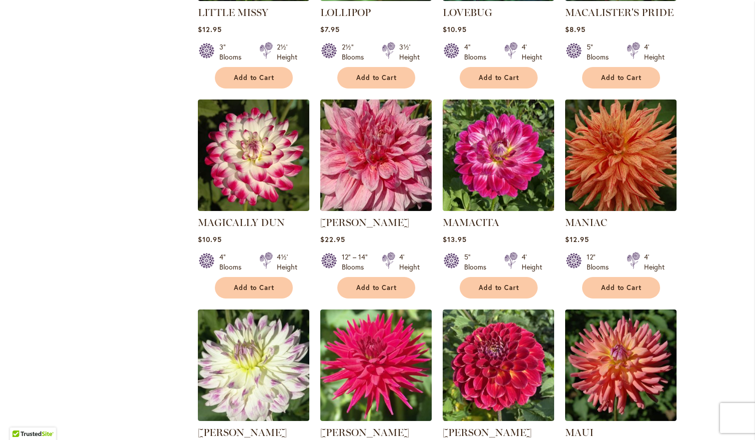
scroll to position [2275, 0]
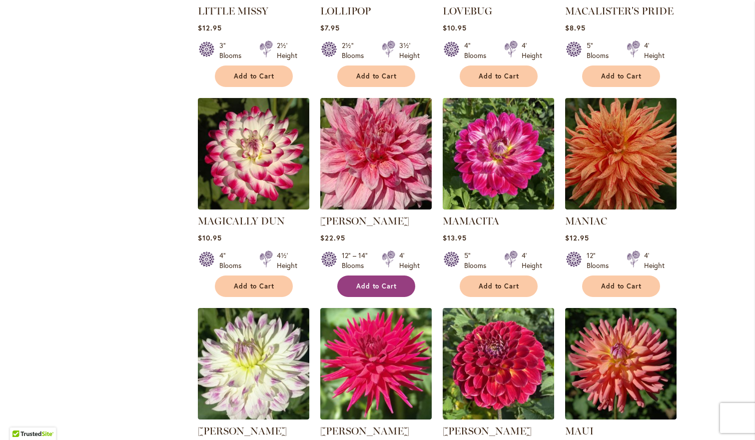
click at [399, 275] on button "Add to Cart" at bounding box center [376, 285] width 78 height 21
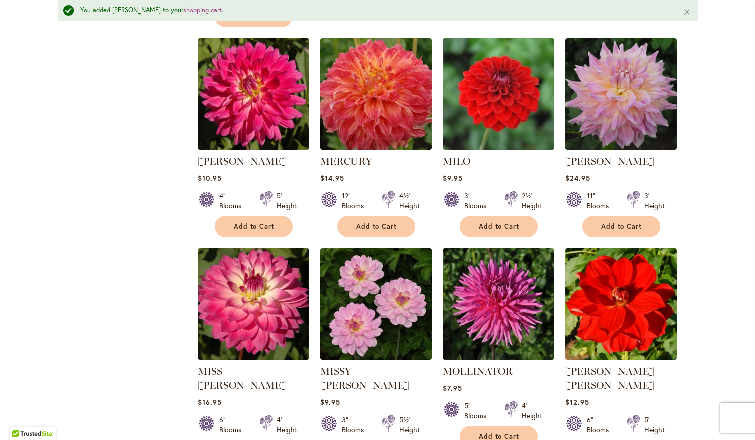
scroll to position [2799, 0]
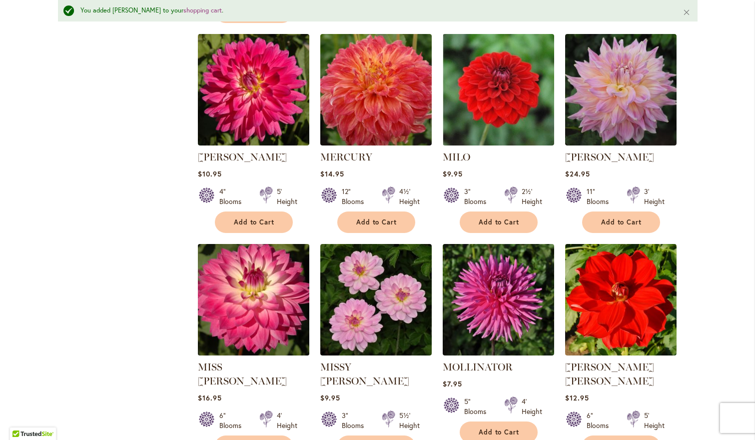
click at [240, 247] on img at bounding box center [253, 299] width 117 height 117
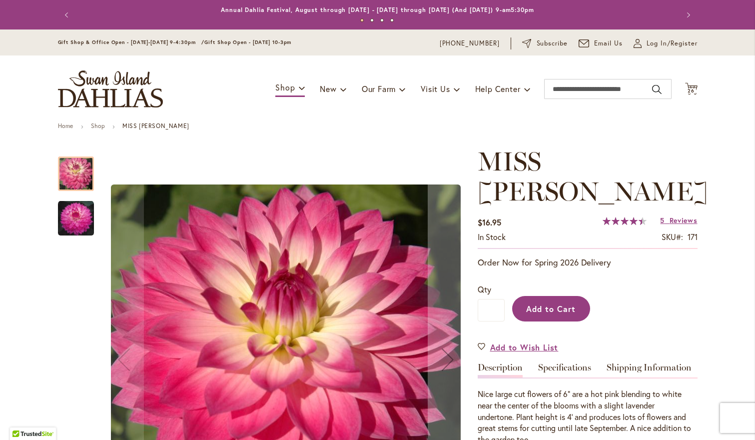
click at [559, 296] on button "Add to Cart" at bounding box center [551, 308] width 78 height 25
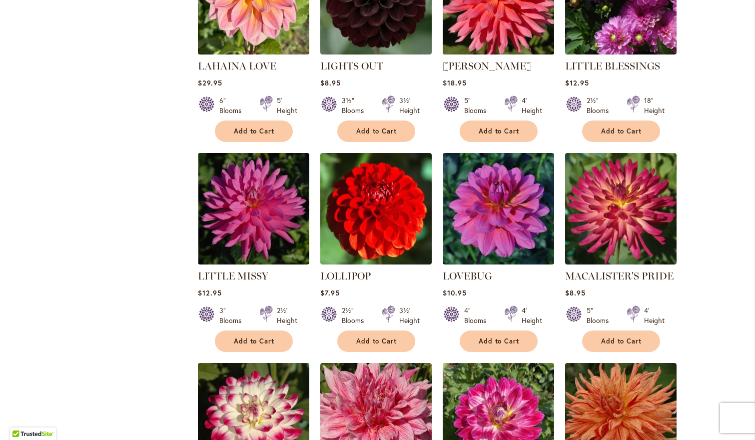
scroll to position [2013, 0]
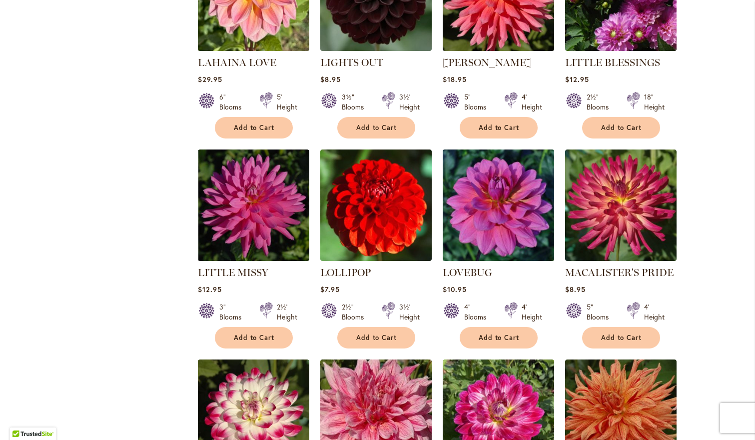
click at [468, 198] on img at bounding box center [498, 204] width 117 height 117
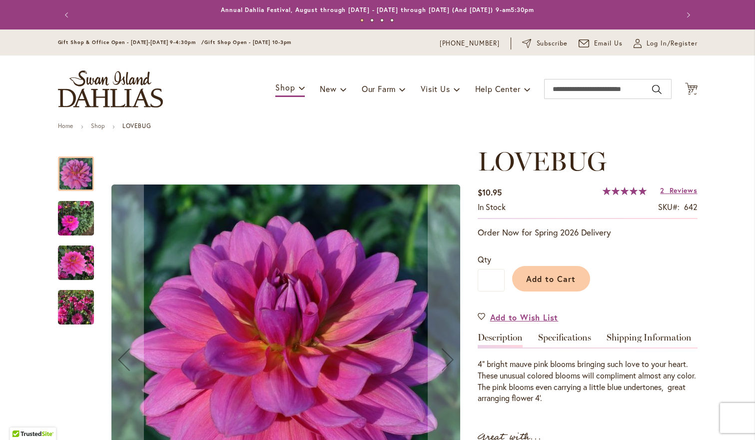
click at [77, 309] on img "LOVEBUG" at bounding box center [76, 307] width 36 height 48
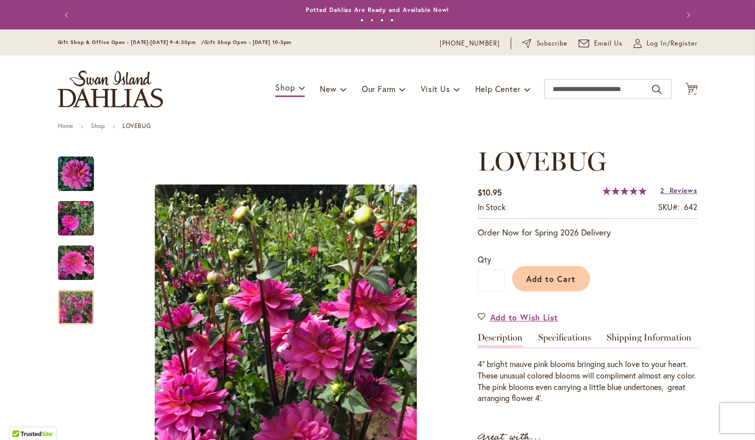
click at [685, 190] on span "Reviews" at bounding box center [683, 189] width 28 height 9
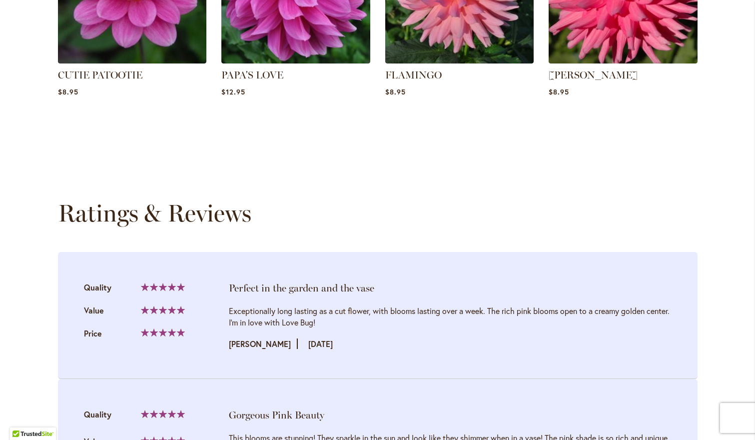
scroll to position [1008, 0]
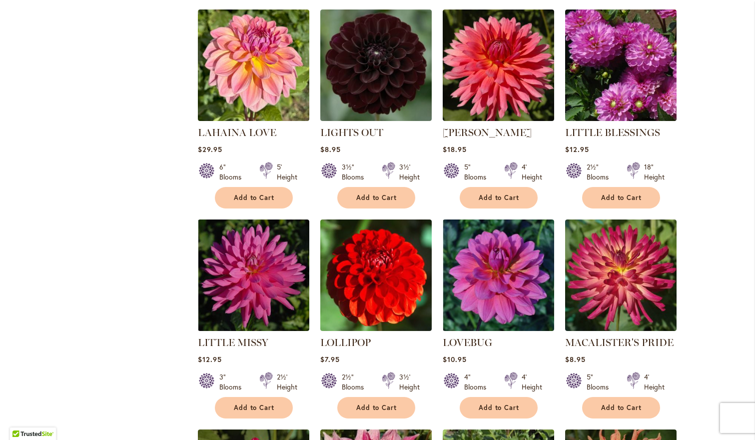
scroll to position [1957, 0]
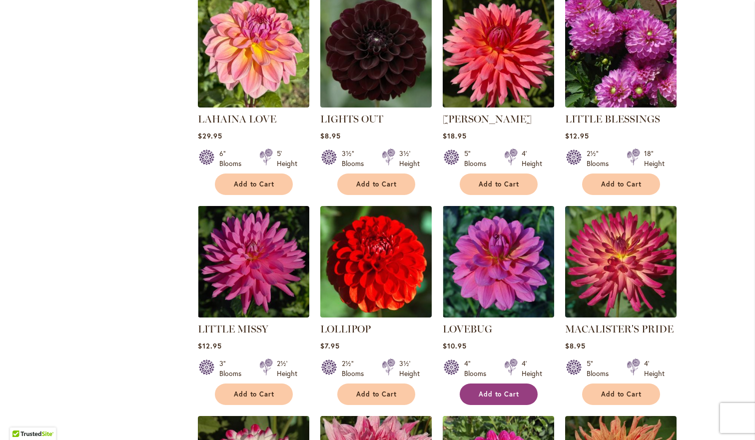
click at [515, 390] on span "Add to Cart" at bounding box center [498, 394] width 41 height 8
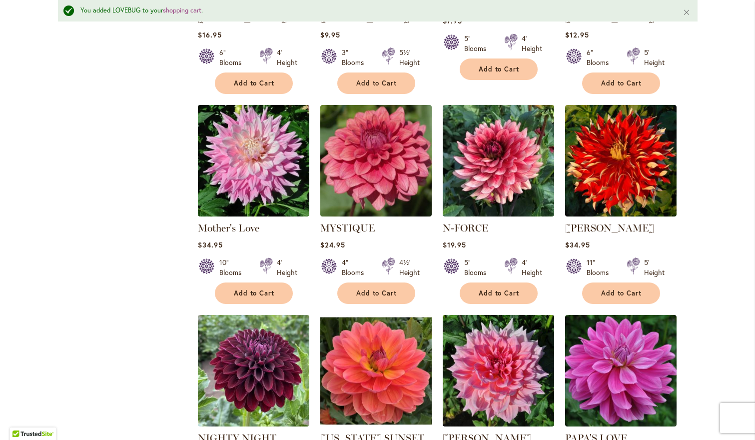
scroll to position [3162, 0]
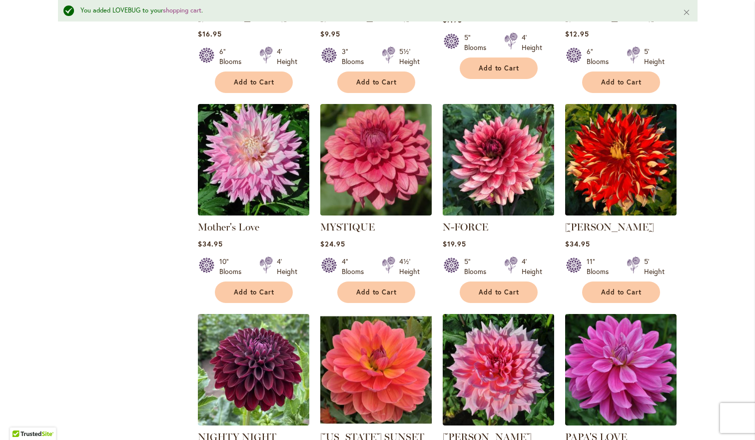
click at [538, 108] on img at bounding box center [498, 159] width 117 height 117
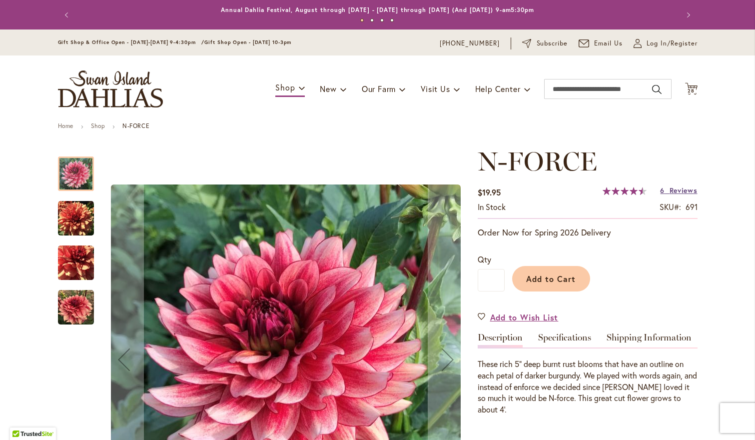
click at [681, 193] on span "Reviews" at bounding box center [683, 189] width 28 height 9
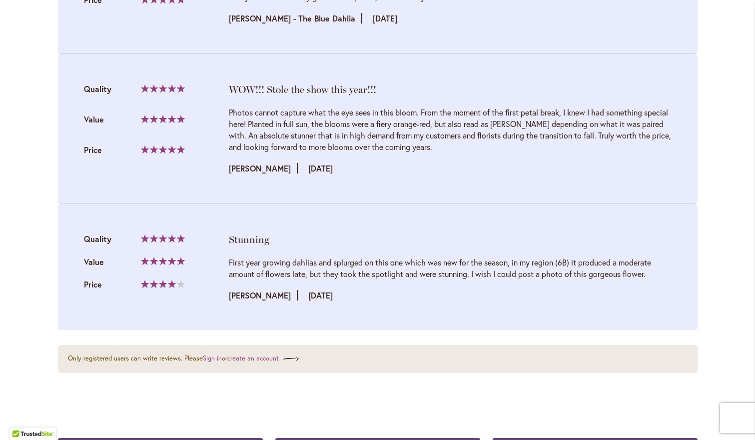
scroll to position [1616, 0]
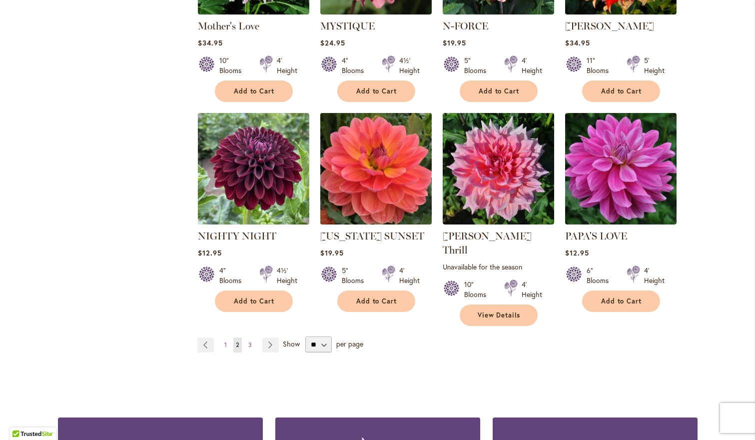
scroll to position [3353, 0]
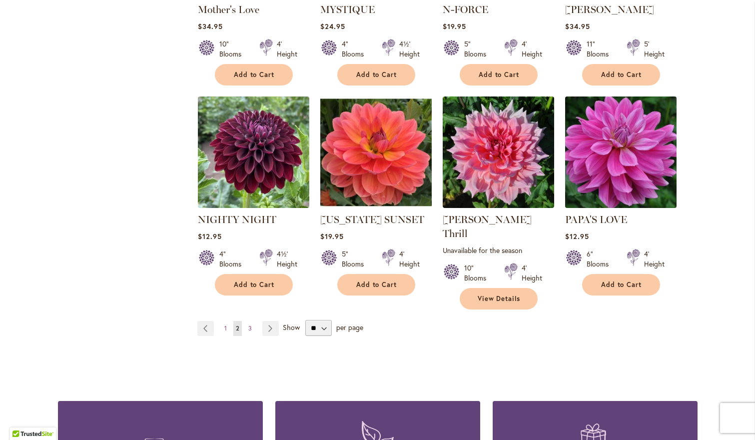
click at [625, 97] on img at bounding box center [620, 151] width 117 height 117
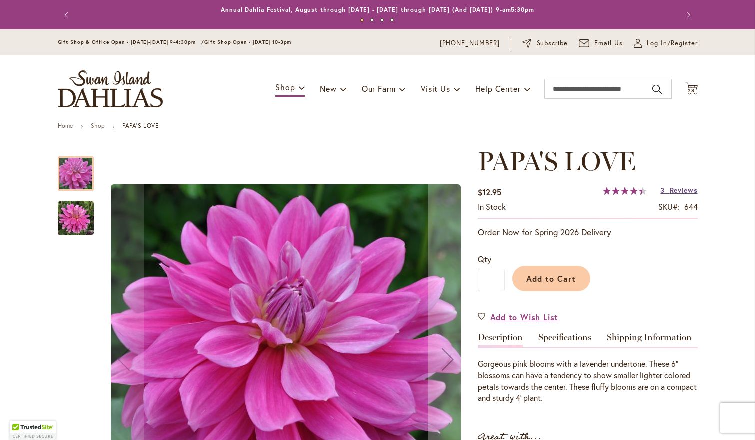
click at [687, 192] on span "Reviews" at bounding box center [683, 189] width 28 height 9
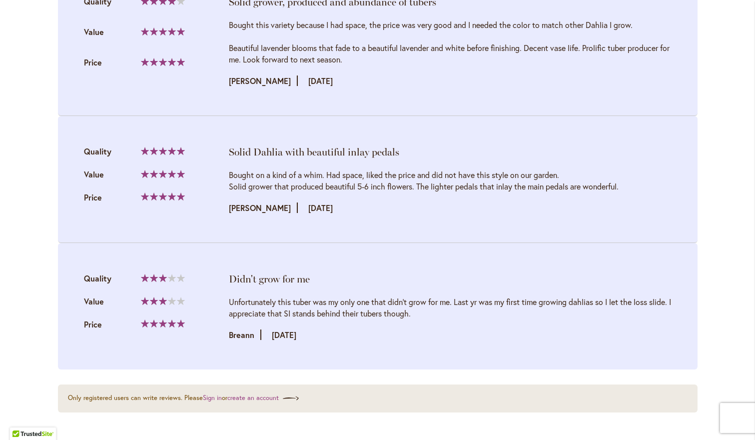
scroll to position [1124, 0]
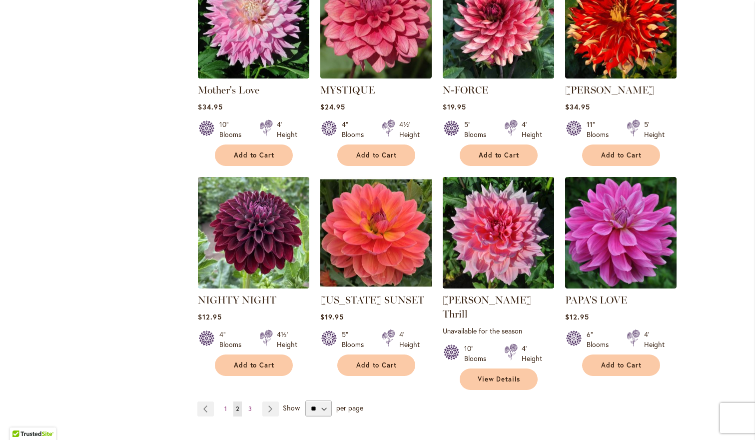
scroll to position [3271, 0]
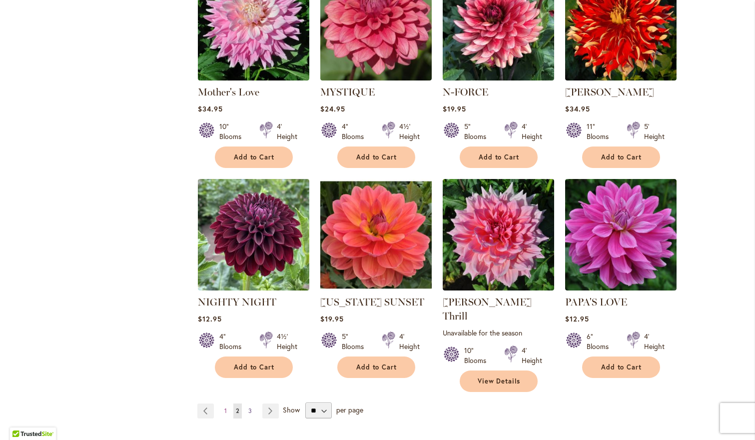
click at [251, 407] on span "3" at bounding box center [249, 410] width 3 height 7
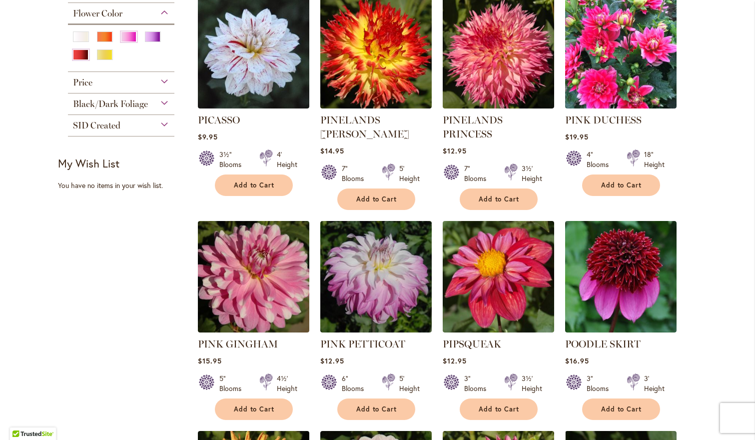
scroll to position [467, 0]
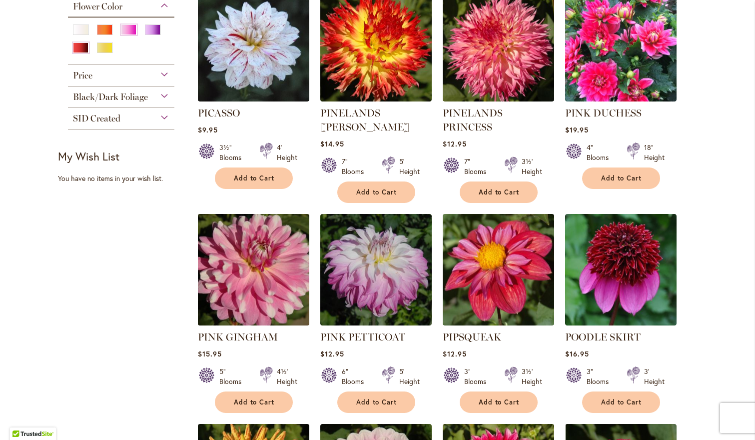
click at [253, 273] on img at bounding box center [253, 269] width 117 height 117
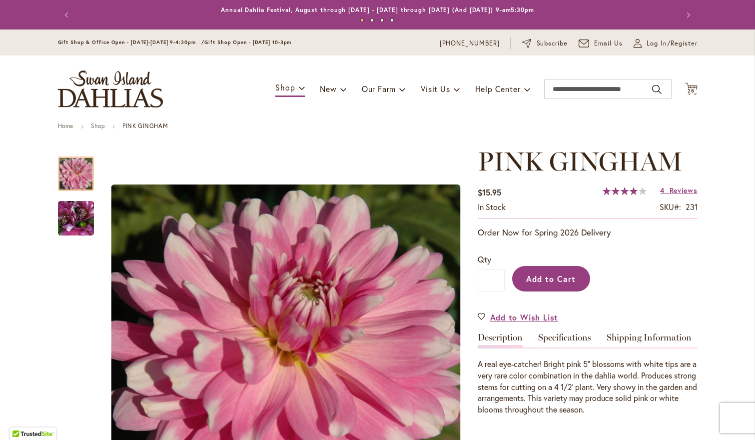
click at [565, 279] on span "Add to Cart" at bounding box center [550, 278] width 49 height 10
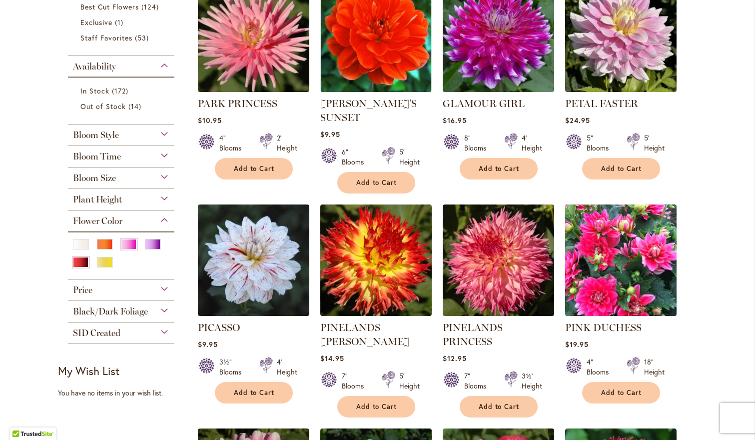
scroll to position [257, 0]
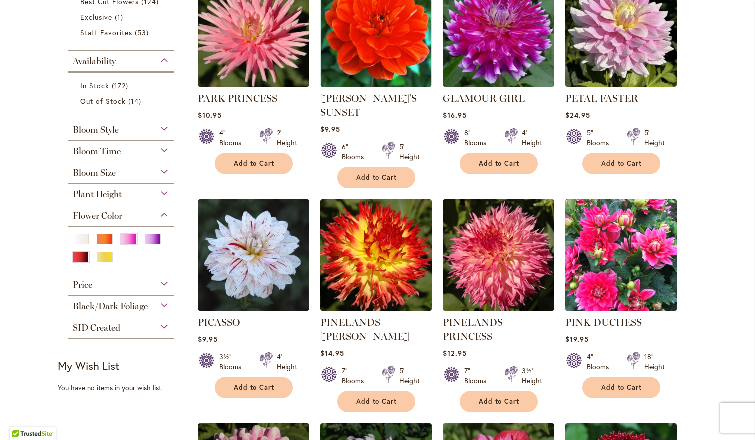
click at [610, 270] on img at bounding box center [620, 254] width 117 height 117
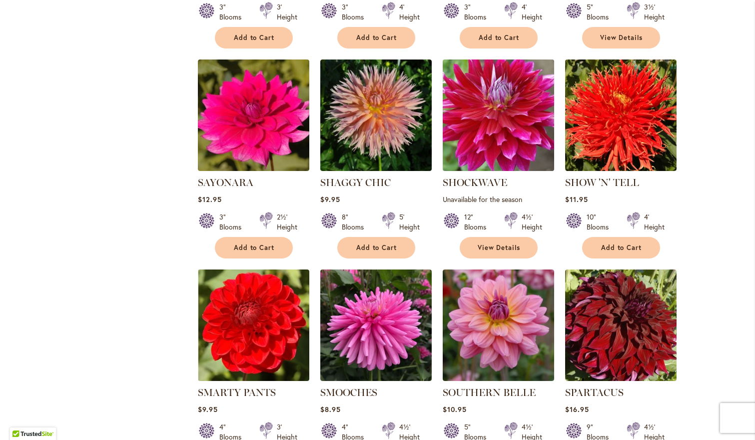
scroll to position [1268, 0]
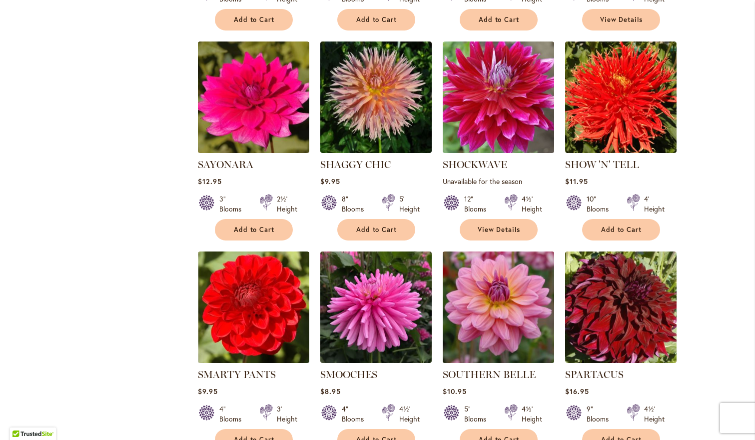
click at [491, 330] on img at bounding box center [498, 306] width 117 height 117
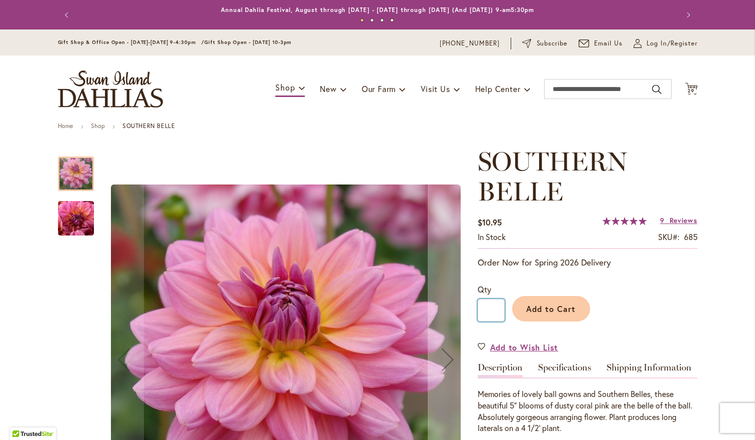
drag, startPoint x: 488, startPoint y: 307, endPoint x: 509, endPoint y: 306, distance: 21.0
click at [509, 306] on div "Qty * Add to Cart" at bounding box center [587, 307] width 220 height 48
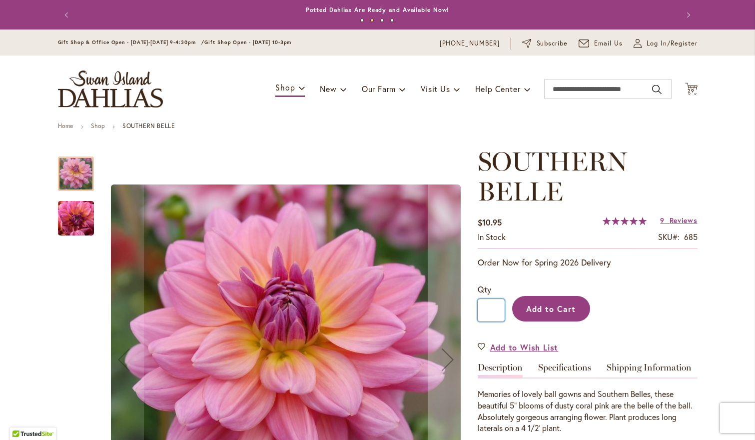
type input "*"
click at [548, 307] on span "Add to Cart" at bounding box center [550, 308] width 49 height 10
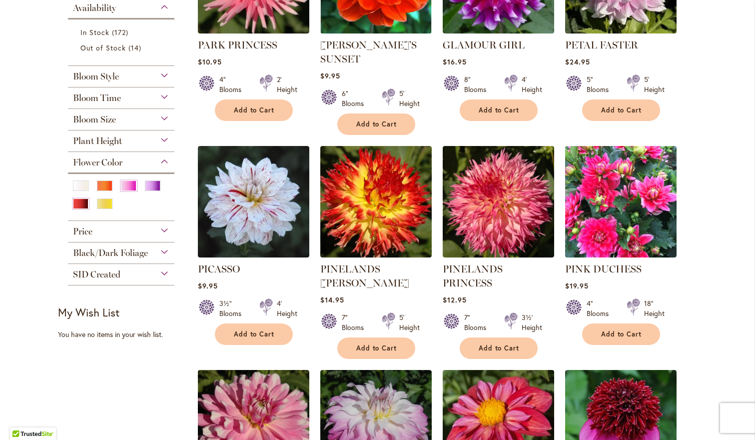
scroll to position [317, 0]
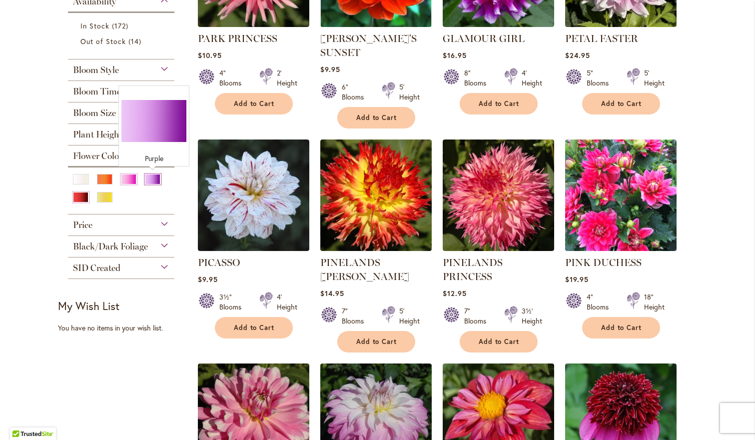
click at [155, 176] on div "Purple" at bounding box center [153, 179] width 16 height 10
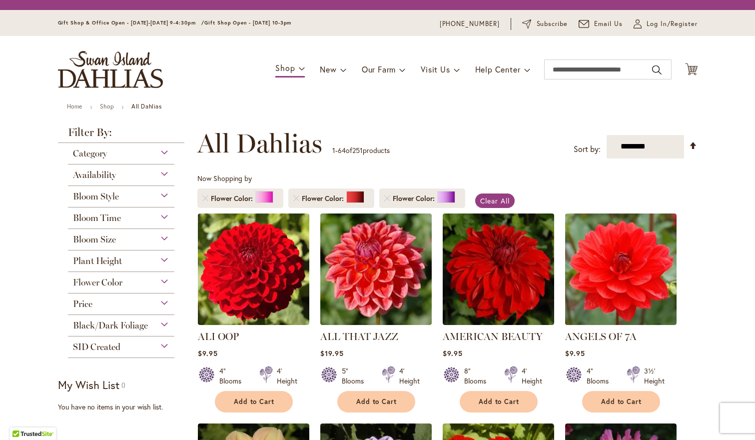
scroll to position [185, 0]
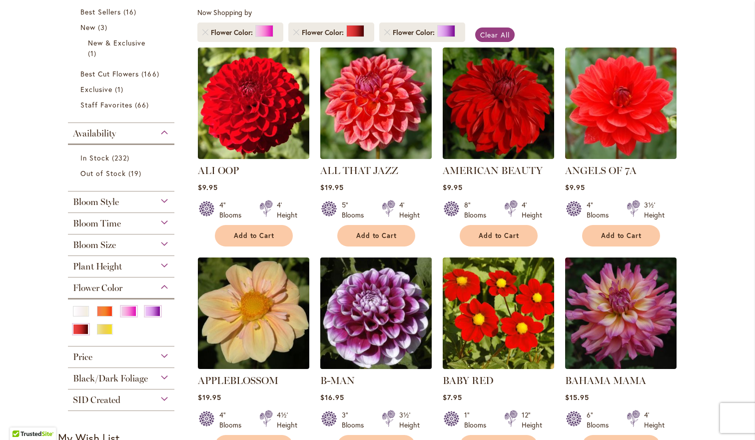
click at [374, 313] on img at bounding box center [375, 312] width 117 height 117
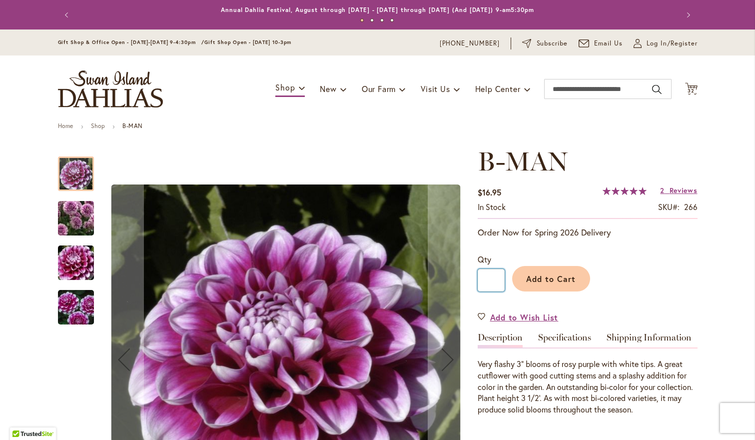
drag, startPoint x: 493, startPoint y: 284, endPoint x: 482, endPoint y: 281, distance: 12.0
click at [482, 281] on input "*" at bounding box center [490, 280] width 27 height 22
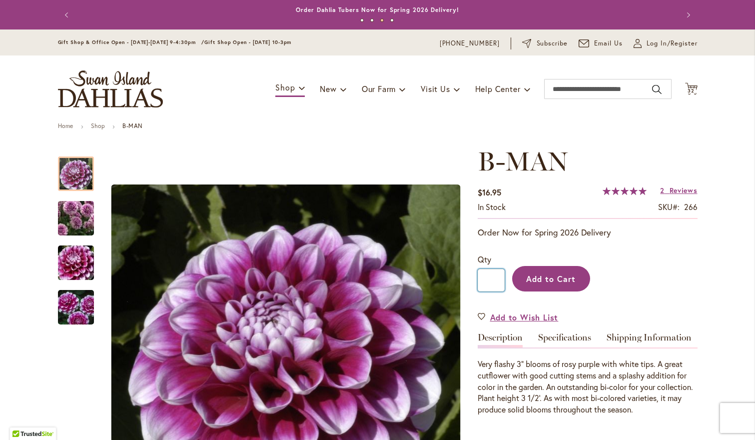
type input "*"
click at [545, 275] on span "Add to Cart" at bounding box center [550, 278] width 49 height 10
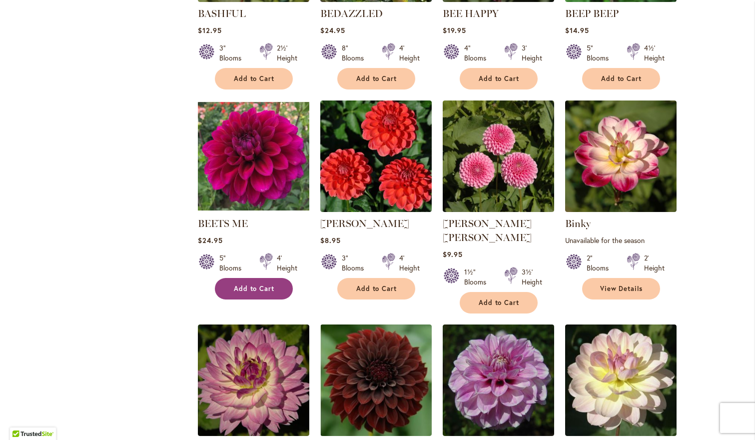
scroll to position [764, 0]
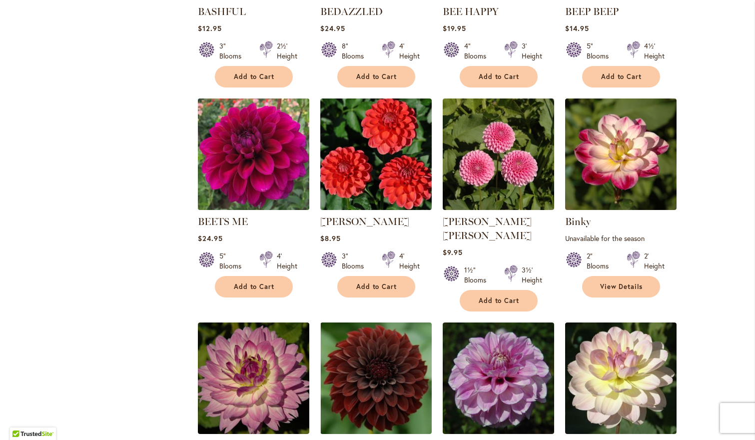
click at [270, 198] on img at bounding box center [253, 153] width 117 height 117
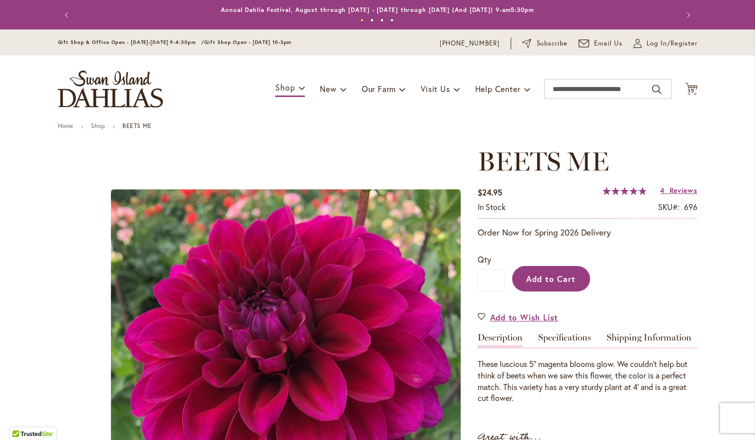
click at [549, 285] on button "Add to Cart" at bounding box center [551, 278] width 78 height 25
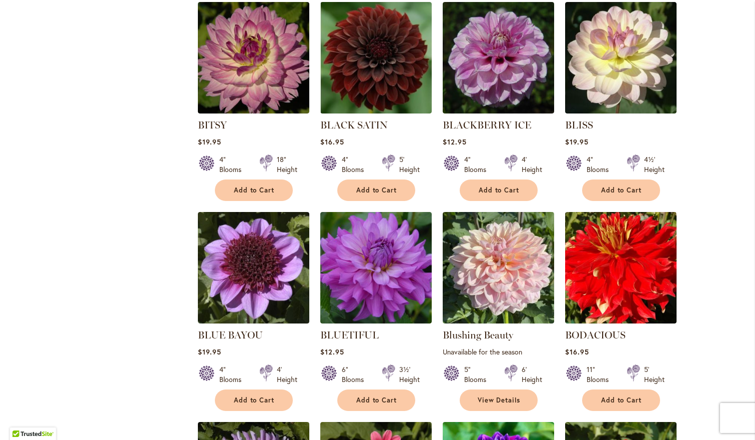
scroll to position [1085, 0]
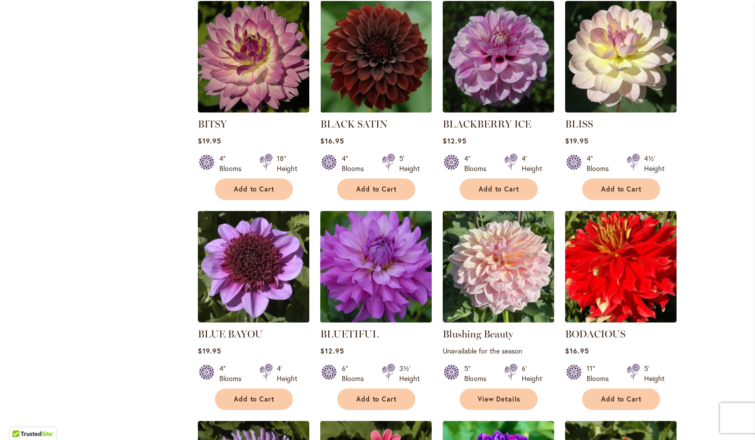
click at [369, 243] on img at bounding box center [375, 266] width 117 height 117
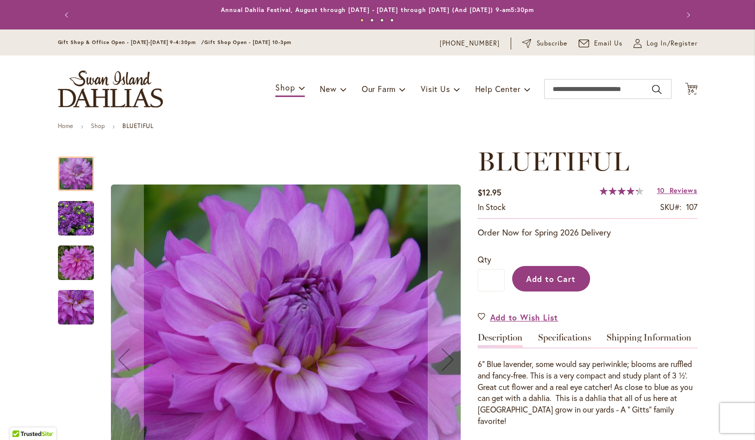
click at [526, 273] on span "Add to Cart" at bounding box center [550, 278] width 49 height 10
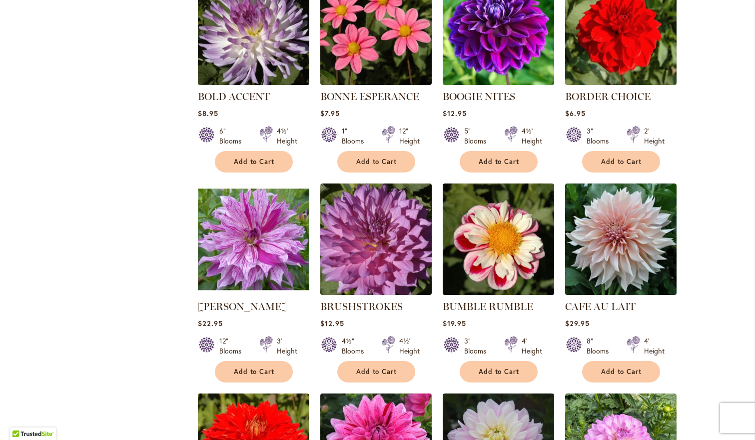
scroll to position [1529, 0]
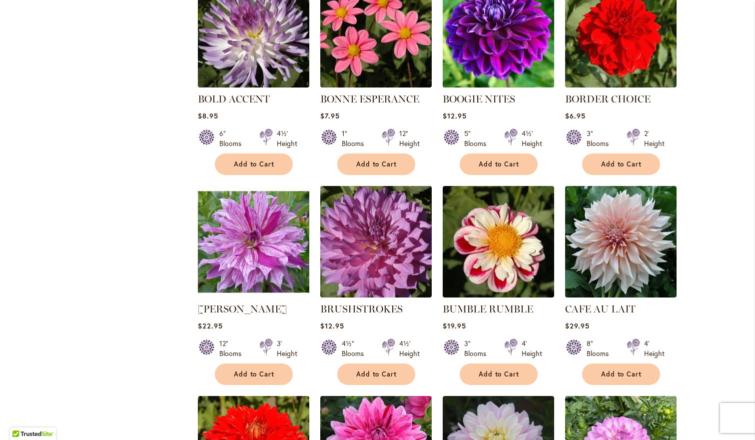
click at [499, 20] on img at bounding box center [498, 31] width 117 height 117
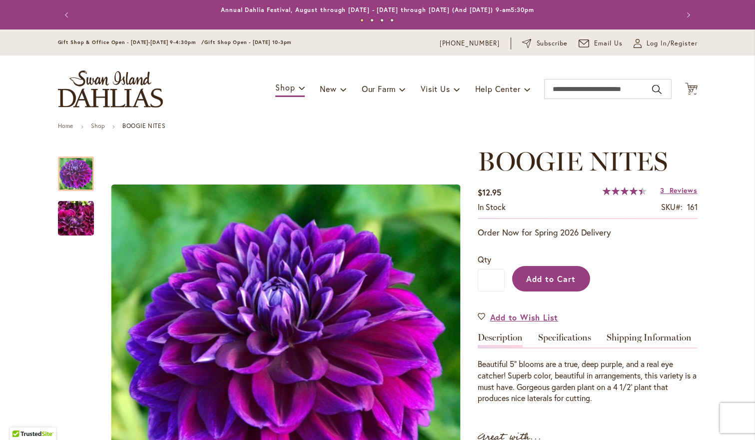
click at [545, 277] on span "Add to Cart" at bounding box center [550, 278] width 49 height 10
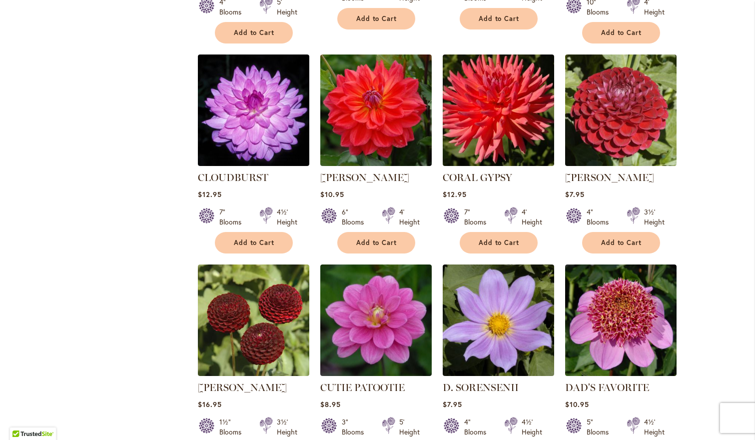
scroll to position [2555, 0]
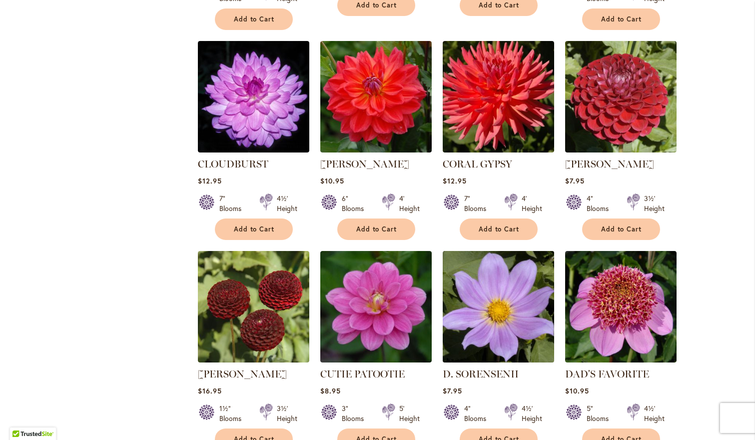
click at [518, 248] on img at bounding box center [498, 306] width 117 height 117
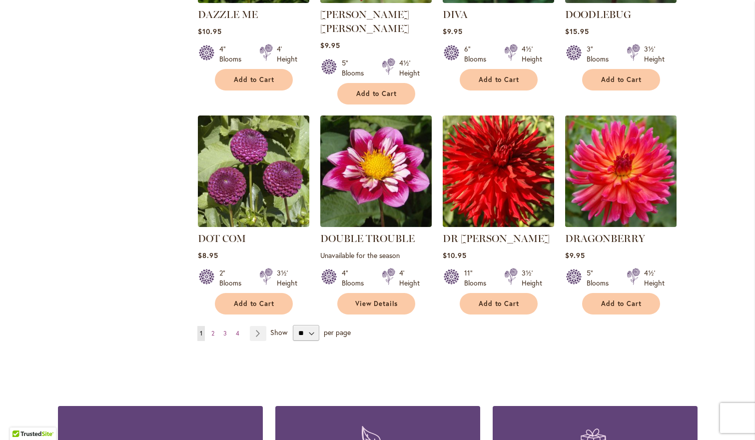
scroll to position [3344, 0]
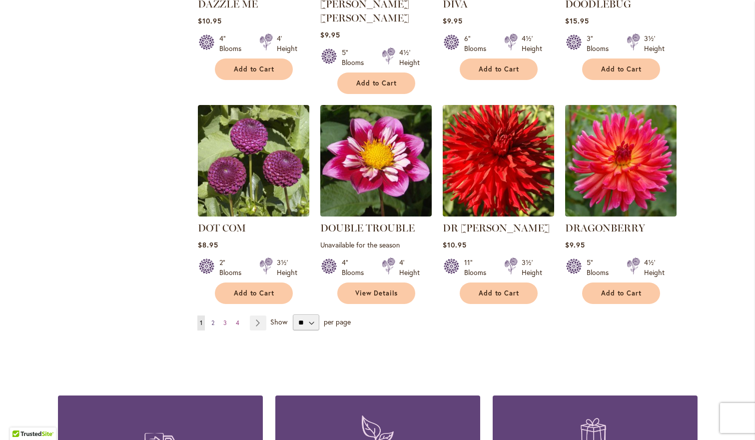
click at [211, 315] on link "Page 2" at bounding box center [213, 322] width 8 height 15
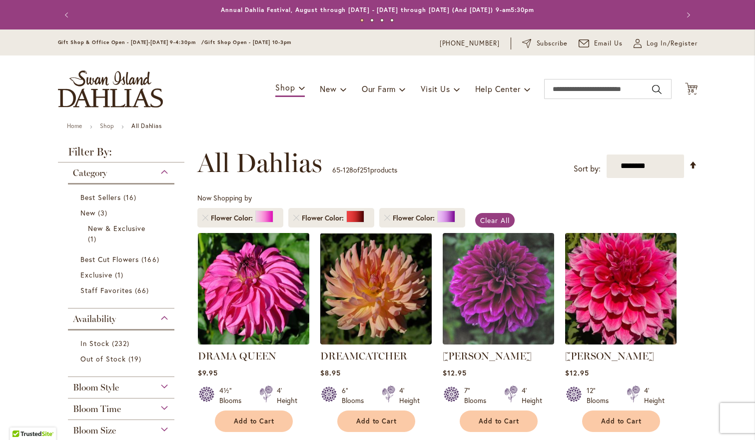
scroll to position [185, 0]
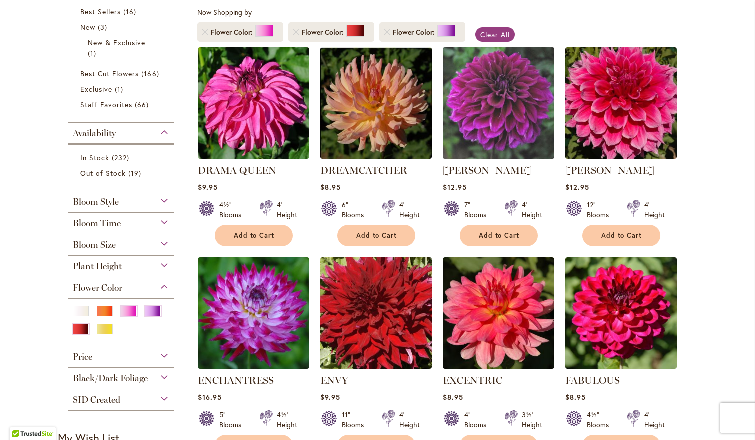
click at [469, 130] on img at bounding box center [498, 102] width 117 height 117
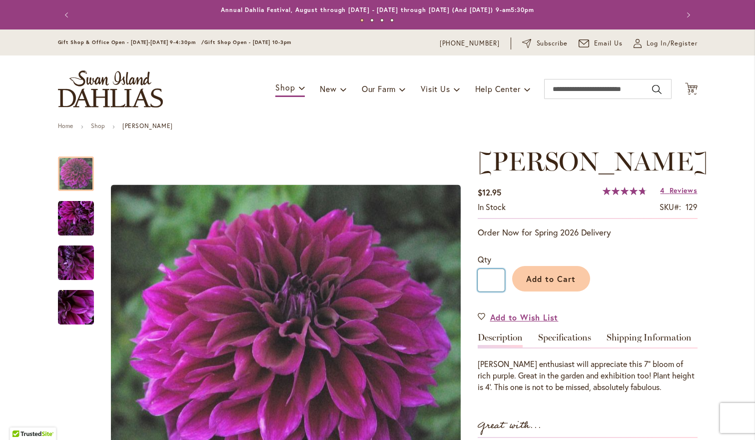
drag, startPoint x: 498, startPoint y: 284, endPoint x: 484, endPoint y: 282, distance: 14.1
click at [484, 282] on input "*" at bounding box center [490, 280] width 27 height 22
type input "*"
click at [541, 281] on span "Add to Cart" at bounding box center [550, 278] width 49 height 10
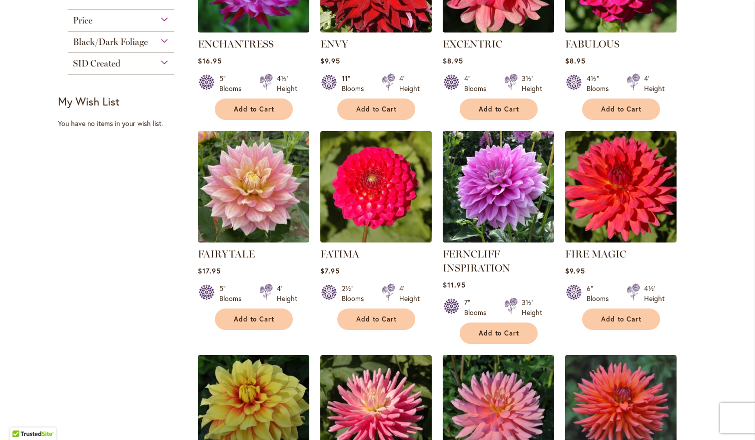
scroll to position [522, 0]
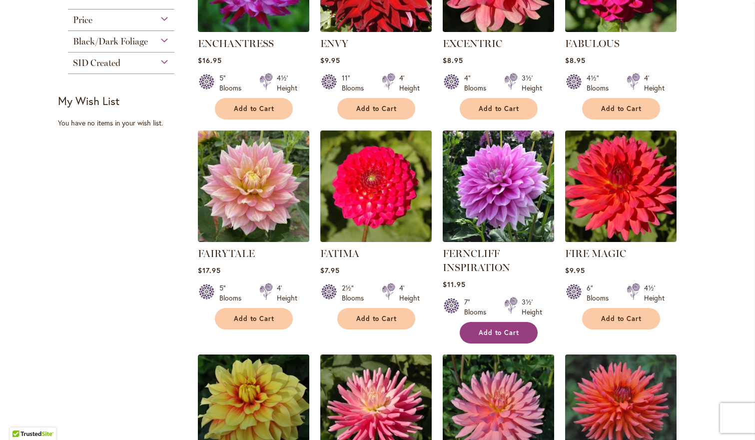
click at [487, 339] on button "Add to Cart" at bounding box center [499, 332] width 78 height 21
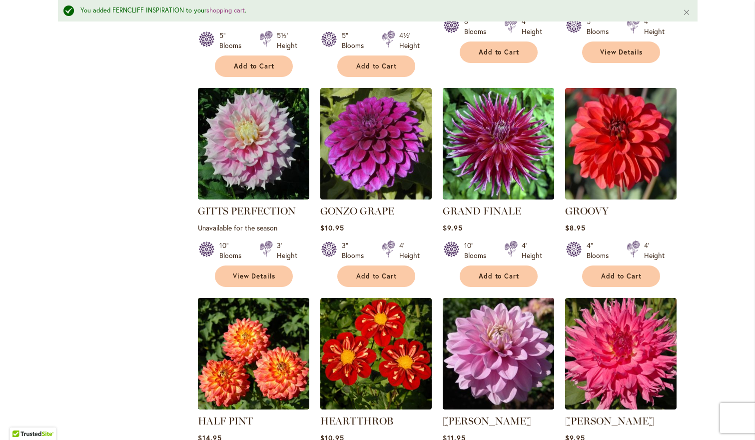
scroll to position [1487, 0]
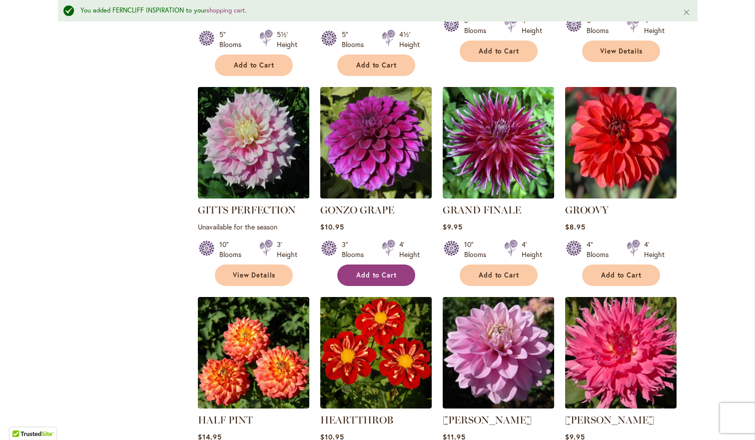
click at [385, 271] on span "Add to Cart" at bounding box center [376, 275] width 41 height 8
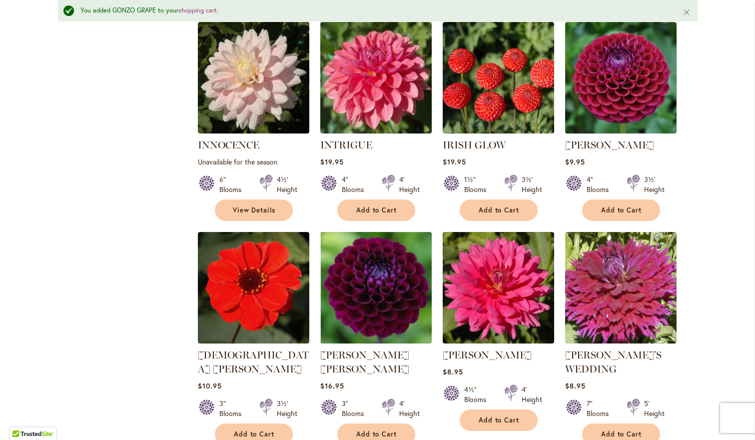
scroll to position [2632, 0]
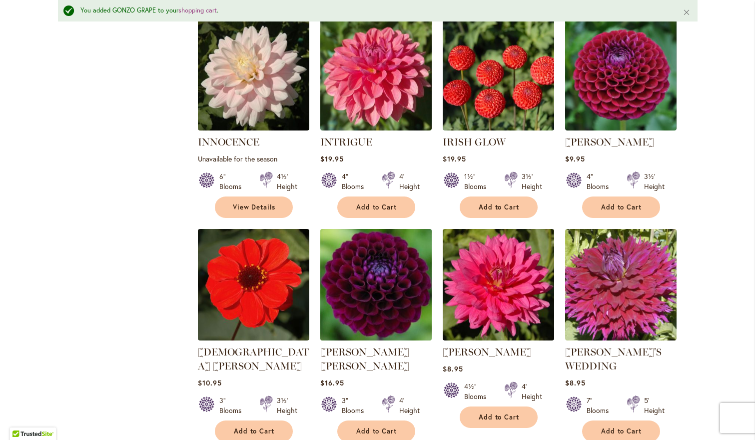
click at [407, 226] on img at bounding box center [375, 284] width 117 height 117
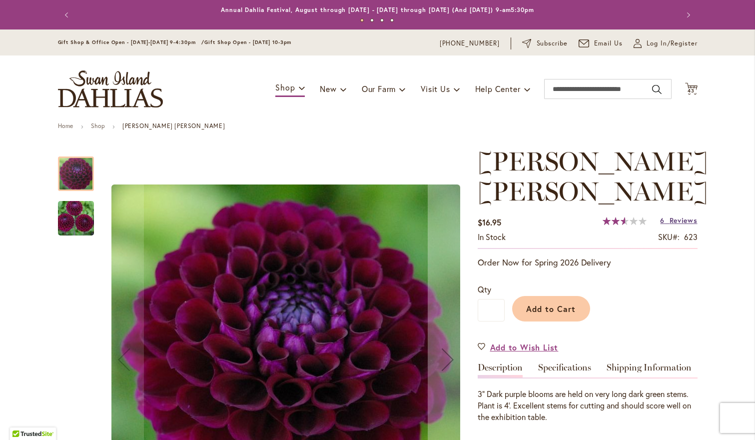
click at [682, 218] on span "Reviews" at bounding box center [683, 219] width 28 height 9
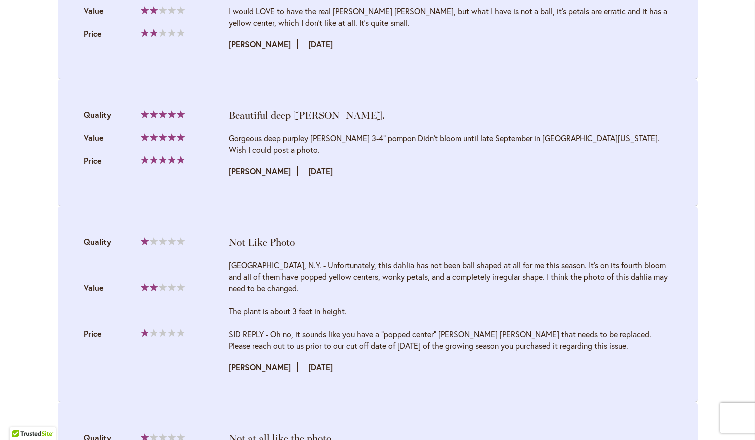
scroll to position [1296, 0]
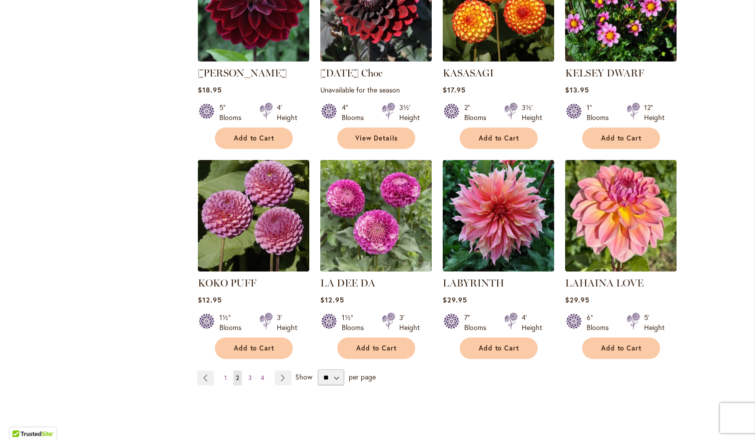
scroll to position [3333, 0]
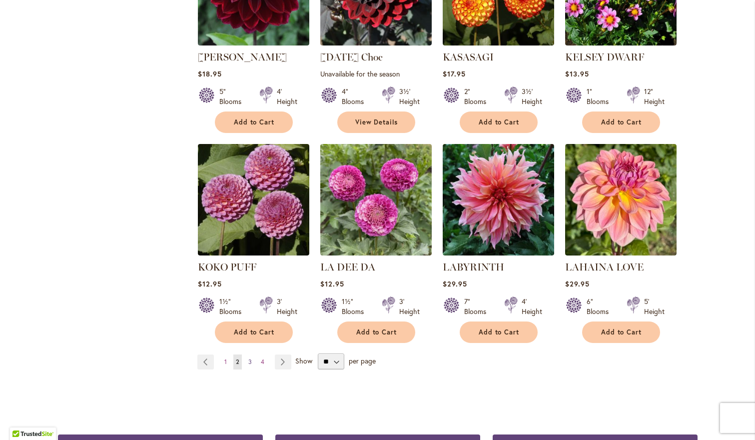
click at [250, 358] on span "3" at bounding box center [249, 361] width 3 height 7
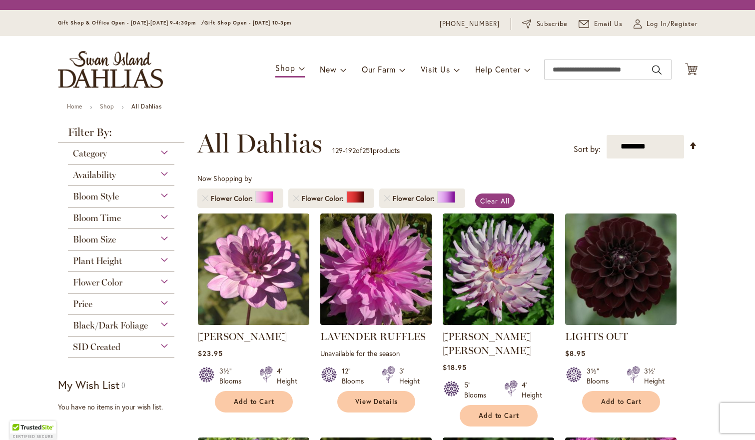
scroll to position [185, 0]
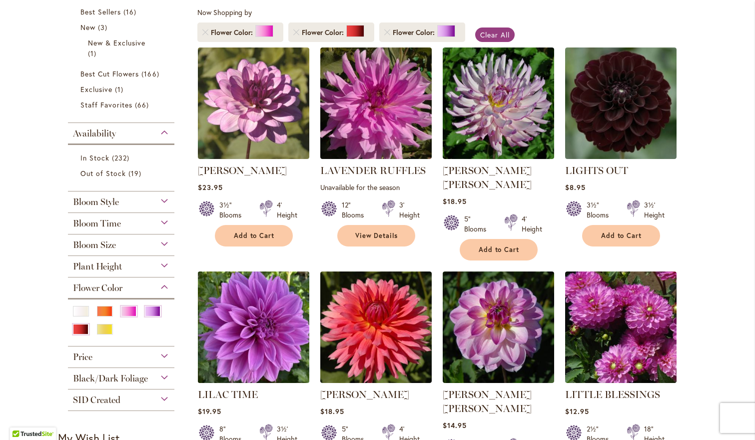
click at [265, 297] on img at bounding box center [253, 326] width 117 height 117
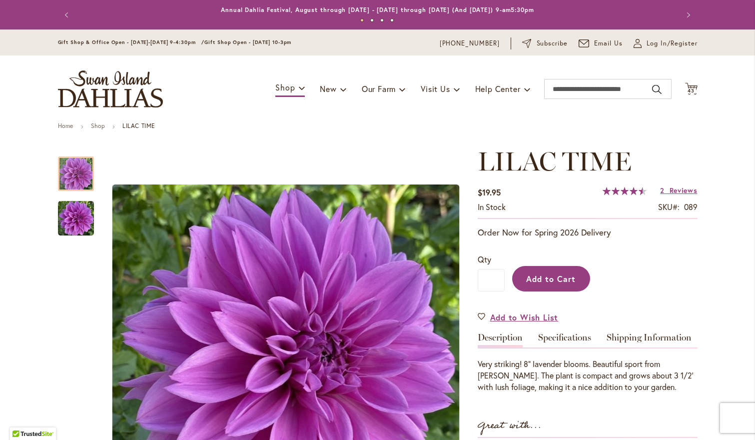
click at [533, 279] on span "Add to Cart" at bounding box center [550, 278] width 49 height 10
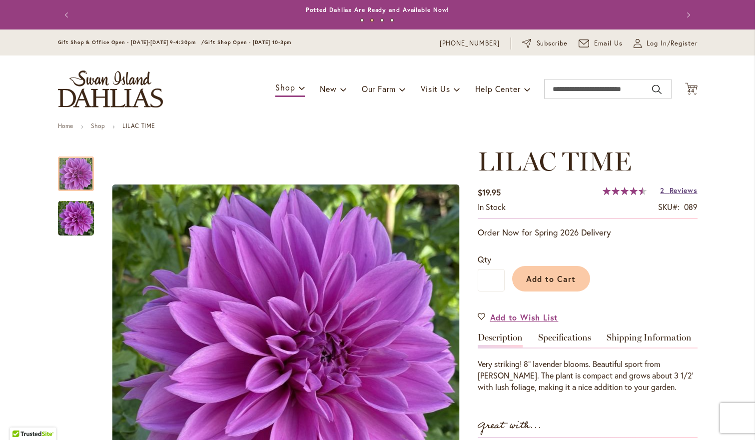
click at [673, 191] on span "Reviews" at bounding box center [683, 189] width 28 height 9
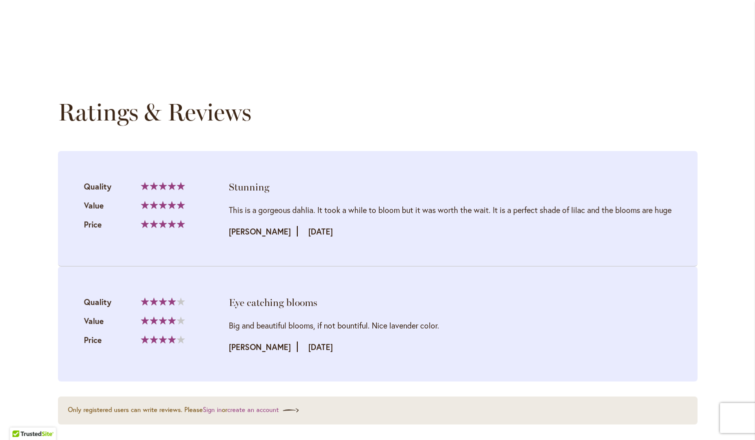
scroll to position [1011, 0]
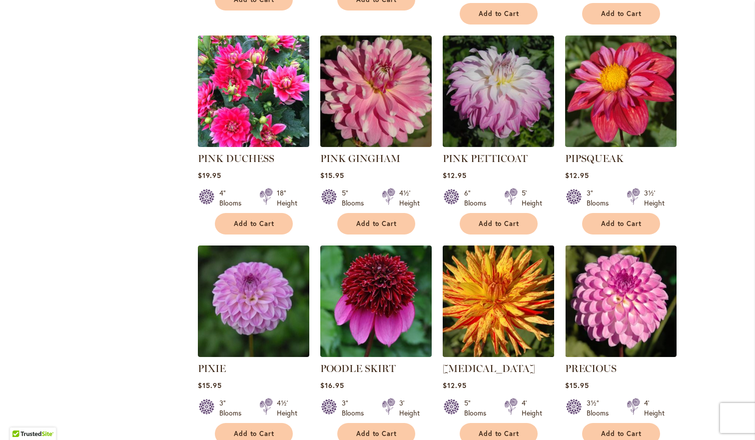
scroll to position [3248, 0]
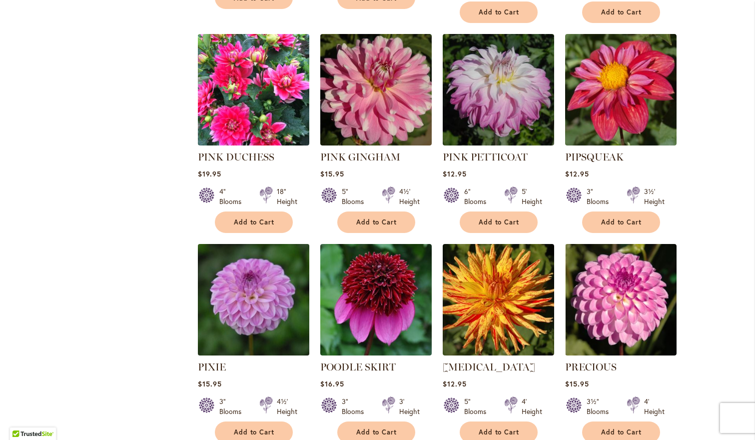
click at [269, 241] on img at bounding box center [253, 299] width 117 height 117
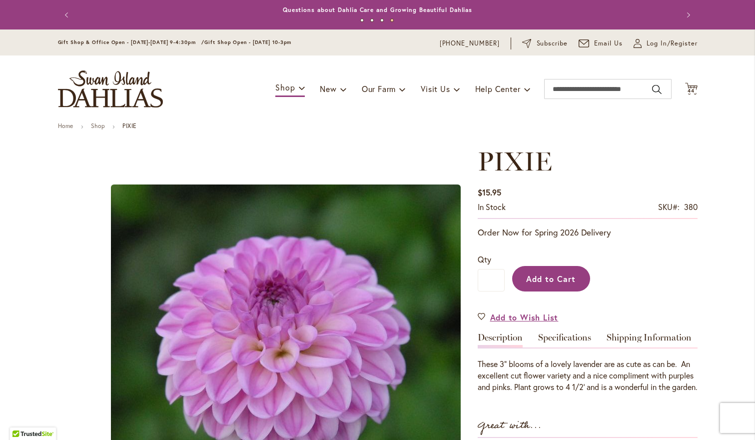
click at [574, 275] on span "Add to Cart" at bounding box center [550, 278] width 49 height 10
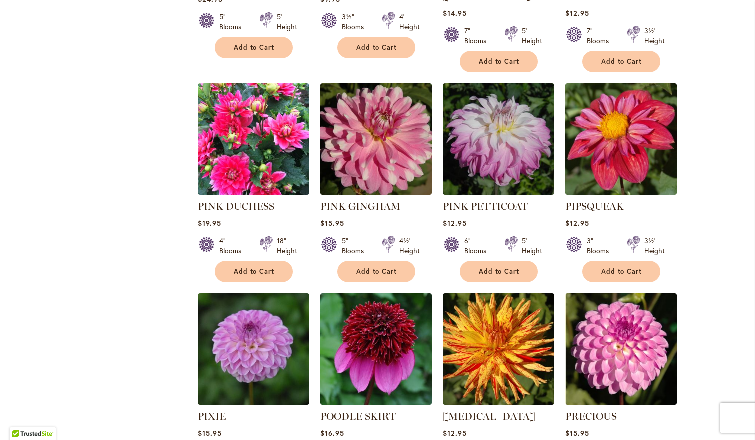
scroll to position [3202, 0]
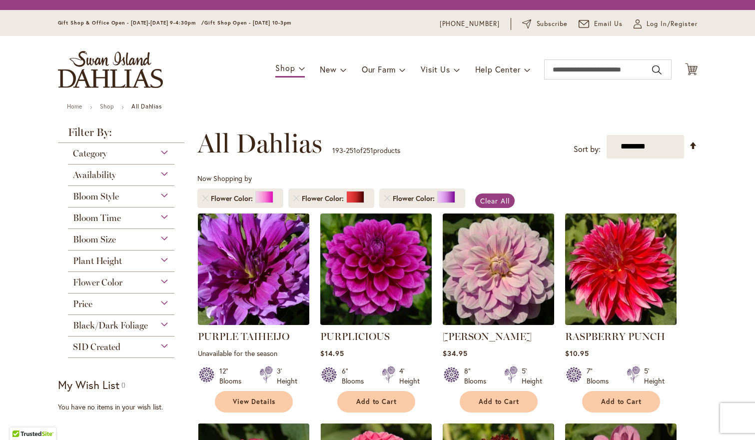
scroll to position [185, 0]
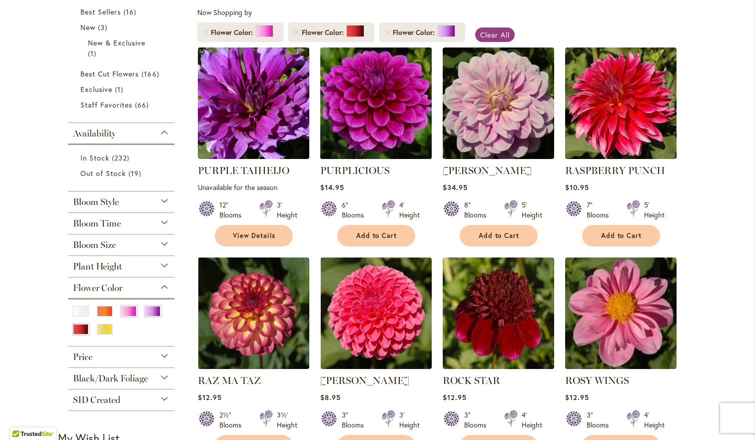
click at [365, 106] on img at bounding box center [375, 102] width 117 height 117
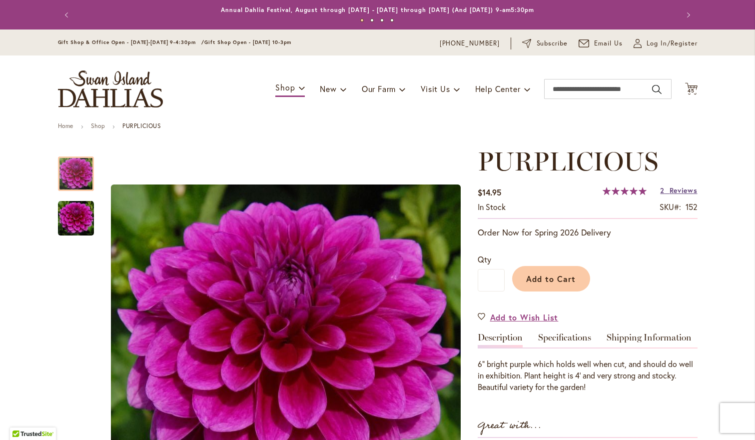
click at [675, 188] on span "Reviews" at bounding box center [683, 189] width 28 height 9
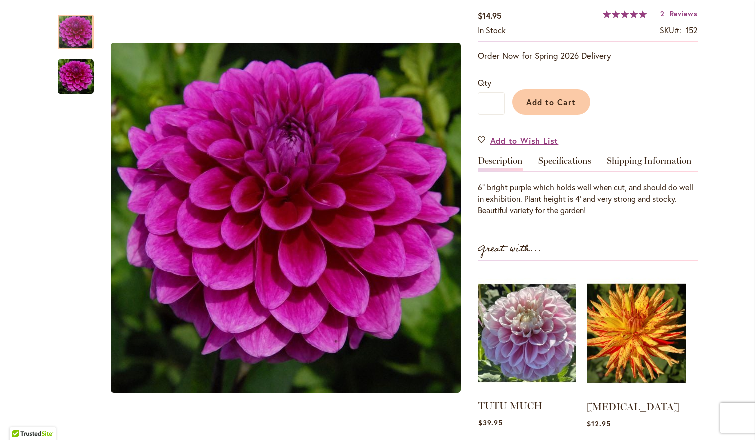
scroll to position [174, 0]
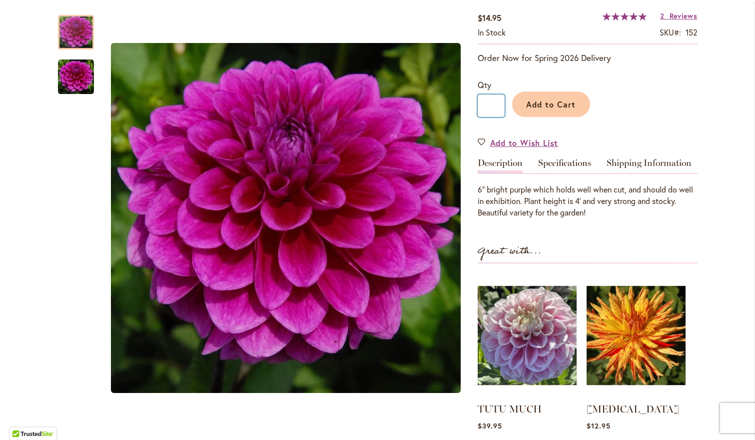
drag, startPoint x: 495, startPoint y: 105, endPoint x: 485, endPoint y: 105, distance: 10.5
click at [485, 105] on input "*" at bounding box center [490, 105] width 27 height 22
type input "*"
click at [557, 96] on button "Add to Cart" at bounding box center [551, 103] width 78 height 25
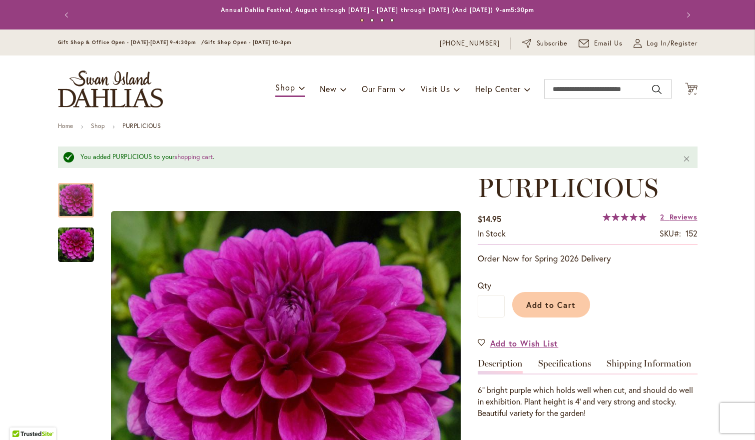
scroll to position [0, 0]
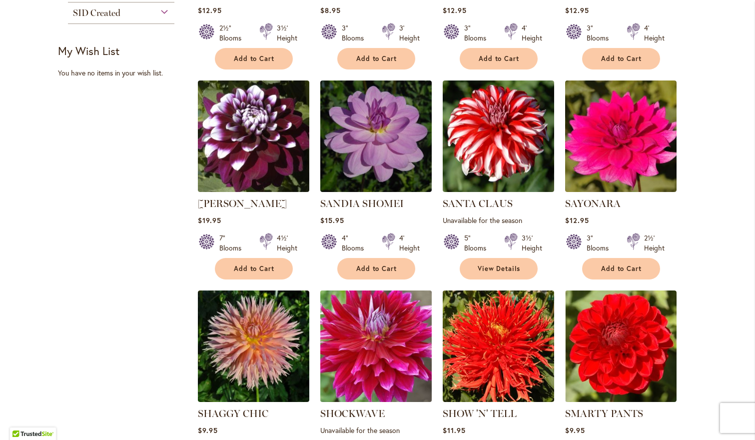
scroll to position [574, 0]
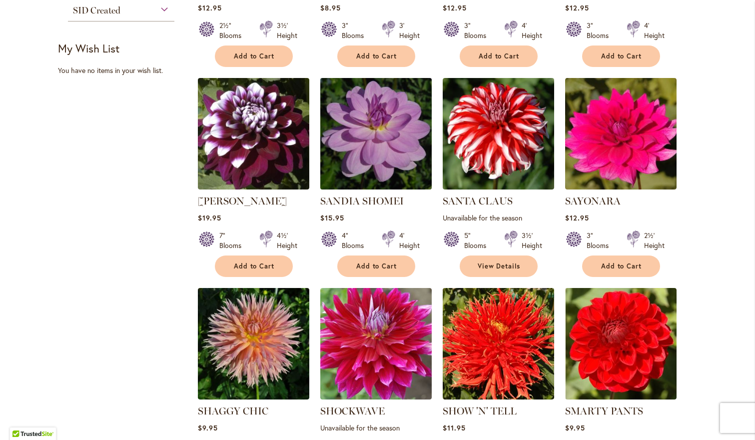
click at [388, 153] on img at bounding box center [375, 133] width 117 height 117
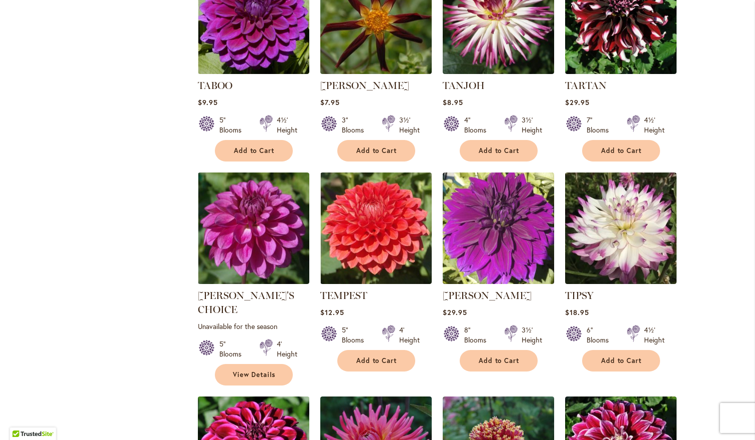
scroll to position [1736, 0]
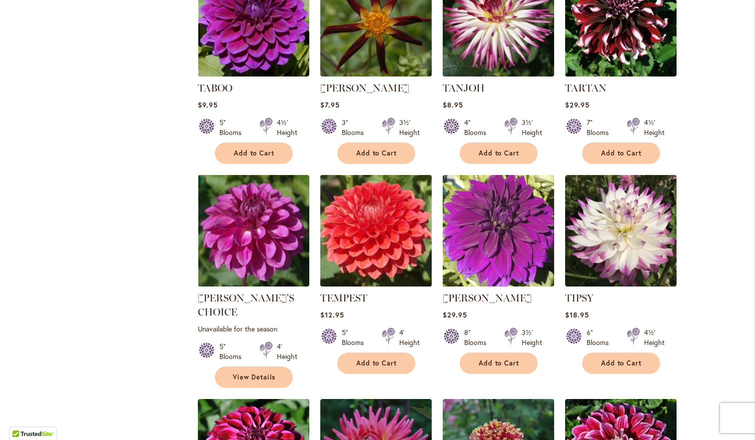
click at [385, 246] on img at bounding box center [375, 230] width 117 height 117
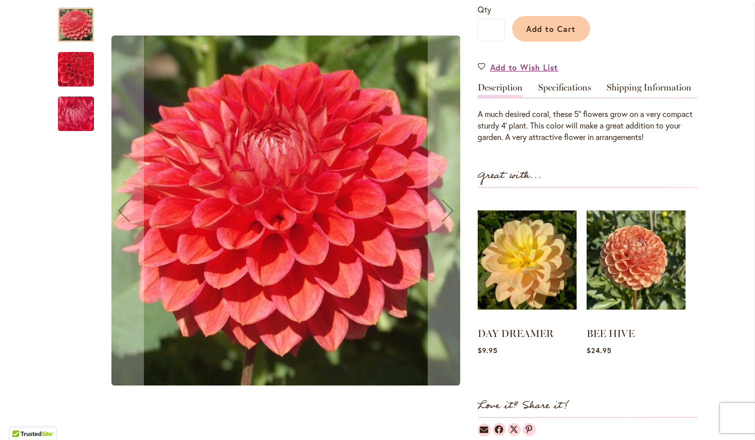
scroll to position [257, 0]
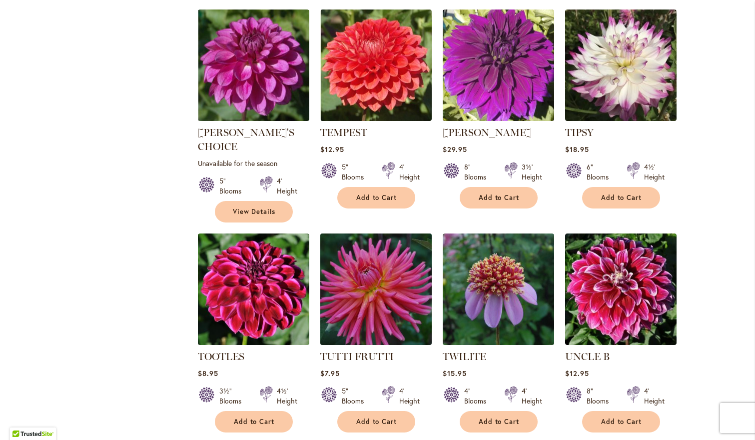
scroll to position [1901, 0]
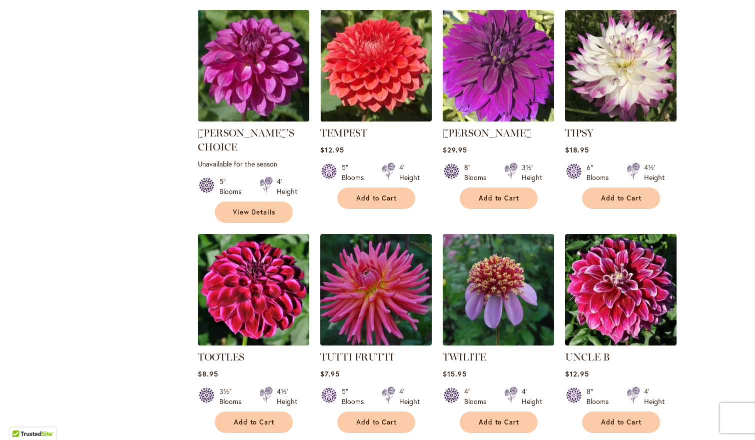
click at [464, 54] on img at bounding box center [498, 65] width 117 height 117
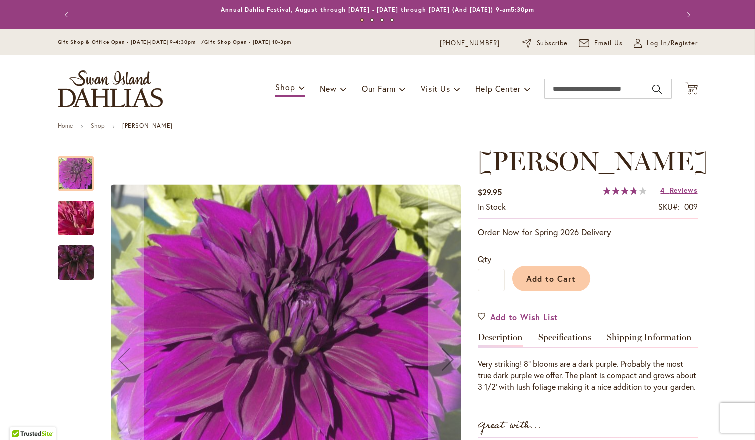
click at [65, 260] on img "Thomas Edison" at bounding box center [75, 262] width 71 height 69
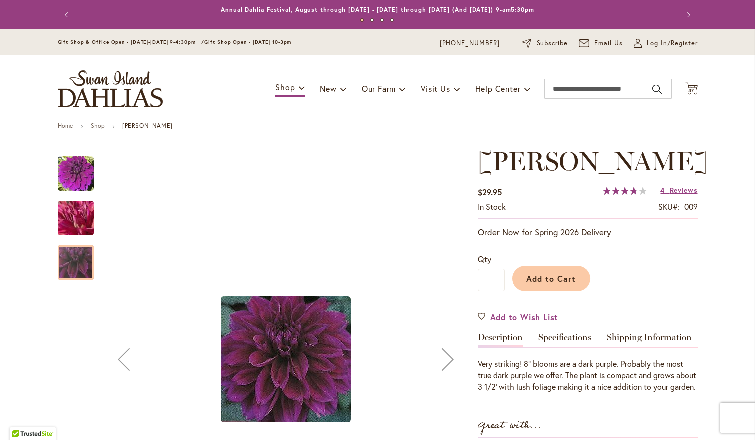
click at [78, 222] on img "Thomas Edison" at bounding box center [76, 218] width 72 height 54
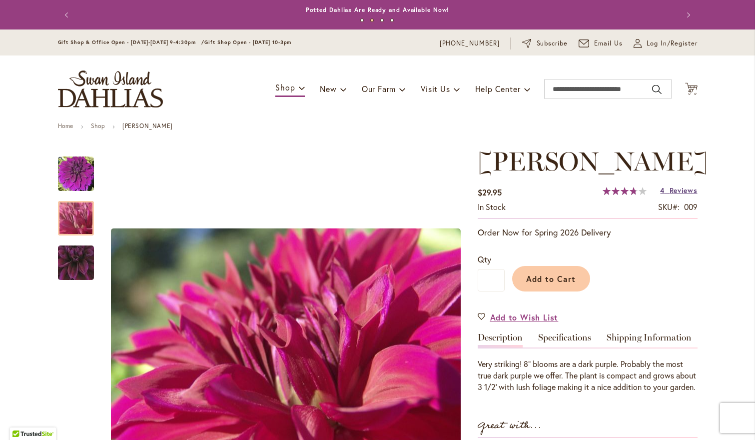
click at [690, 195] on span "Reviews" at bounding box center [683, 189] width 28 height 9
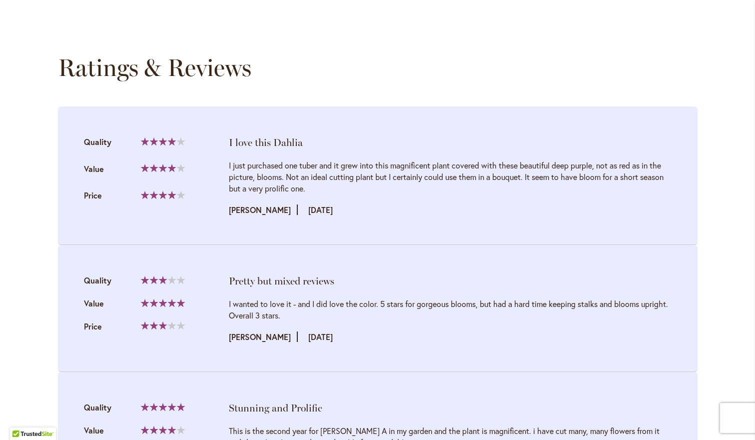
scroll to position [1038, 0]
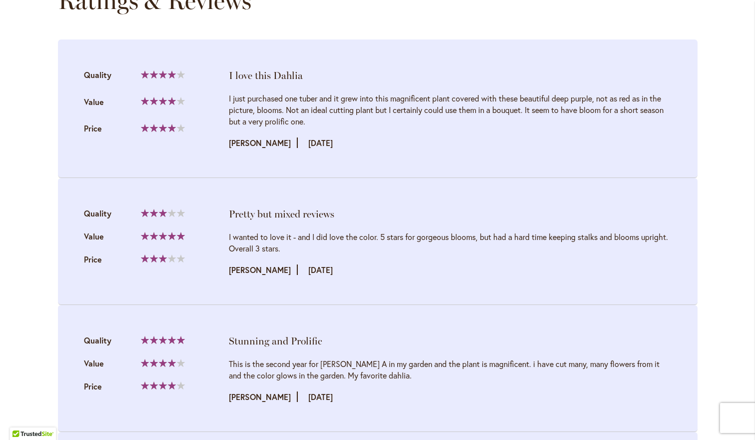
click at [690, 217] on li "Pretty but mixed reviews Quality 60% Value" at bounding box center [377, 241] width 639 height 127
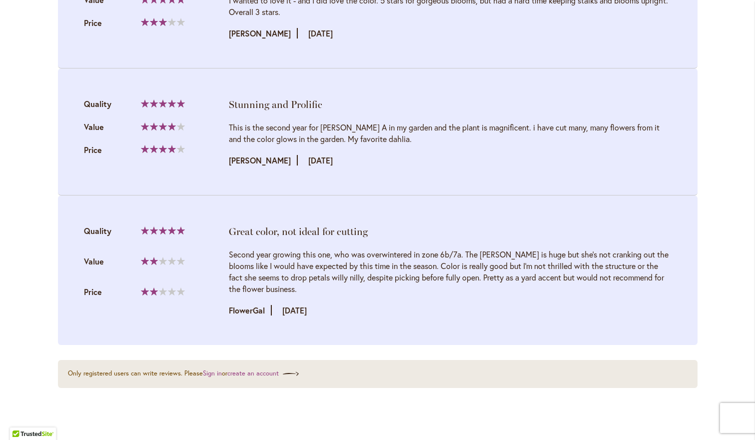
scroll to position [1276, 0]
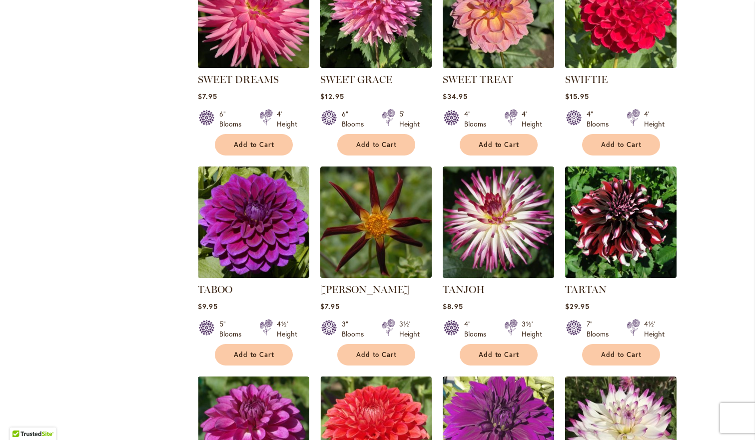
scroll to position [1559, 0]
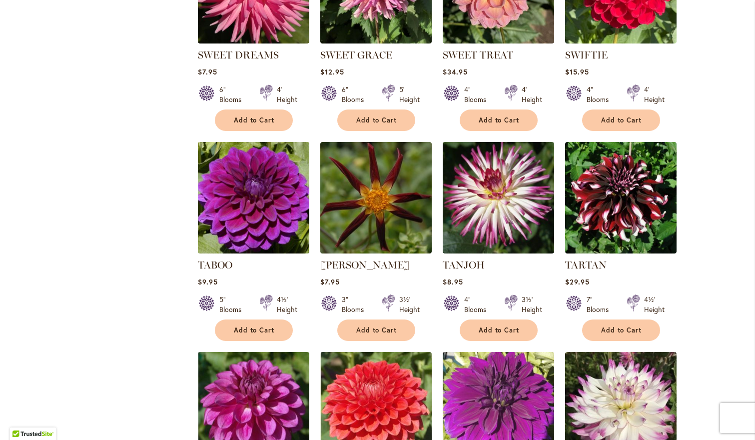
click at [231, 169] on img at bounding box center [253, 197] width 117 height 117
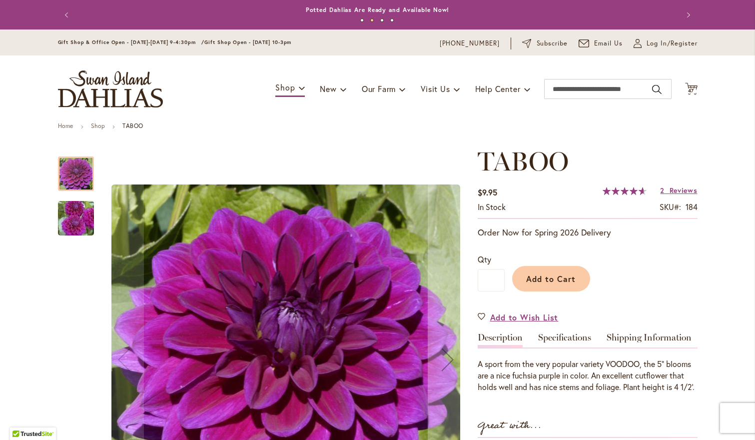
click at [82, 218] on img "TABOO" at bounding box center [76, 218] width 72 height 48
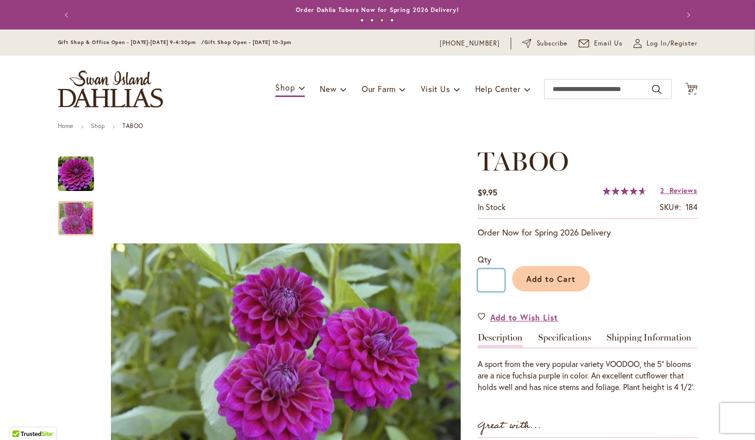
drag, startPoint x: 492, startPoint y: 281, endPoint x: 483, endPoint y: 279, distance: 9.7
click at [483, 280] on input "*" at bounding box center [490, 280] width 27 height 22
type input "*"
click at [538, 277] on span "Add to Cart" at bounding box center [550, 278] width 49 height 10
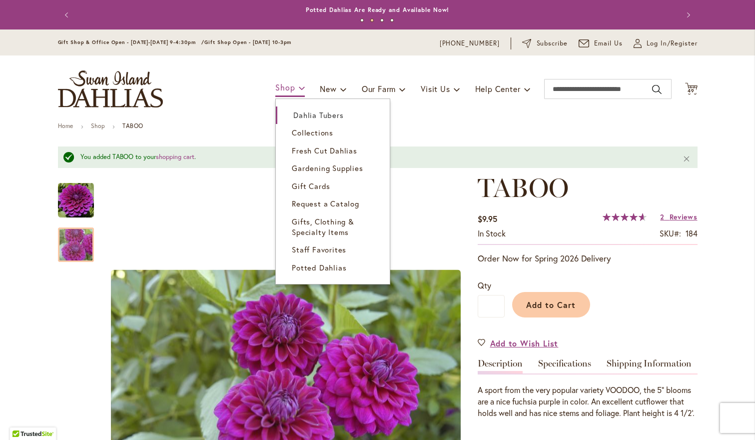
click at [289, 87] on span "Shop" at bounding box center [284, 87] width 19 height 10
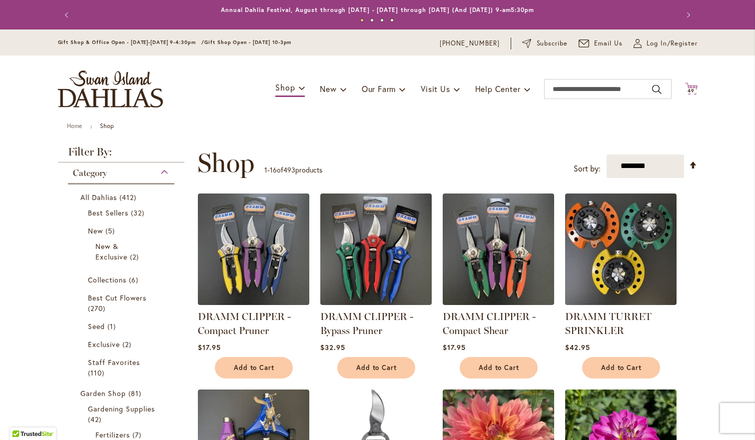
click at [693, 87] on span "49" at bounding box center [690, 90] width 7 height 6
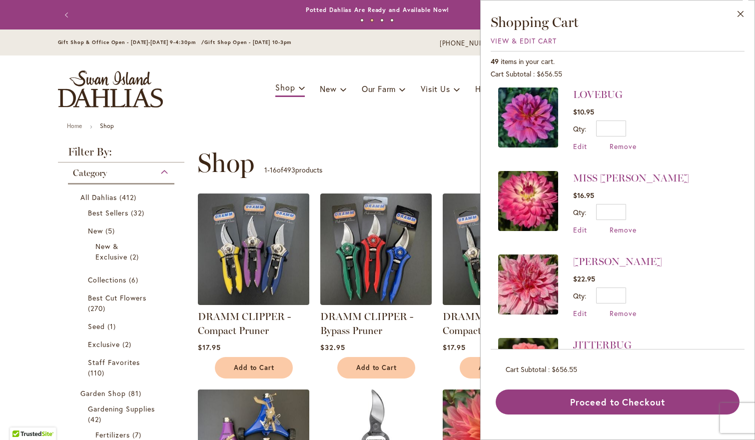
scroll to position [1086, 0]
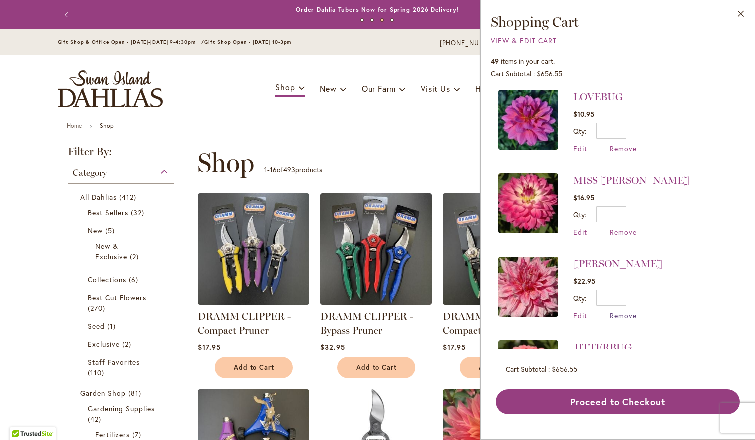
click at [615, 311] on span "Remove" at bounding box center [622, 315] width 27 height 9
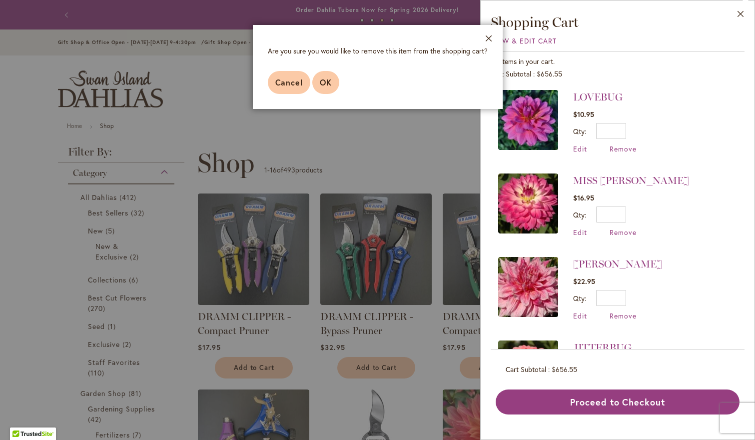
click at [325, 90] on button "OK" at bounding box center [325, 82] width 27 height 23
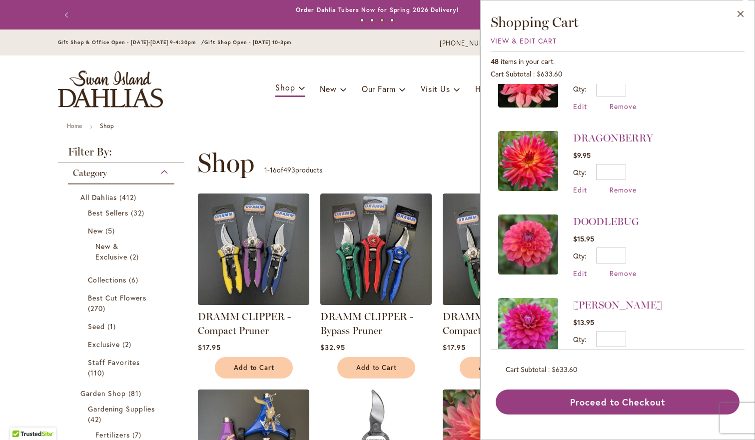
scroll to position [2051, 0]
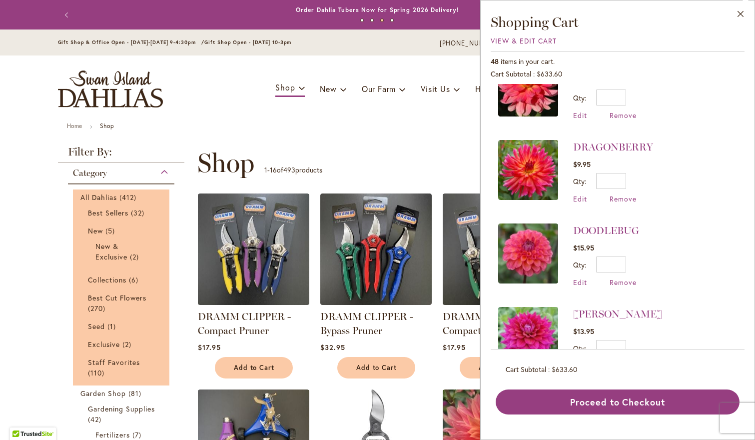
click at [82, 213] on li "Best Sellers 32 items" at bounding box center [121, 212] width 82 height 15
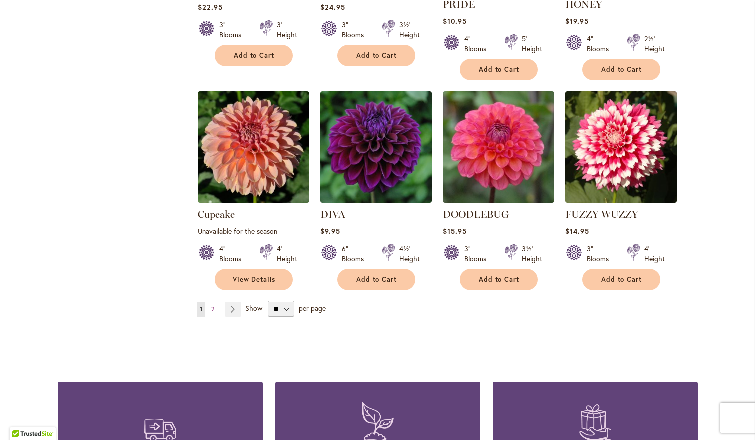
scroll to position [781, 0]
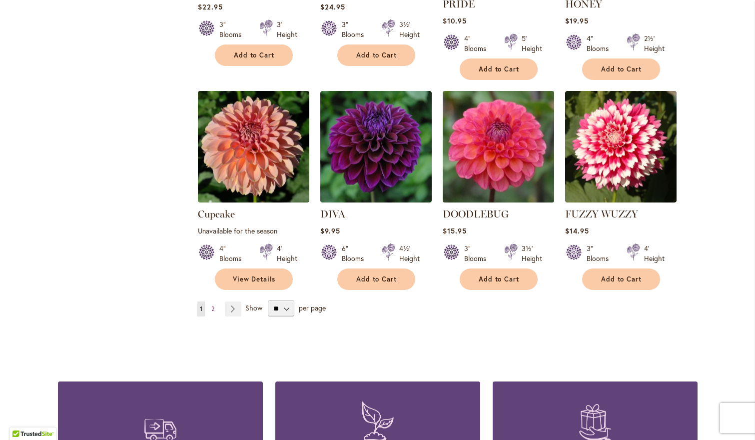
click at [521, 153] on img at bounding box center [498, 146] width 117 height 117
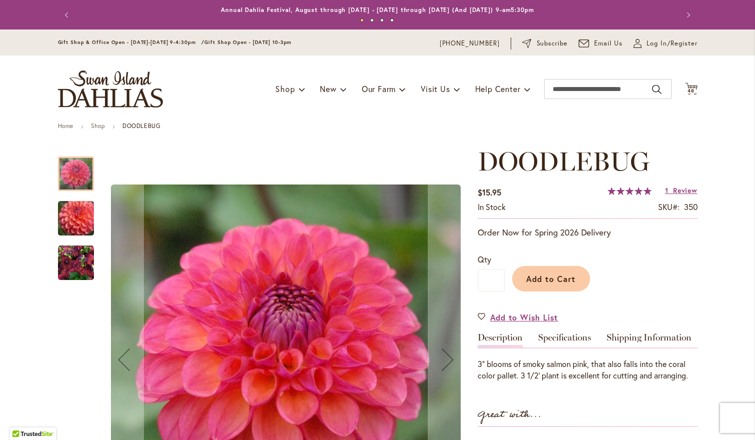
click at [64, 260] on img "DOODLEBUG" at bounding box center [76, 263] width 36 height 36
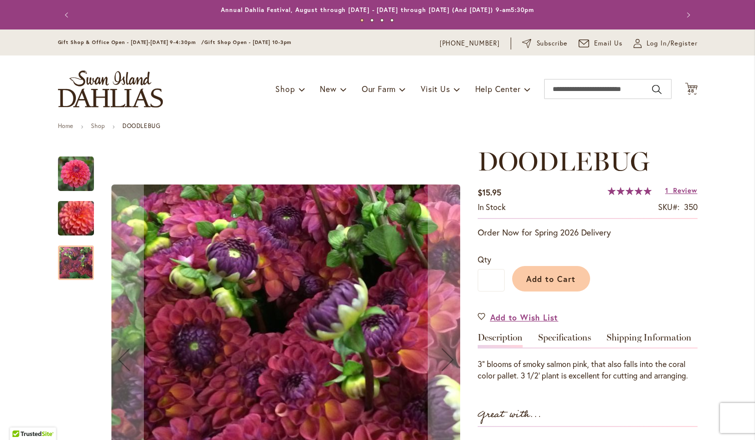
click at [69, 216] on img "DOODLEBUG" at bounding box center [76, 217] width 72 height 61
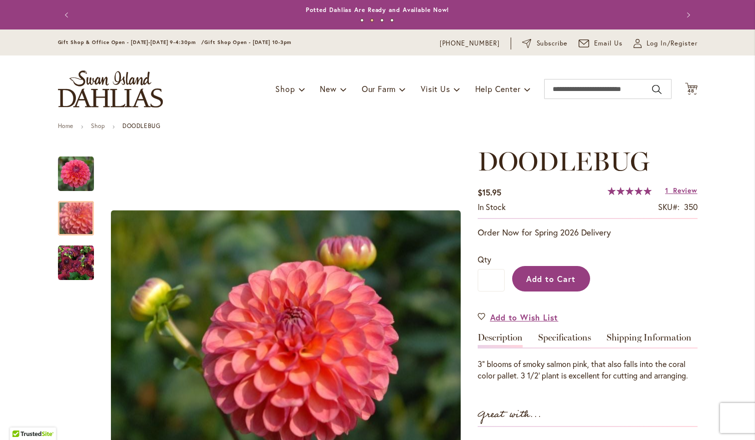
click at [543, 285] on button "Add to Cart" at bounding box center [551, 278] width 78 height 25
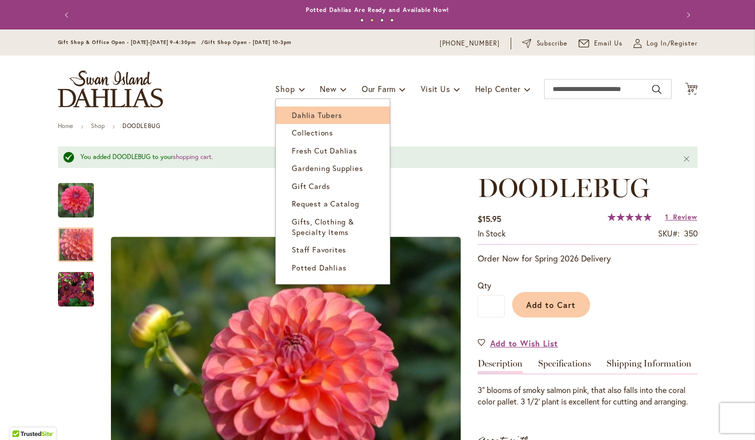
click at [292, 114] on span "Dahlia Tubers" at bounding box center [317, 115] width 50 height 10
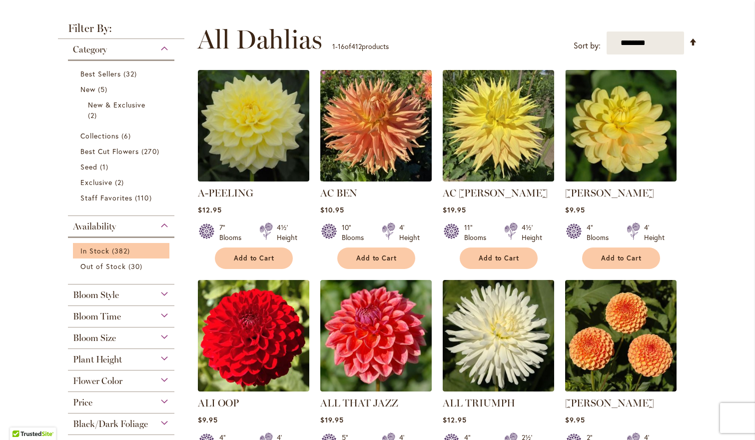
scroll to position [203, 0]
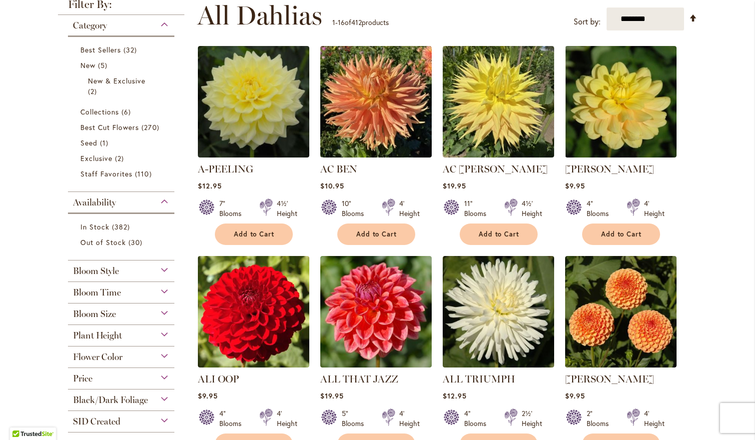
click at [115, 358] on span "Flower Color" at bounding box center [97, 356] width 49 height 11
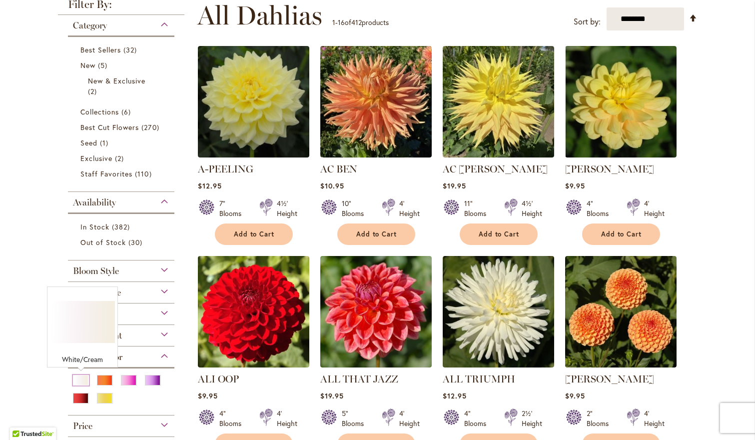
click at [81, 381] on div "White/Cream" at bounding box center [81, 380] width 16 height 10
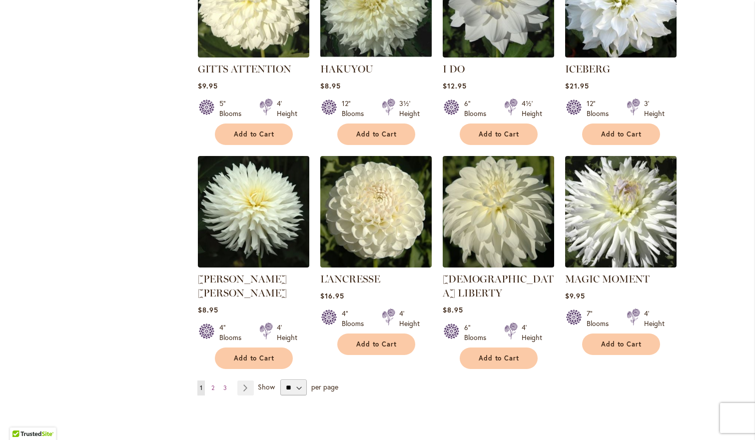
scroll to position [722, 0]
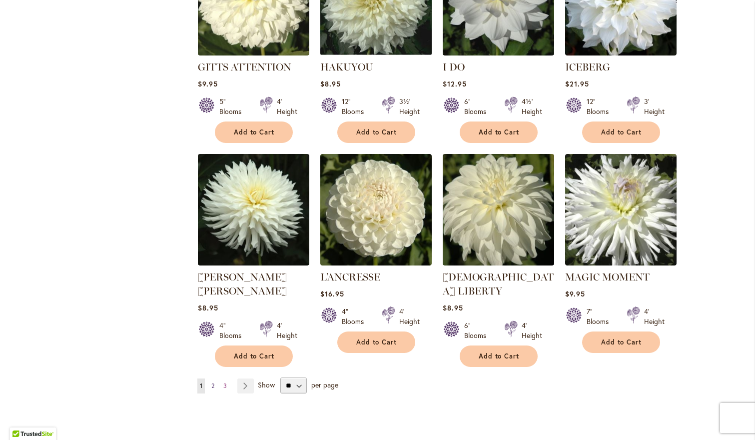
click at [212, 382] on span "2" at bounding box center [212, 385] width 3 height 7
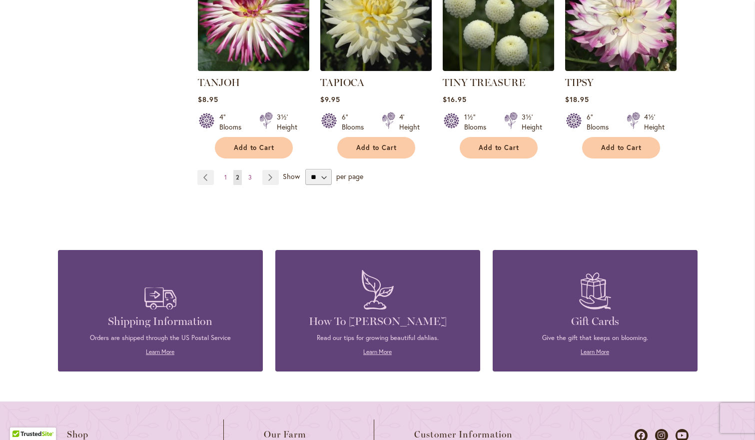
scroll to position [918, 0]
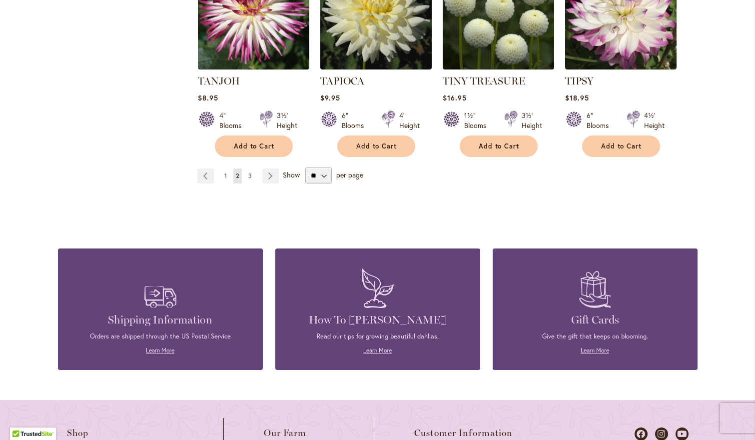
click at [250, 172] on span "3" at bounding box center [249, 175] width 3 height 7
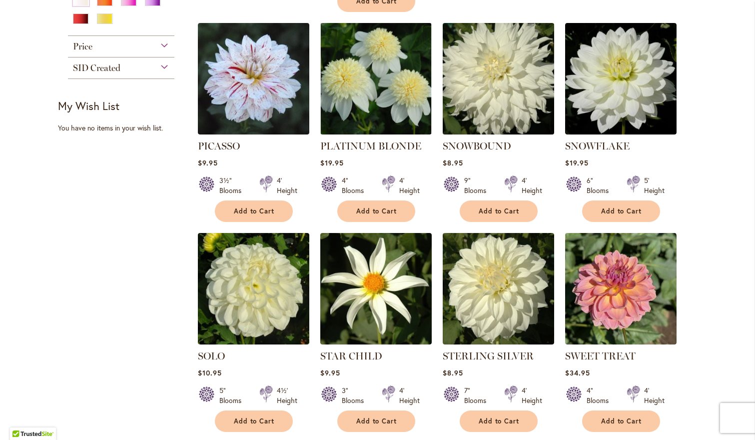
scroll to position [442, 0]
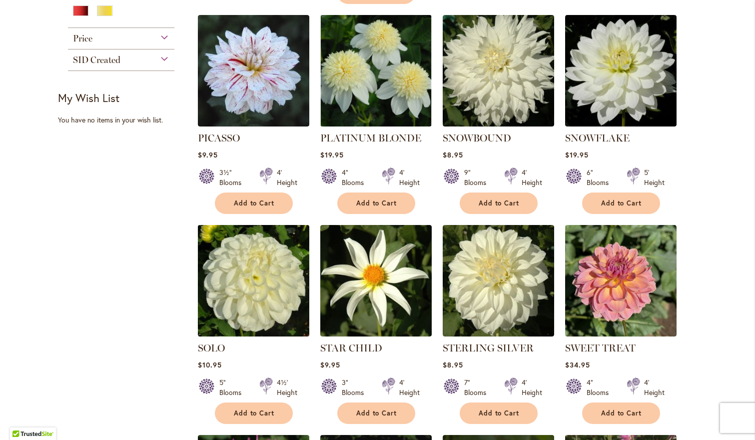
click at [258, 259] on img at bounding box center [253, 280] width 117 height 117
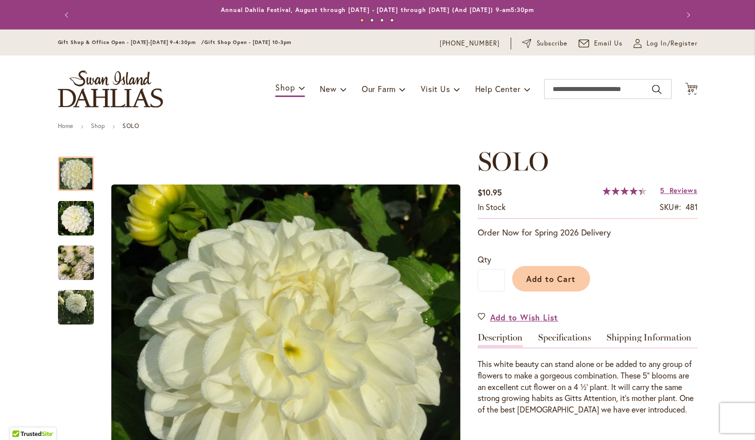
scroll to position [1, 0]
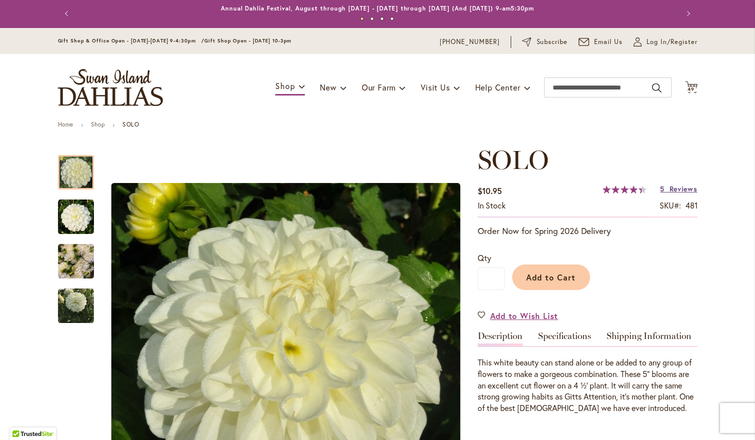
click at [670, 185] on span "Reviews" at bounding box center [683, 188] width 28 height 9
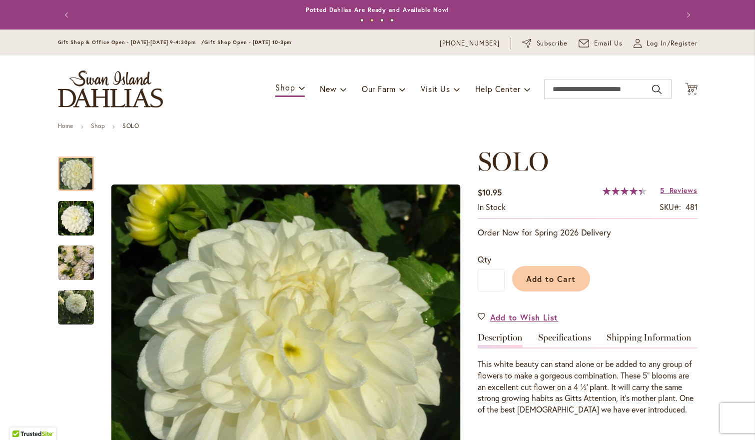
scroll to position [0, 0]
click at [555, 279] on span "Add to Cart" at bounding box center [550, 278] width 49 height 10
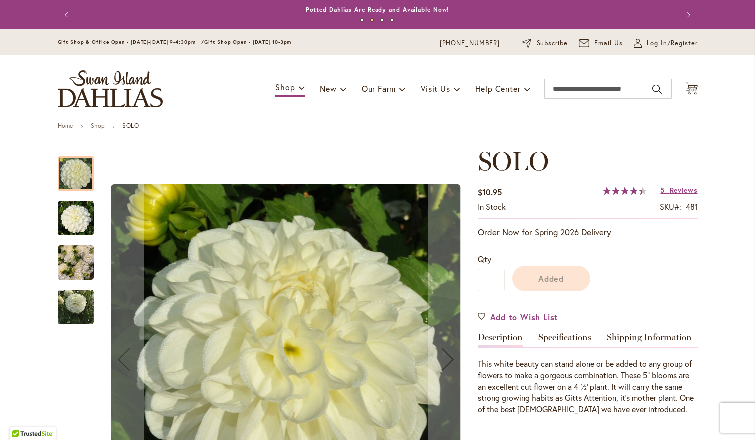
click at [77, 261] on img "SOLO" at bounding box center [76, 263] width 36 height 48
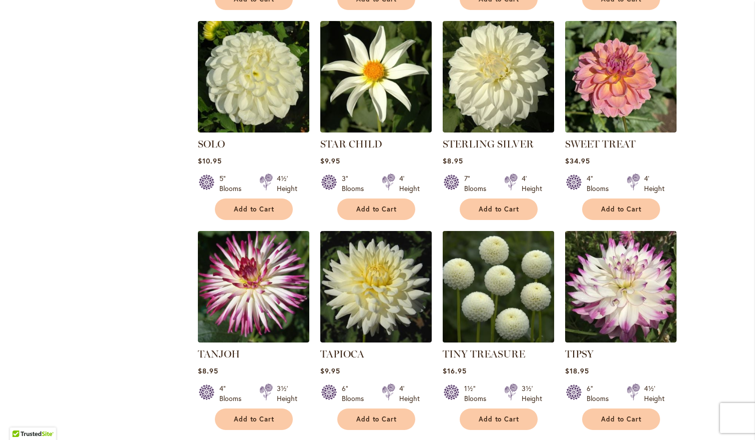
scroll to position [646, 0]
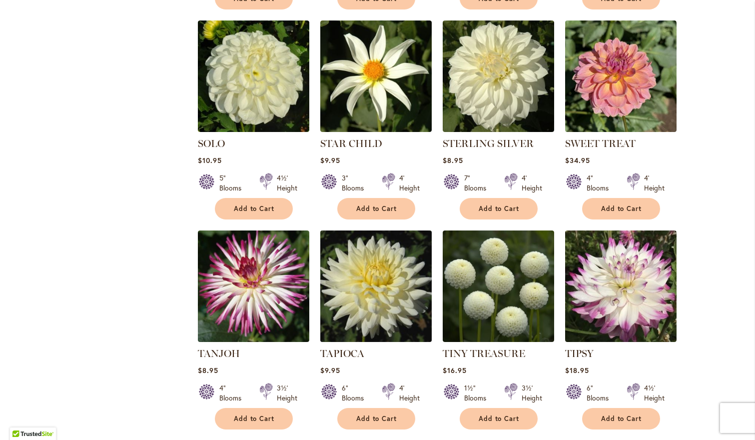
click at [371, 275] on img at bounding box center [375, 285] width 117 height 117
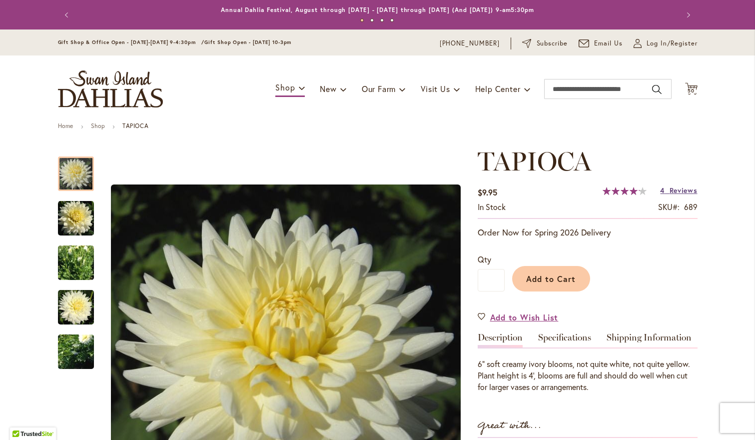
click at [673, 190] on span "Reviews" at bounding box center [683, 189] width 28 height 9
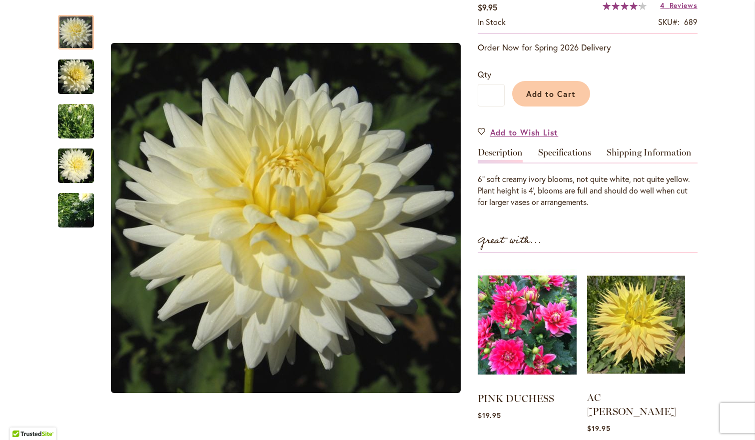
scroll to position [184, 0]
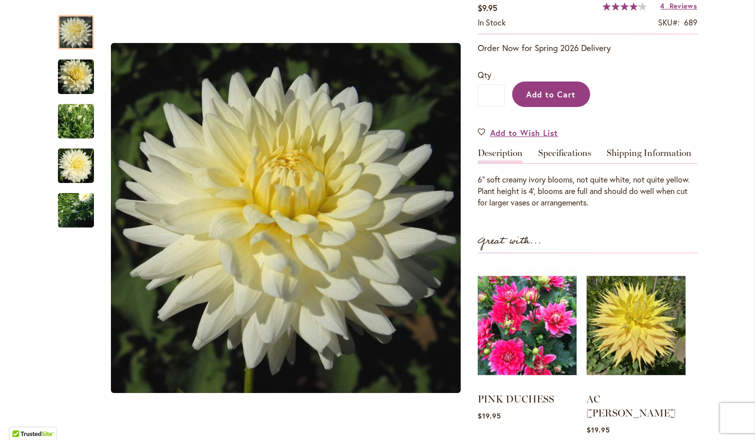
click at [534, 95] on span "Add to Cart" at bounding box center [550, 94] width 49 height 10
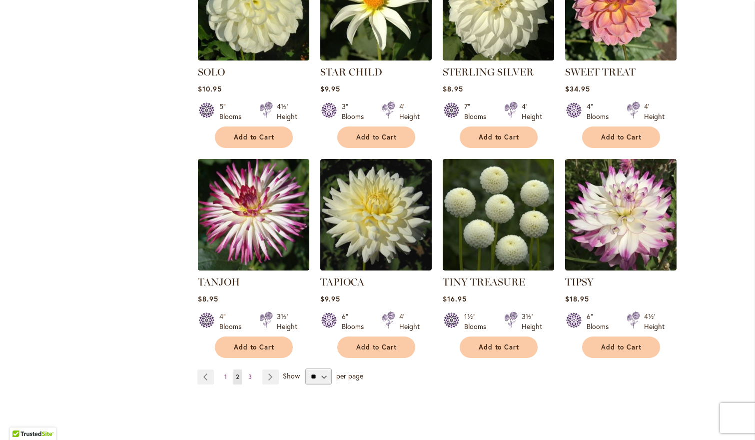
scroll to position [721, 0]
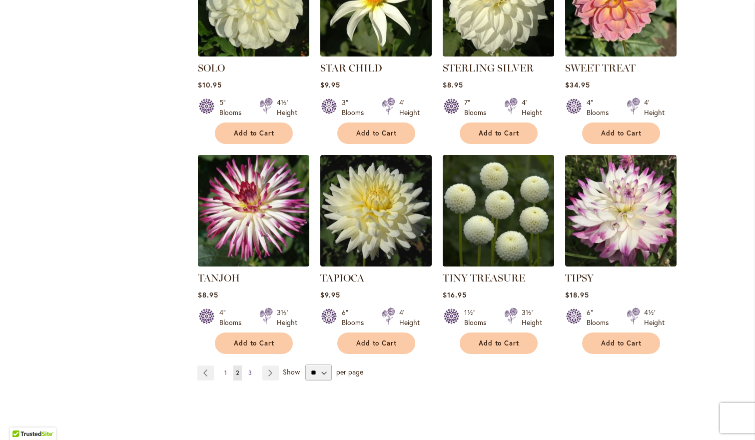
click at [250, 365] on link "Page 3" at bounding box center [250, 372] width 8 height 15
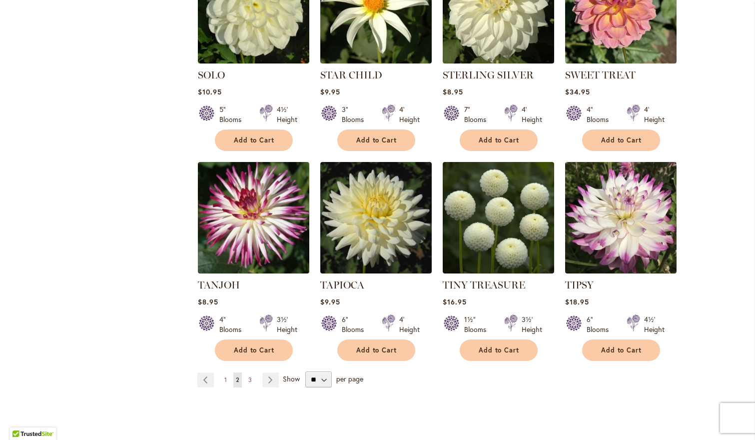
scroll to position [727, 0]
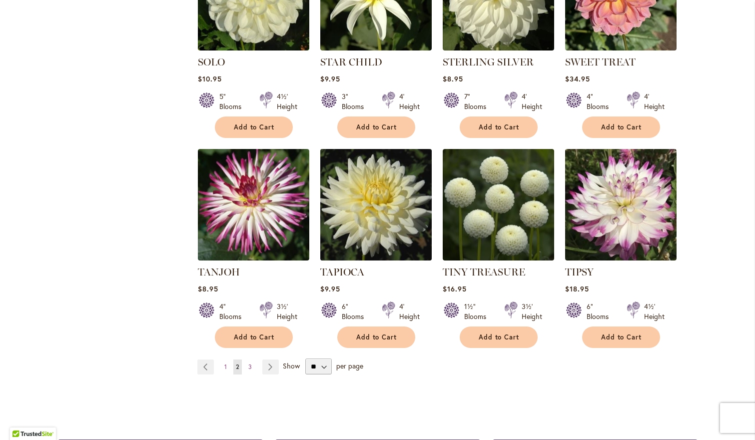
click at [352, 214] on img at bounding box center [375, 204] width 117 height 117
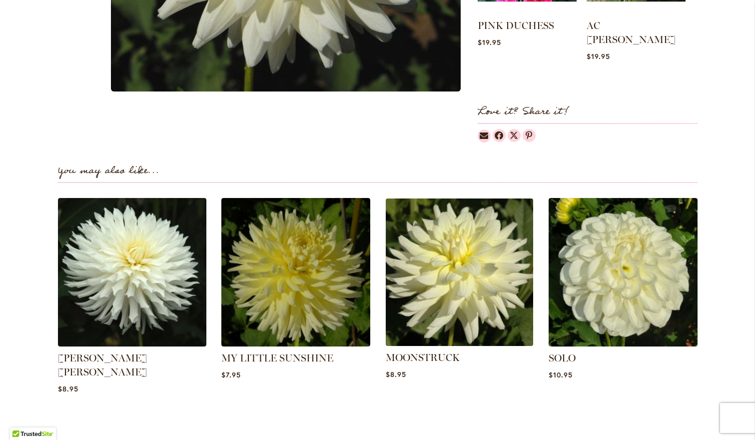
scroll to position [559, 0]
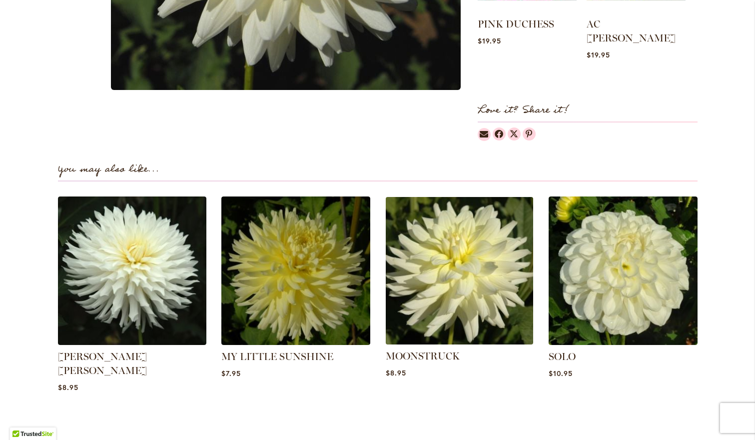
click at [466, 271] on img at bounding box center [459, 270] width 155 height 155
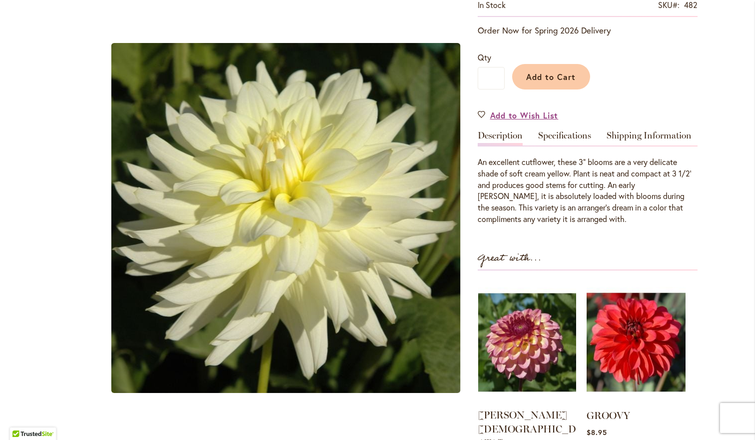
scroll to position [211, 0]
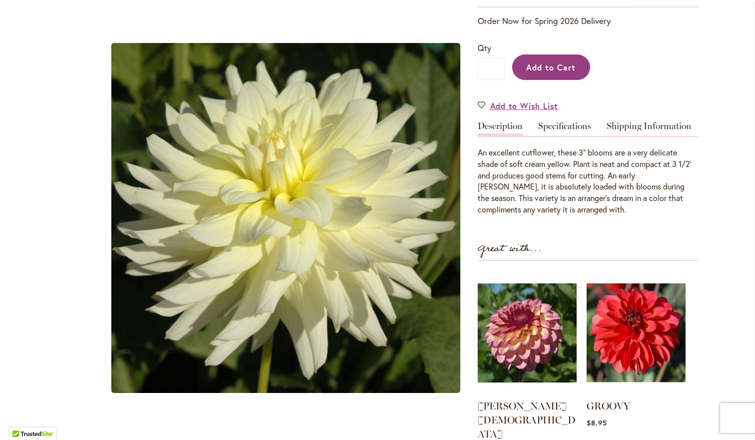
click at [558, 70] on span "Add to Cart" at bounding box center [550, 67] width 49 height 10
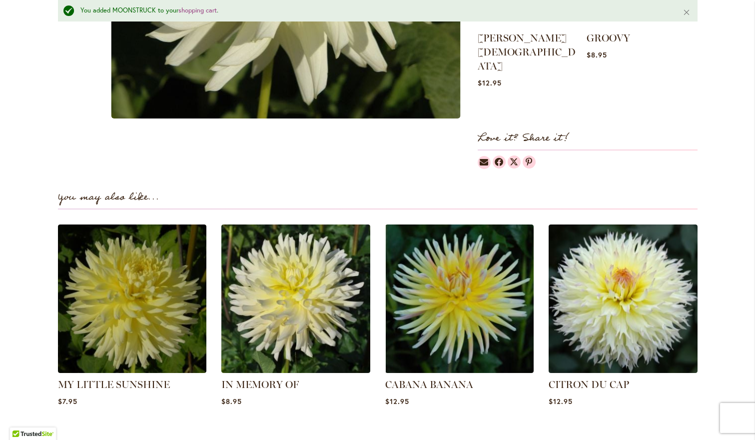
scroll to position [608, 0]
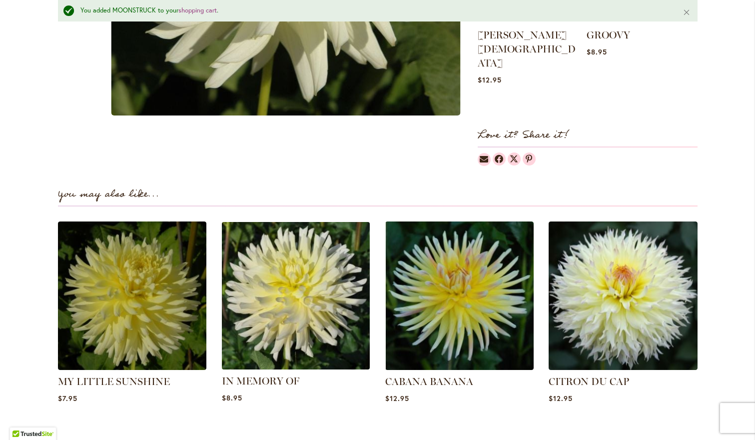
click at [318, 254] on img at bounding box center [295, 295] width 155 height 155
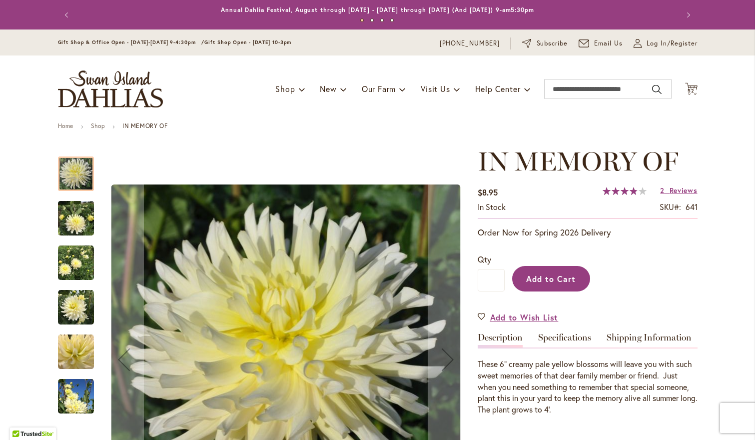
click at [548, 281] on span "Add to Cart" at bounding box center [550, 278] width 49 height 10
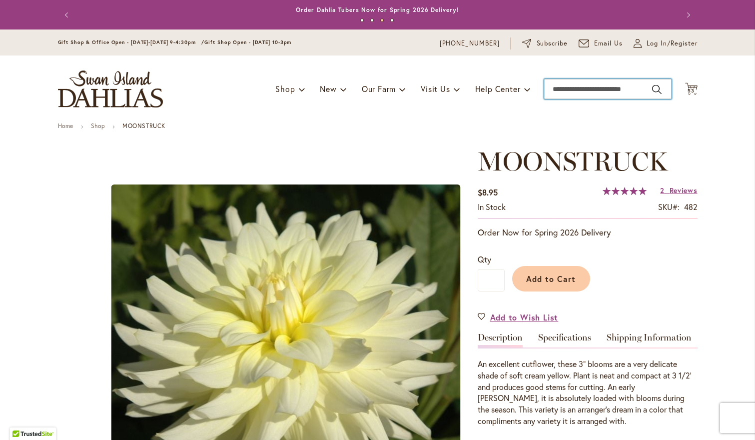
click at [599, 92] on input "Search" at bounding box center [607, 89] width 127 height 20
type input "*"
type input "***"
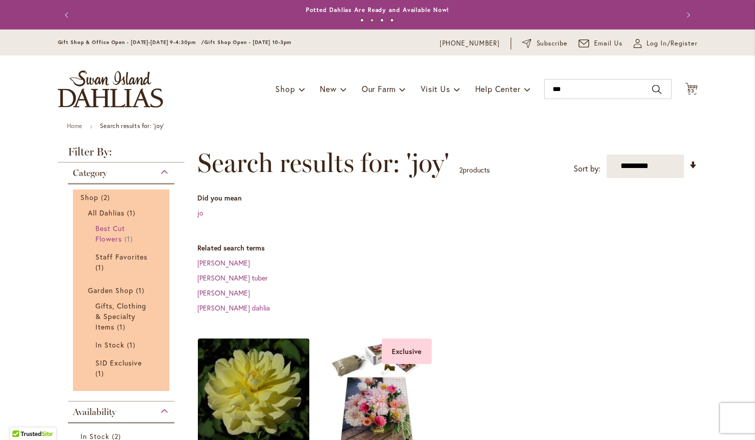
click at [120, 238] on span "Best Cut Flowers" at bounding box center [109, 233] width 29 height 20
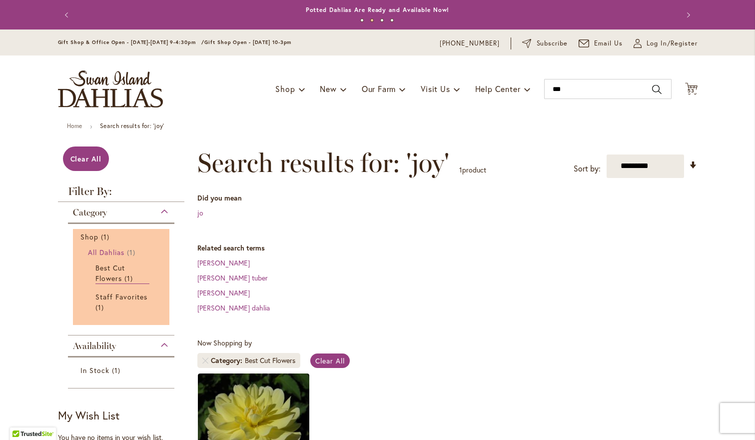
click at [100, 251] on span "All Dahlias" at bounding box center [106, 251] width 37 height 9
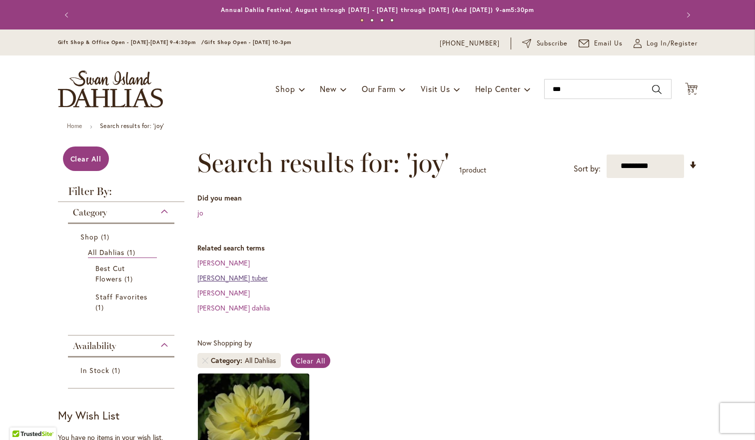
click at [224, 275] on link "joy mirella dahlia tuber" at bounding box center [232, 277] width 70 height 9
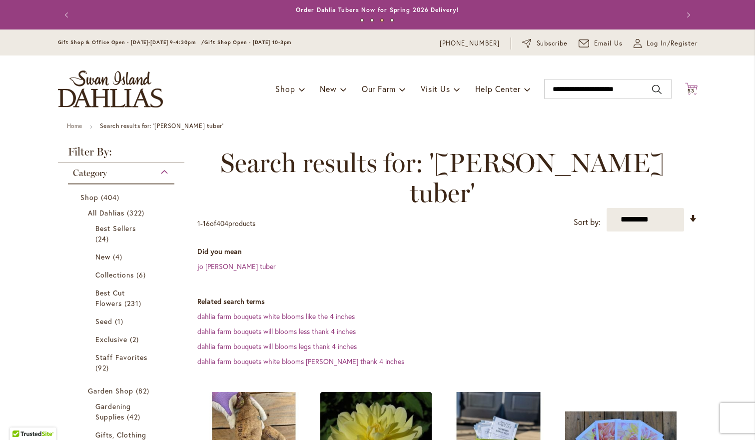
click at [689, 87] on span "53" at bounding box center [690, 90] width 7 height 6
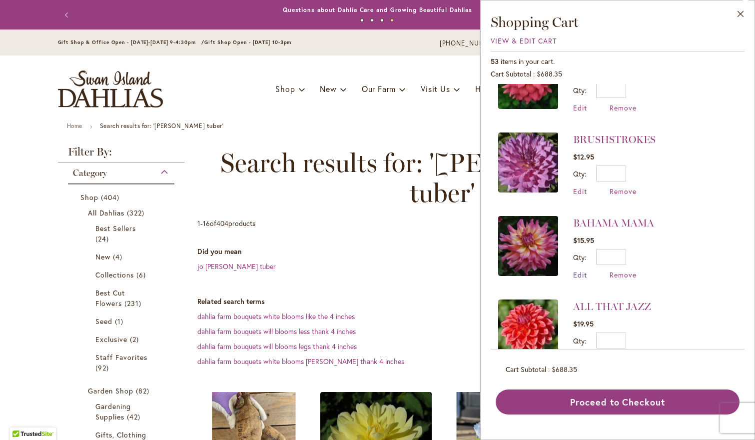
scroll to position [2725, 0]
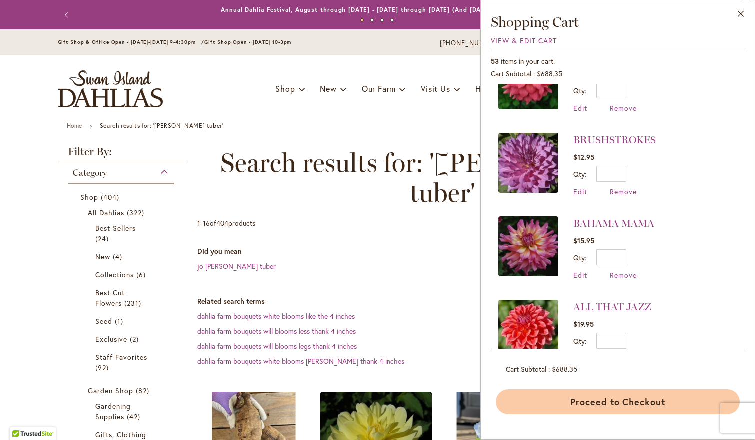
click at [543, 393] on button "Proceed to Checkout" at bounding box center [617, 401] width 244 height 25
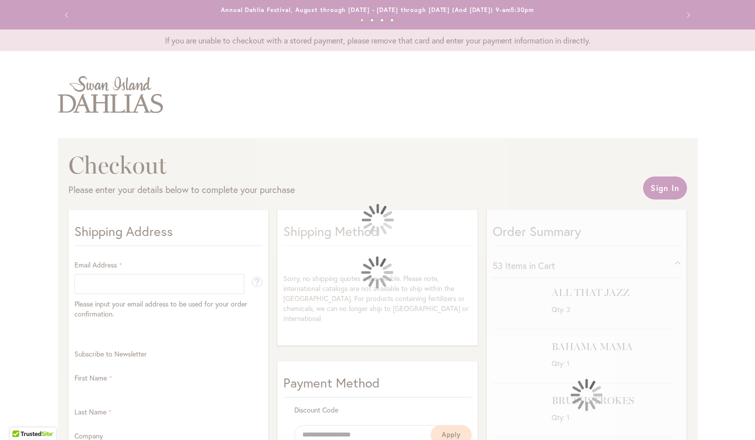
select select "**"
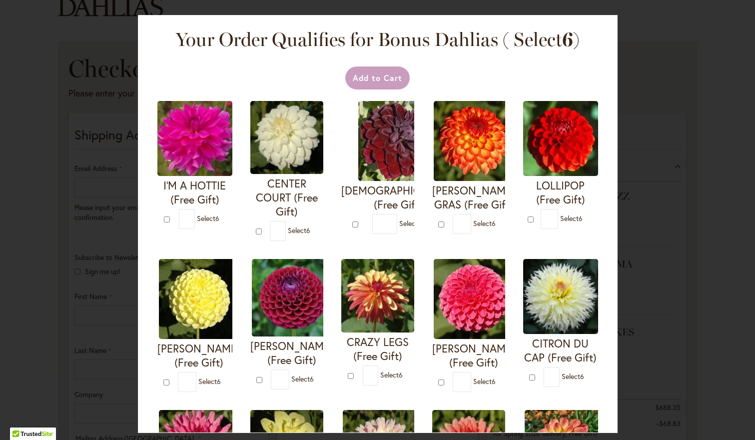
scroll to position [100, 0]
type input "*"
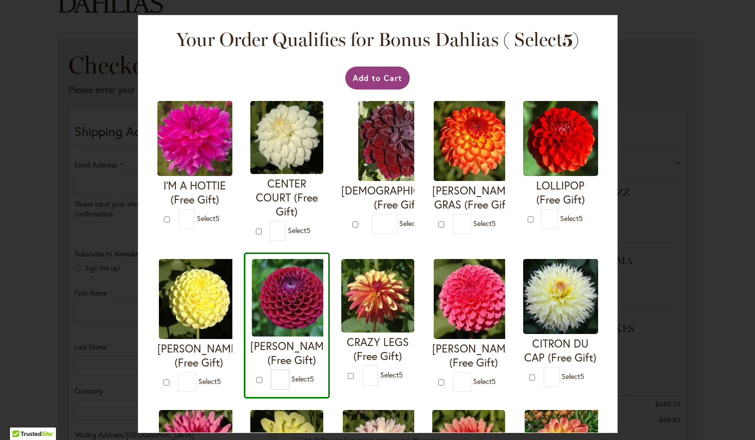
type input "*"
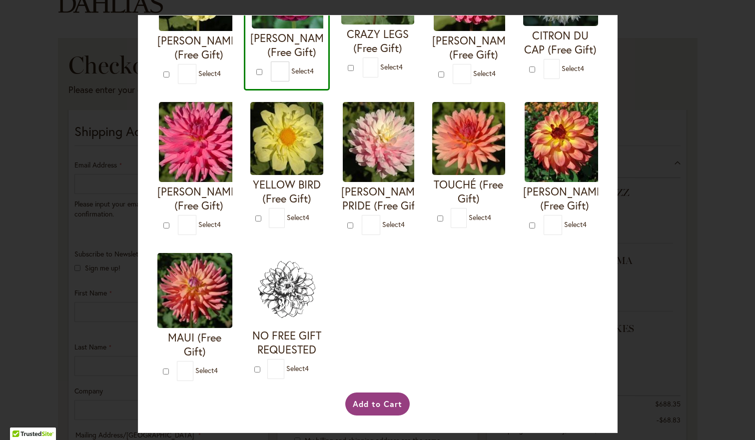
scroll to position [312, 0]
type input "*"
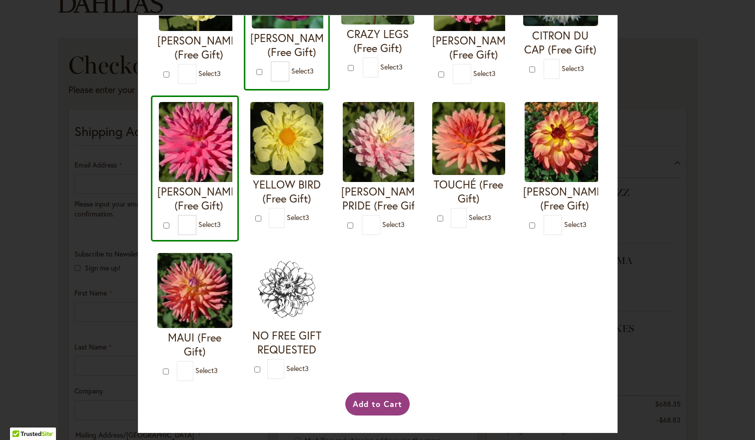
type input "*"
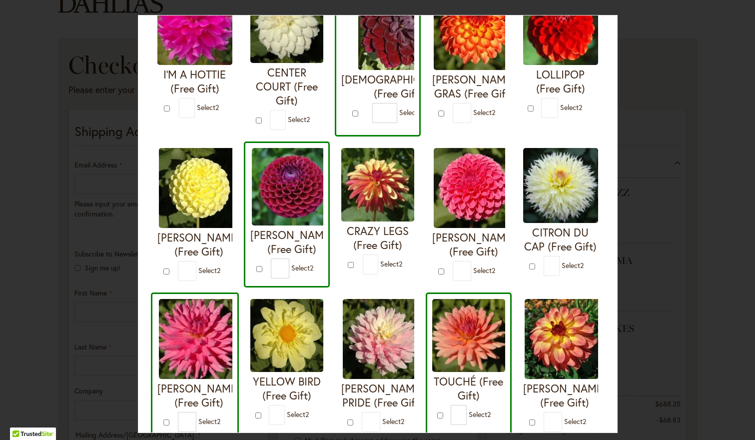
scroll to position [126, 0]
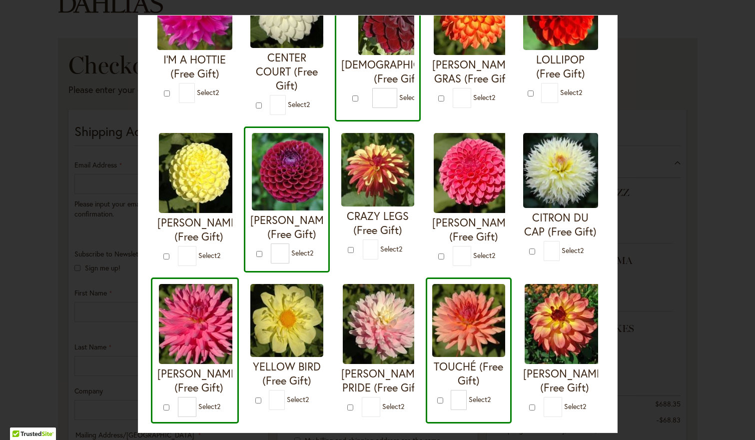
type input "*"
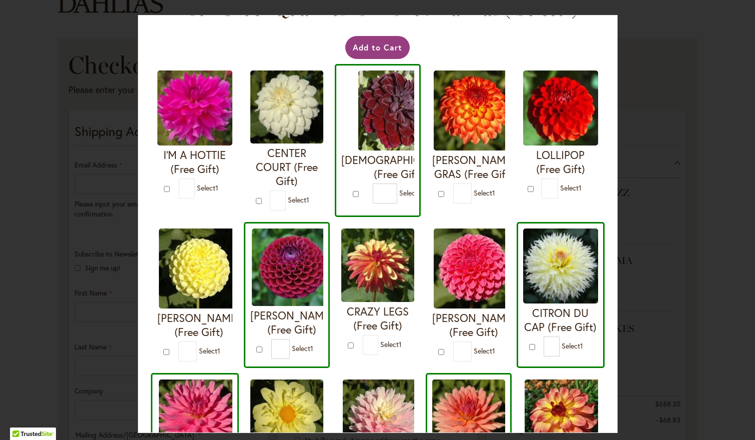
scroll to position [30, 0]
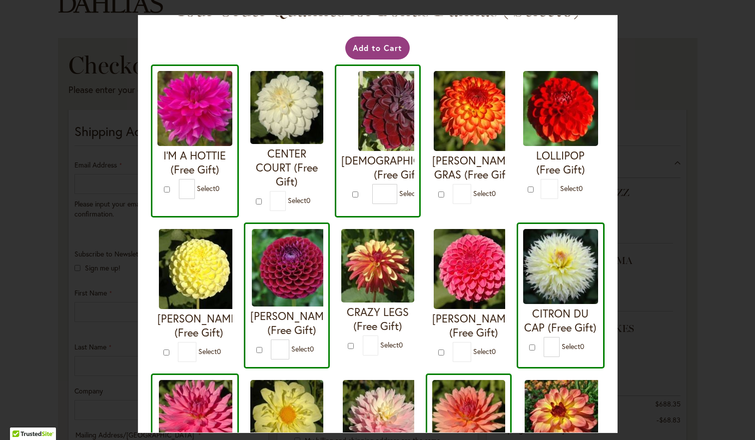
type input "*"
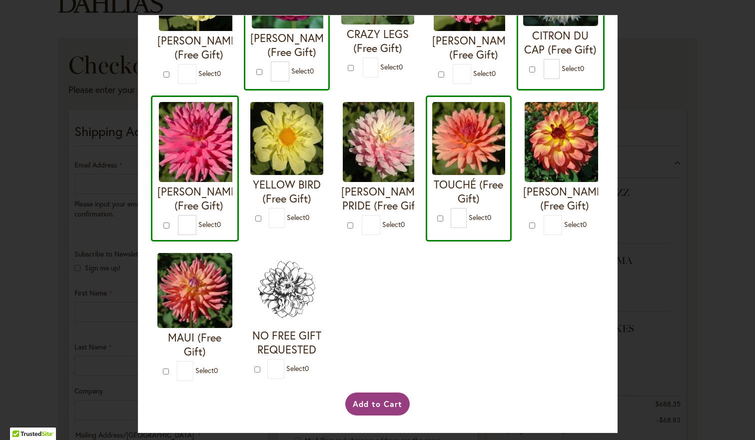
scroll to position [0, 0]
click at [374, 409] on button "Add to Cart" at bounding box center [377, 403] width 64 height 23
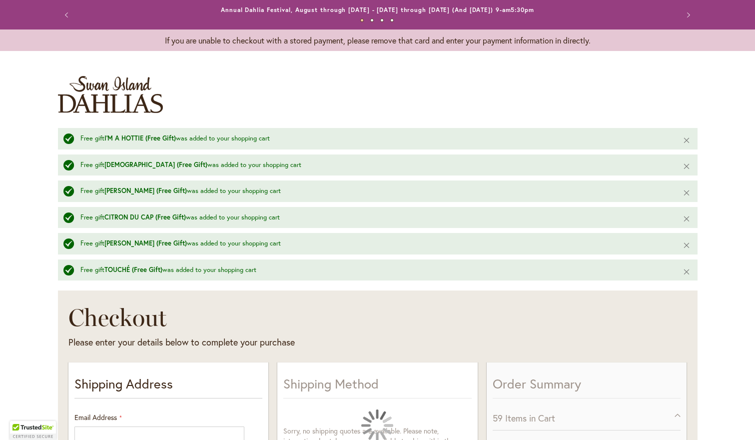
select select "**"
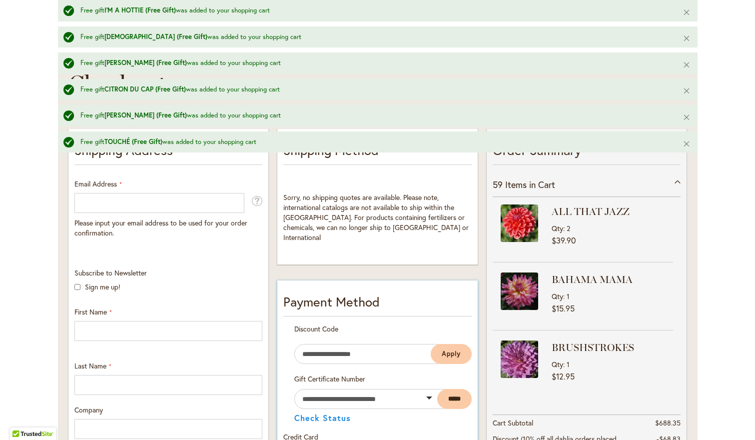
scroll to position [214, 0]
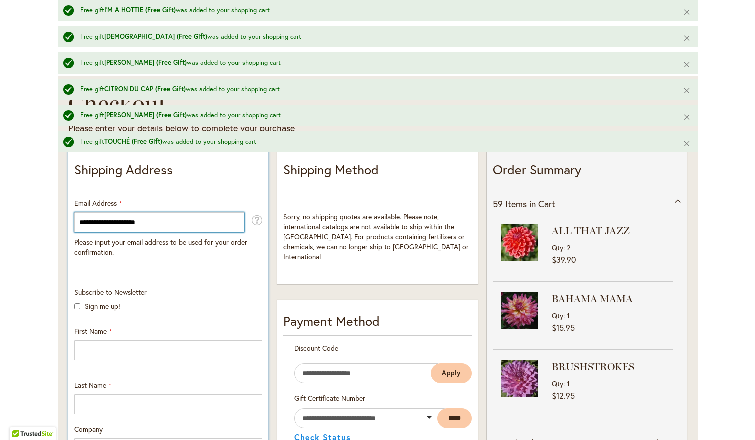
type input "**********"
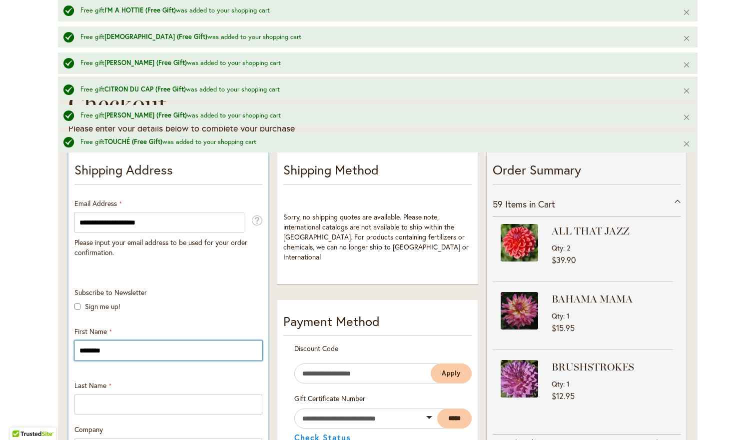
type input "********"
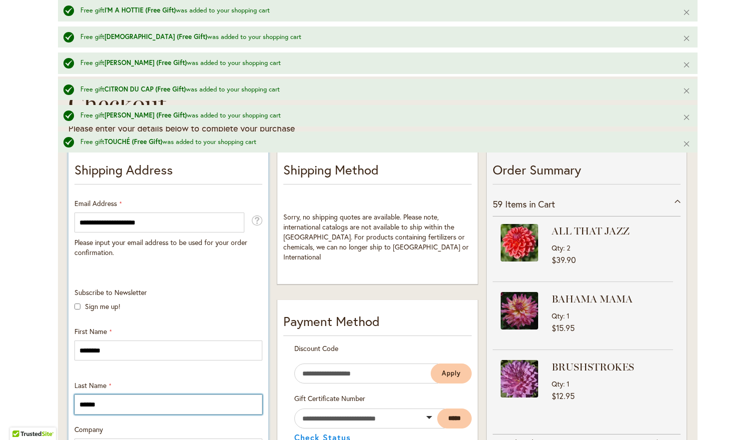
type input "******"
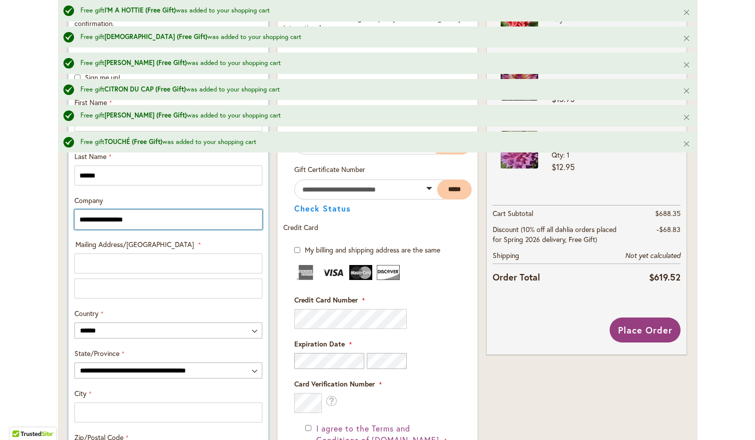
type input "**********"
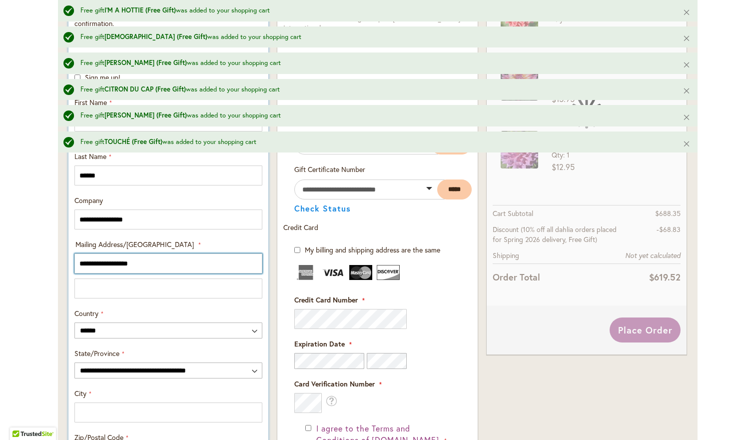
type input "**********"
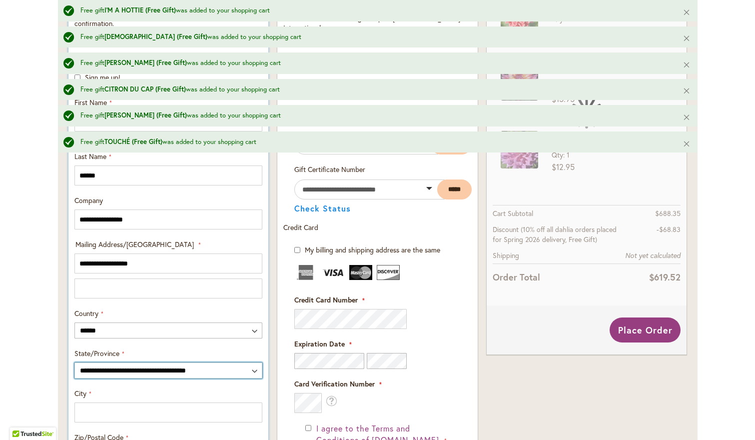
select select "**"
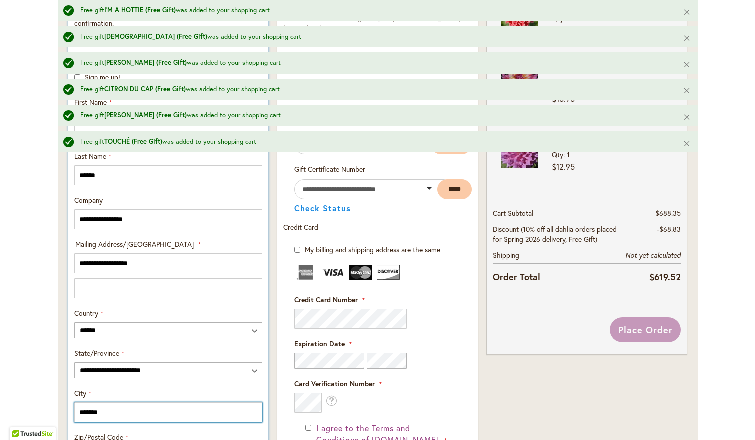
type input "*******"
click at [267, 396] on div "**********" at bounding box center [168, 228] width 200 height 616
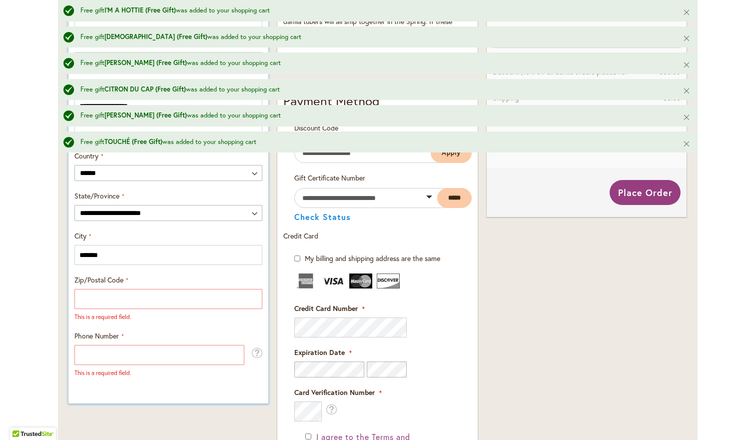
scroll to position [601, 0]
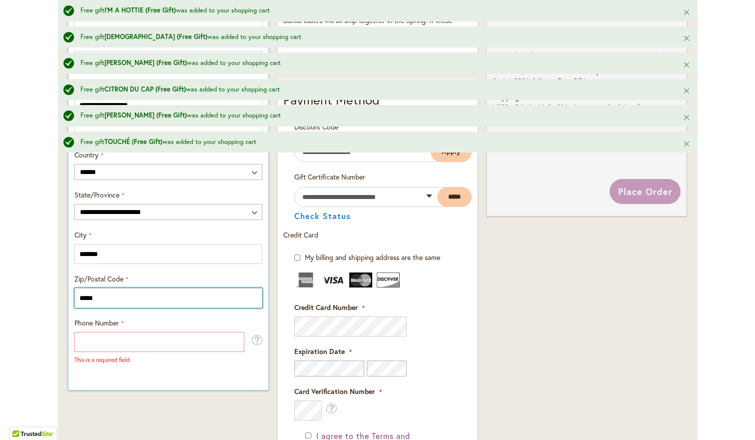
type input "*****"
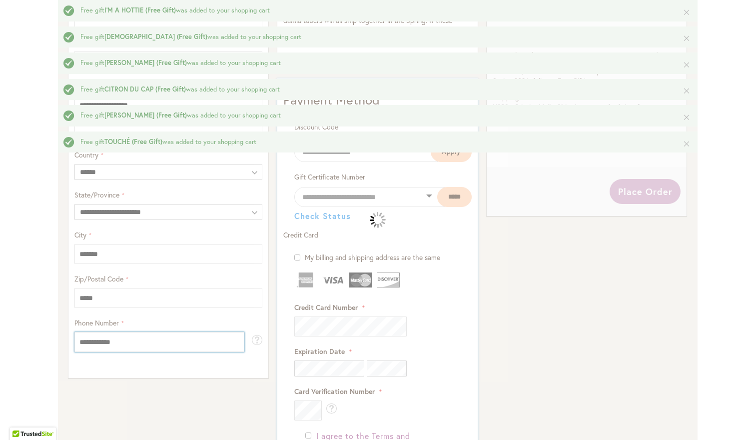
type input "**********"
click at [438, 306] on div "Please wait..." at bounding box center [377, 220] width 755 height 440
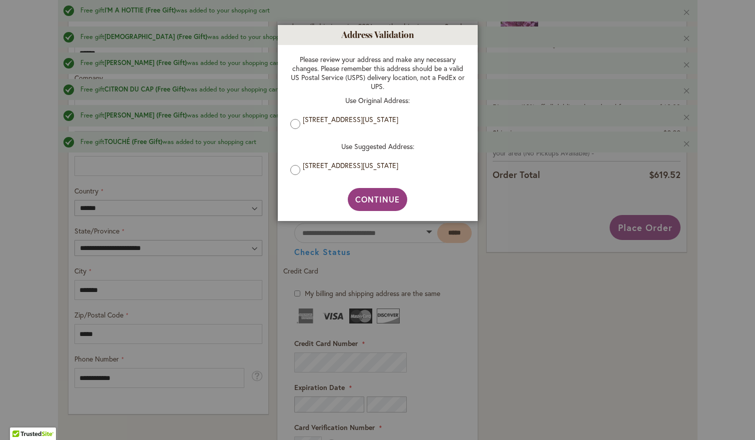
scroll to position [0, 0]
click at [382, 197] on span "Continue" at bounding box center [377, 199] width 44 height 10
type input "**********"
type input "*******"
type input "**********"
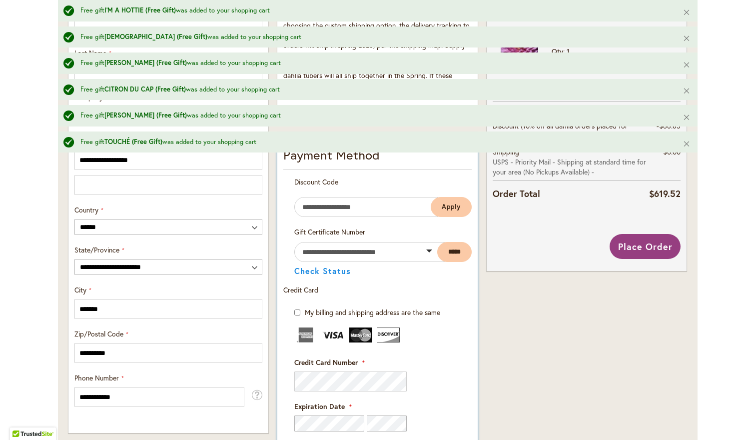
scroll to position [546, 0]
click at [401, 214] on input "Enter discount code" at bounding box center [365, 206] width 143 height 20
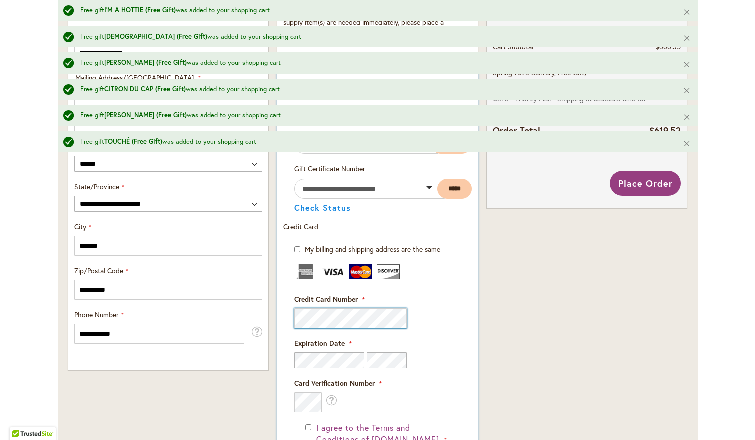
scroll to position [621, 0]
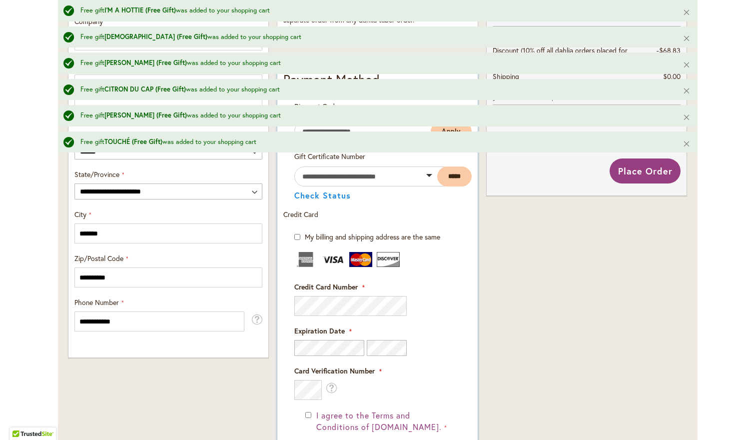
click at [406, 398] on div "Card Verification Number What is this?" at bounding box center [377, 383] width 166 height 34
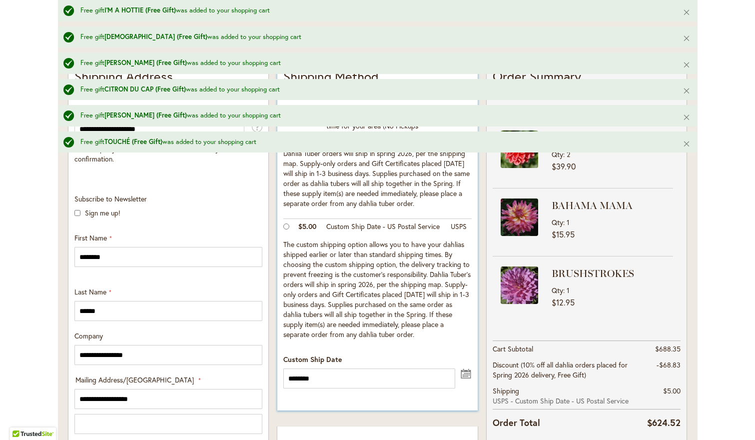
scroll to position [308, 0]
click at [346, 388] on input "********" at bounding box center [368, 378] width 171 height 20
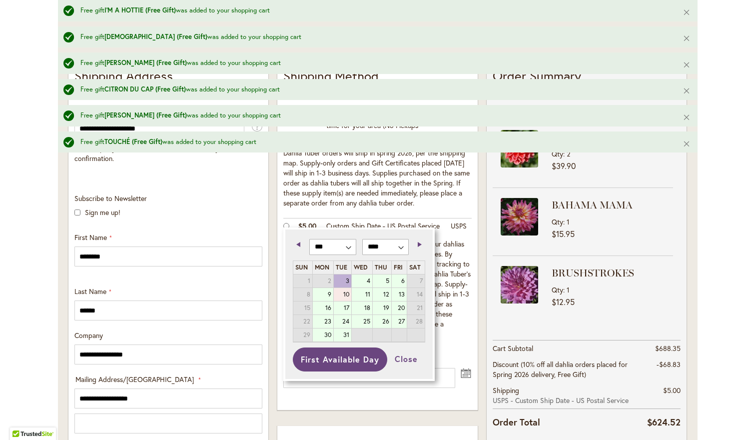
click at [341, 288] on link "10" at bounding box center [342, 294] width 17 height 13
type input "*********"
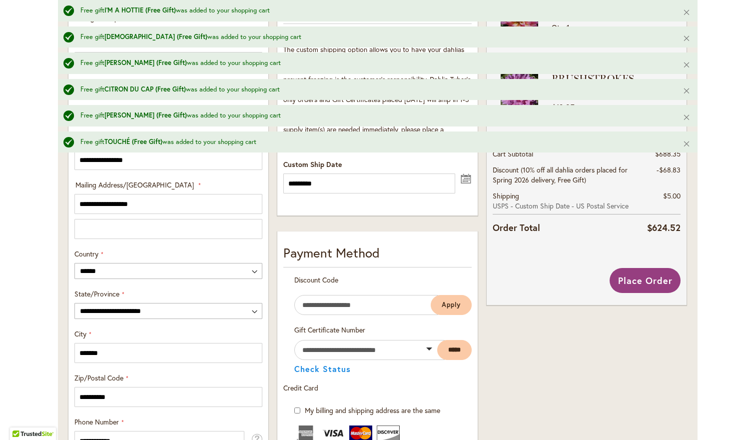
scroll to position [502, 0]
click at [657, 284] on span "Place Order" at bounding box center [645, 280] width 54 height 12
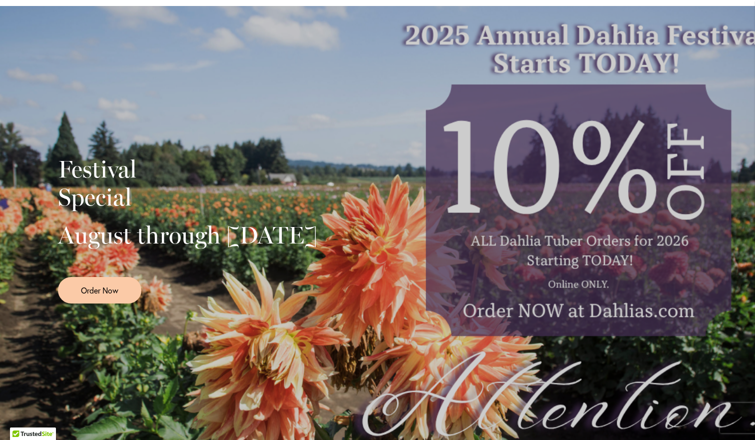
scroll to position [157, 0]
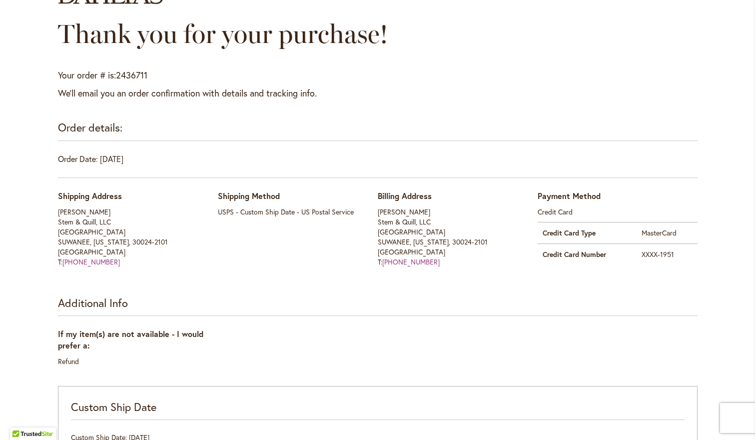
scroll to position [100, 0]
